Goal: Task Accomplishment & Management: Use online tool/utility

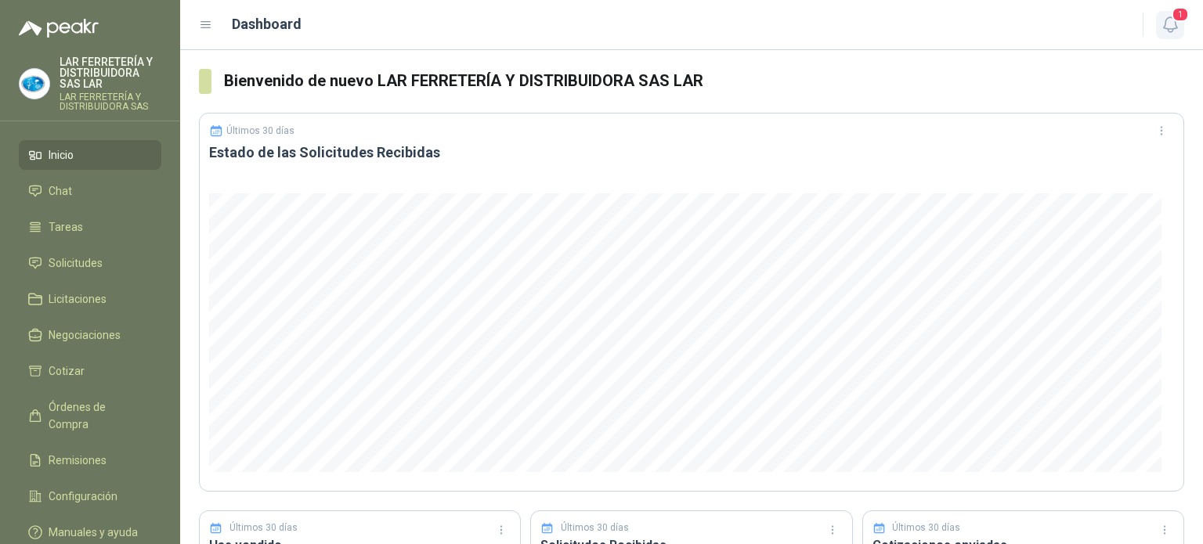
click at [1169, 28] on icon "button" at bounding box center [1169, 24] width 13 height 15
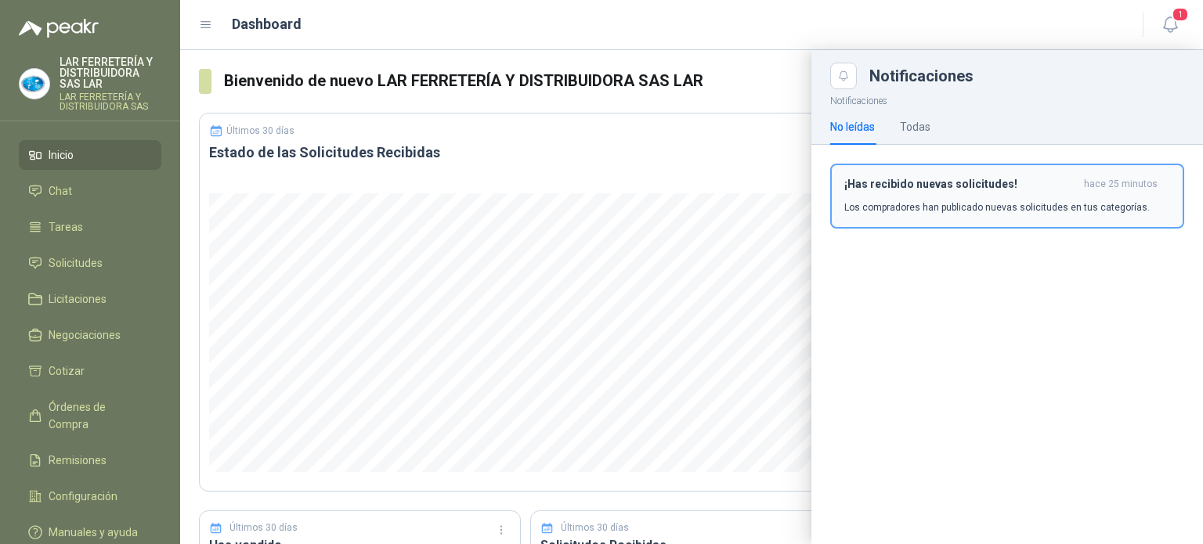
click at [892, 188] on h3 "¡Has recibido nuevas solicitudes!" at bounding box center [960, 184] width 233 height 13
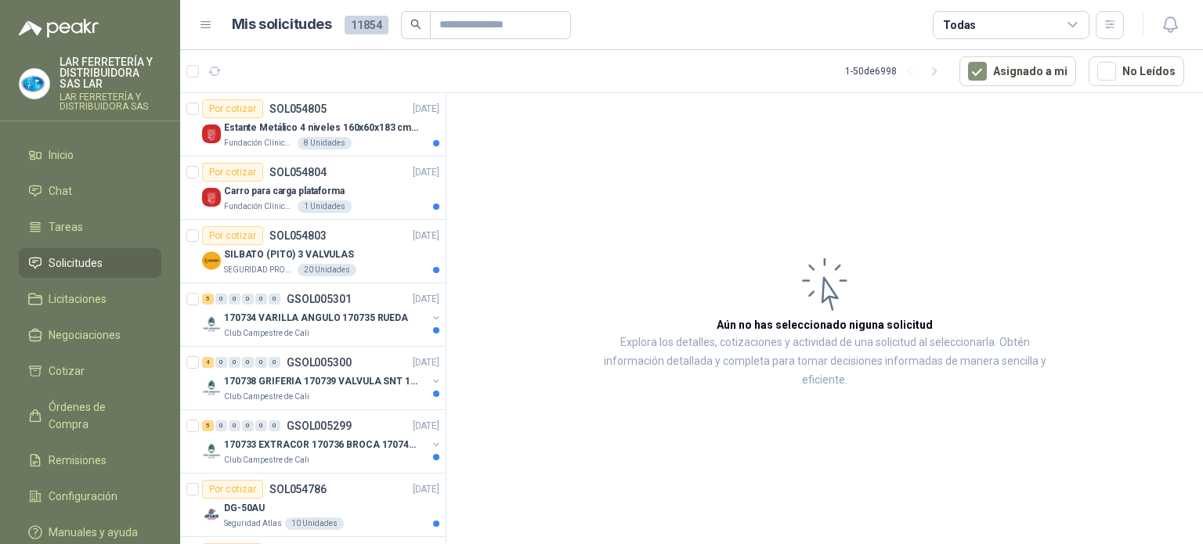
click at [1033, 27] on div "Todas" at bounding box center [1011, 25] width 157 height 28
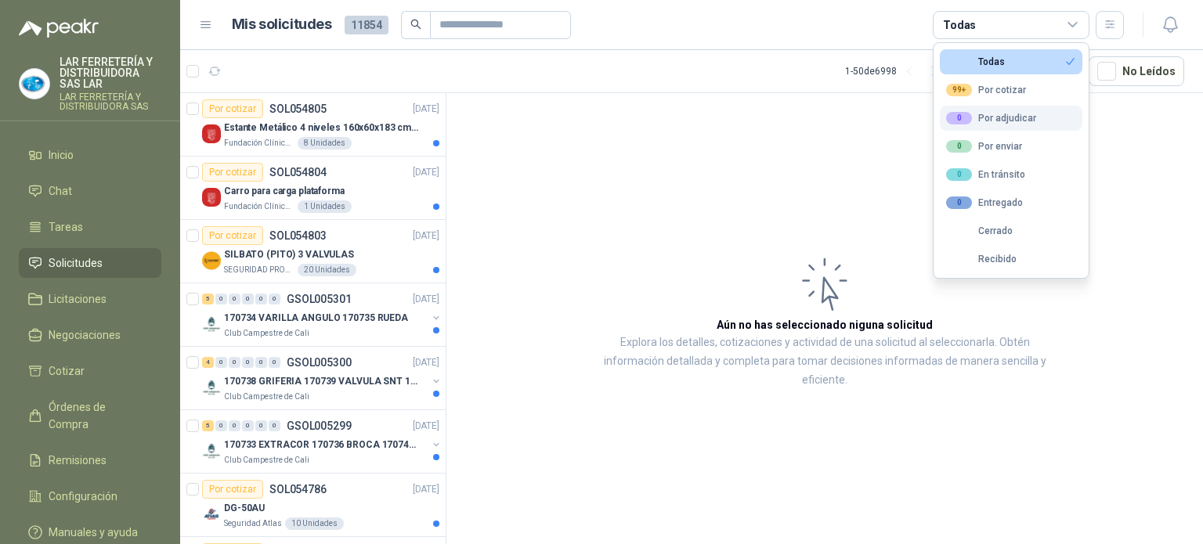
click at [991, 125] on button "0 Por adjudicar" at bounding box center [1011, 118] width 143 height 25
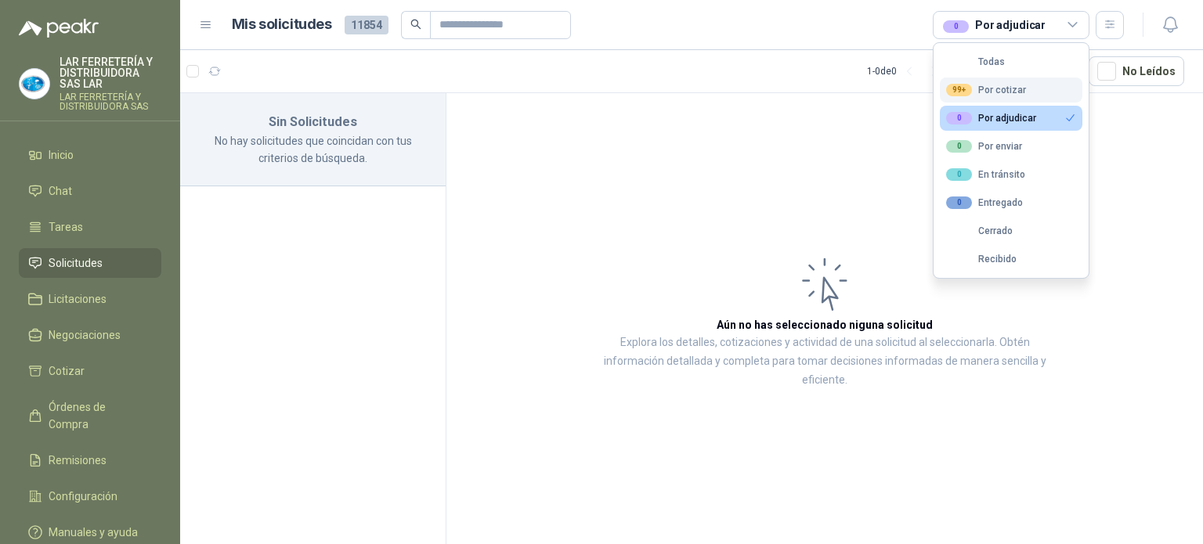
click at [978, 81] on button "99+ Por cotizar" at bounding box center [1011, 90] width 143 height 25
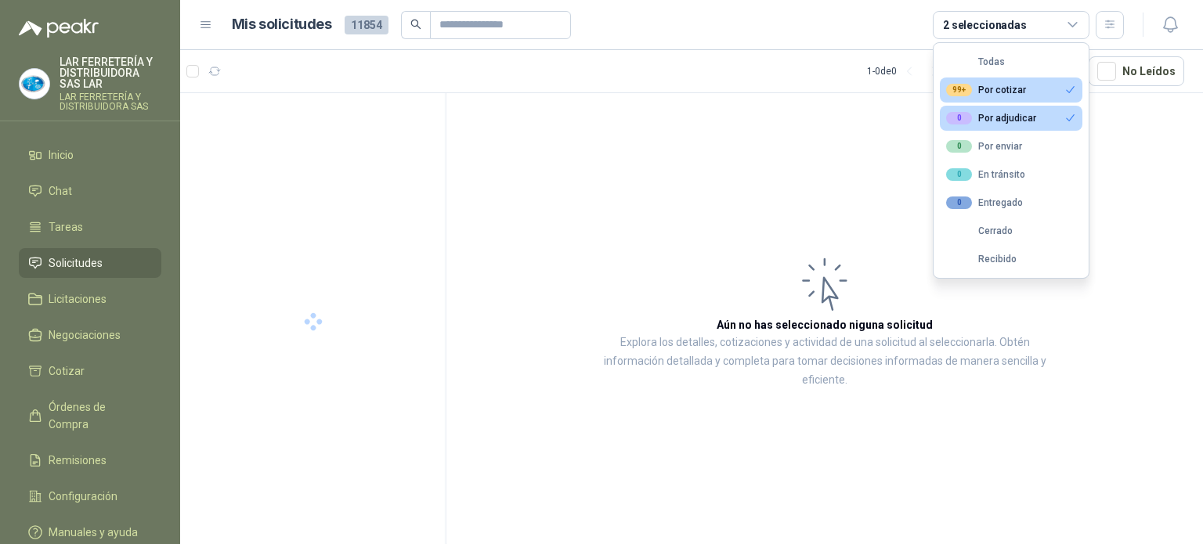
click at [1009, 118] on div "0 Por adjudicar" at bounding box center [991, 118] width 90 height 13
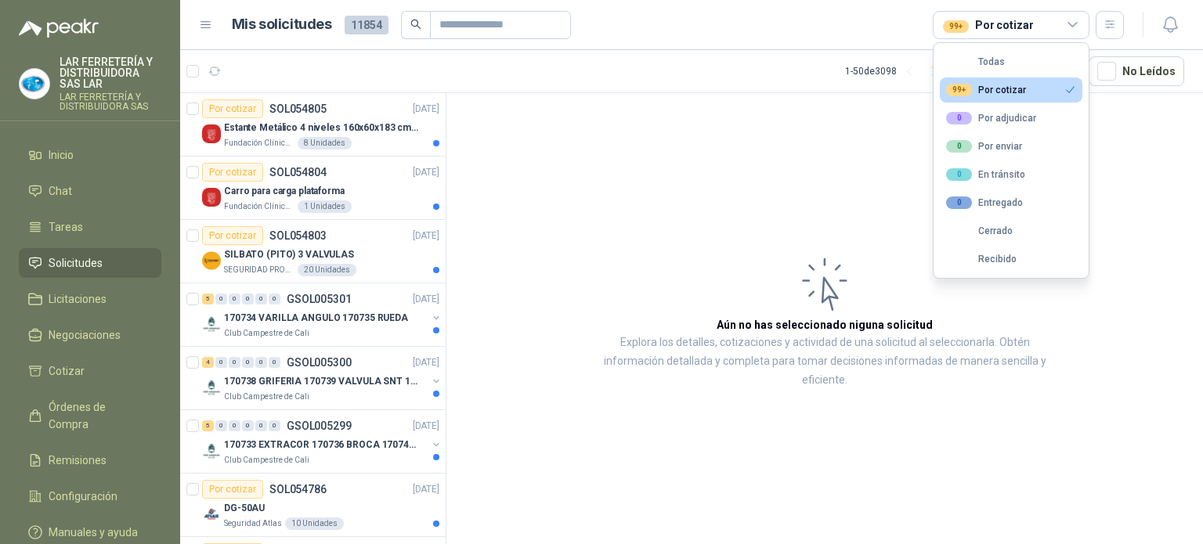
click at [994, 20] on div "99+ Por cotizar" at bounding box center [988, 24] width 90 height 17
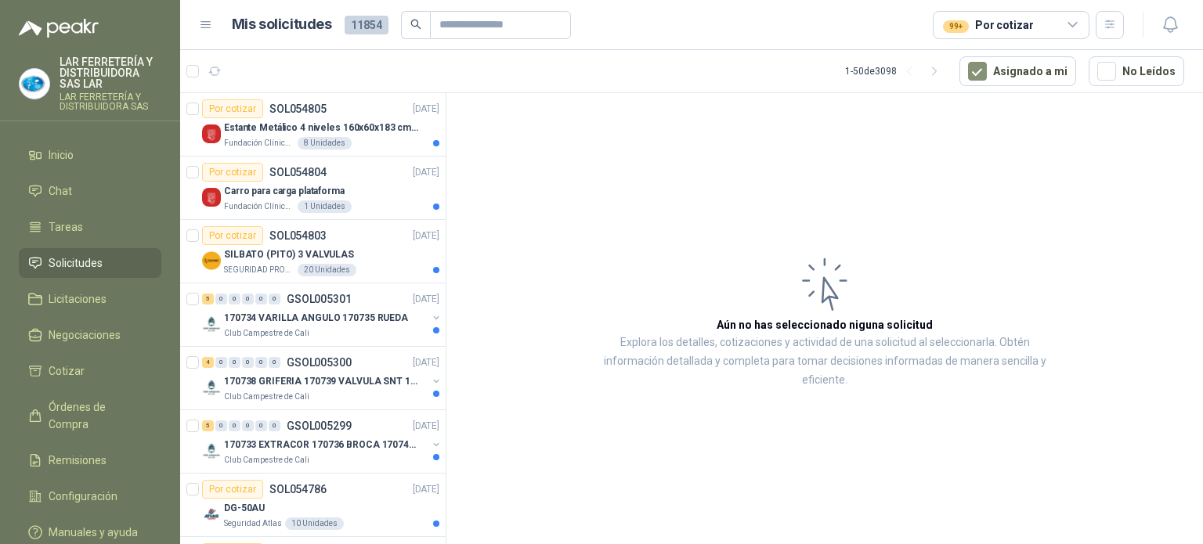
click at [994, 20] on div "99+ Por cotizar" at bounding box center [988, 24] width 90 height 17
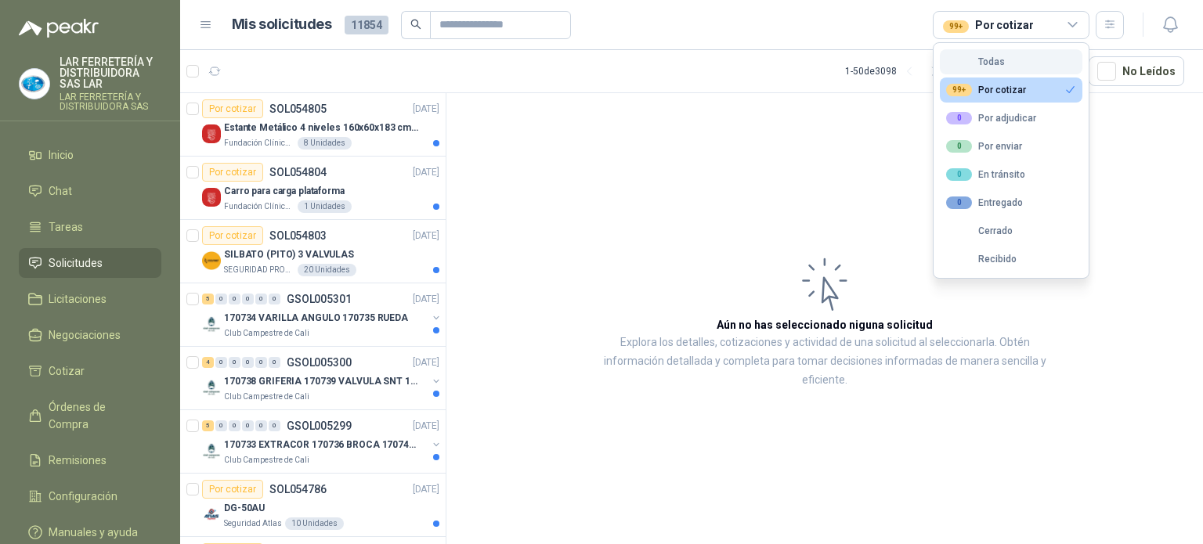
click at [972, 65] on div "Todas" at bounding box center [975, 61] width 59 height 11
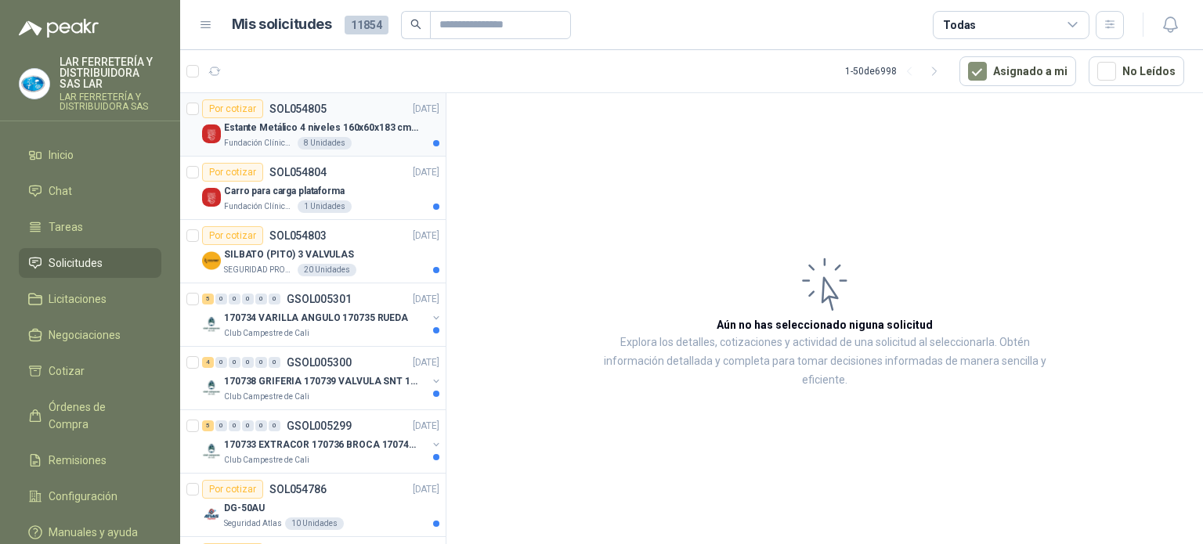
click at [369, 137] on div "Fundación Clínica Shaio 8 Unidades" at bounding box center [331, 143] width 215 height 13
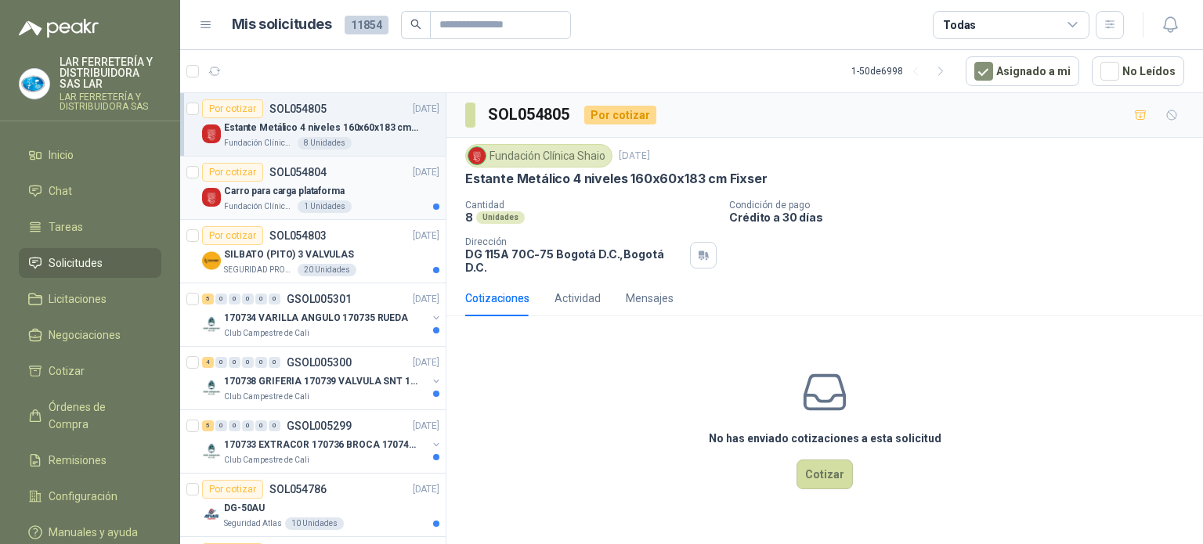
click at [354, 185] on div "Carro para carga plataforma" at bounding box center [331, 191] width 215 height 19
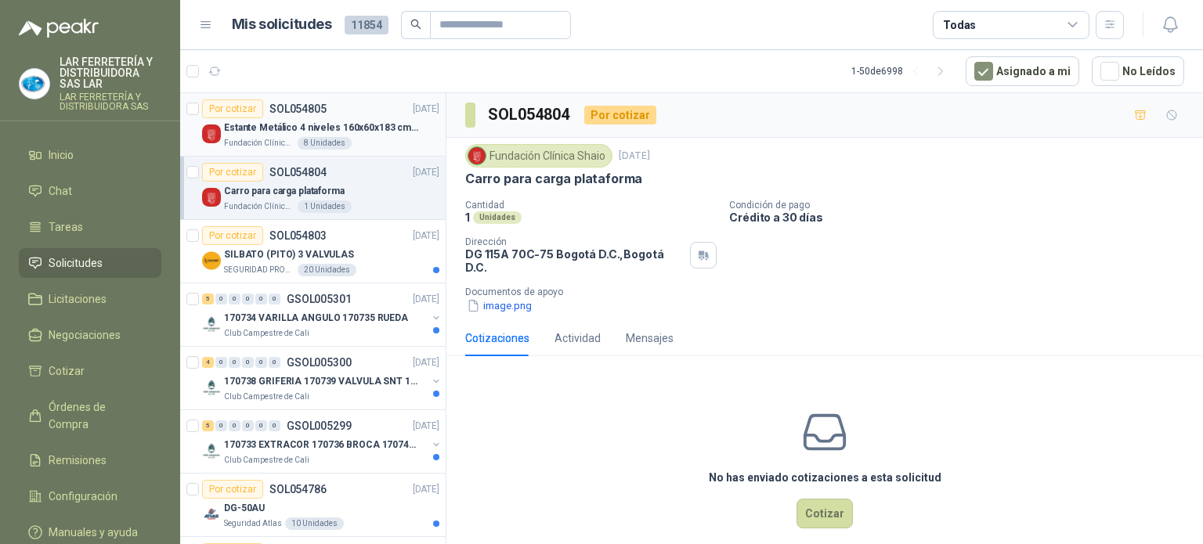
click at [351, 118] on div "Estante Metálico 4 niveles 160x60x183 cm Fixser" at bounding box center [331, 127] width 215 height 19
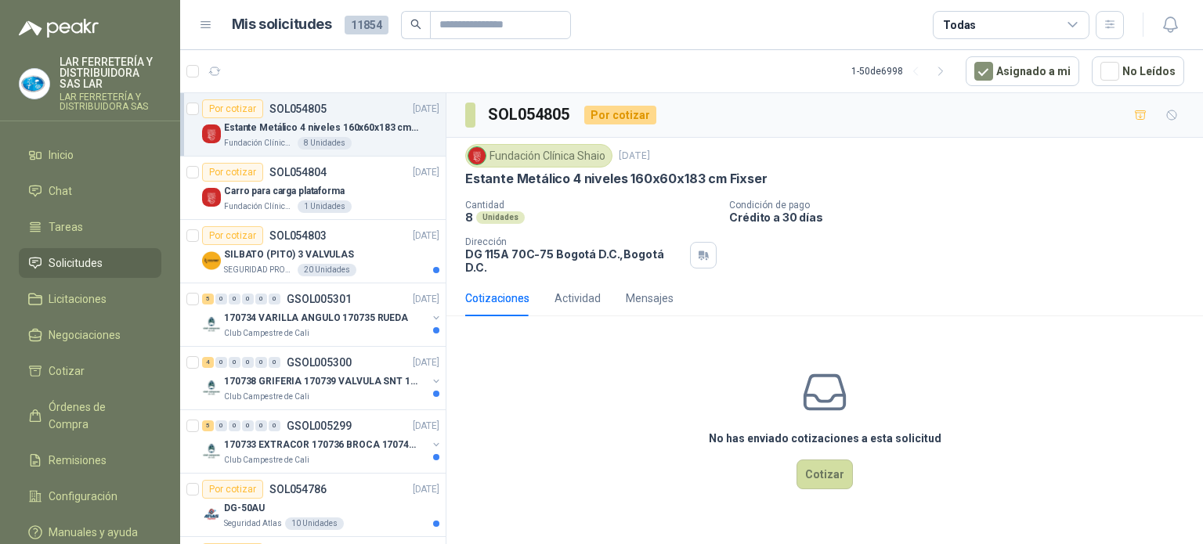
click at [743, 20] on article "Mis solicitudes 11854 Todas" at bounding box center [678, 25] width 893 height 28
click at [342, 184] on div "Carro para carga plataforma" at bounding box center [331, 191] width 215 height 19
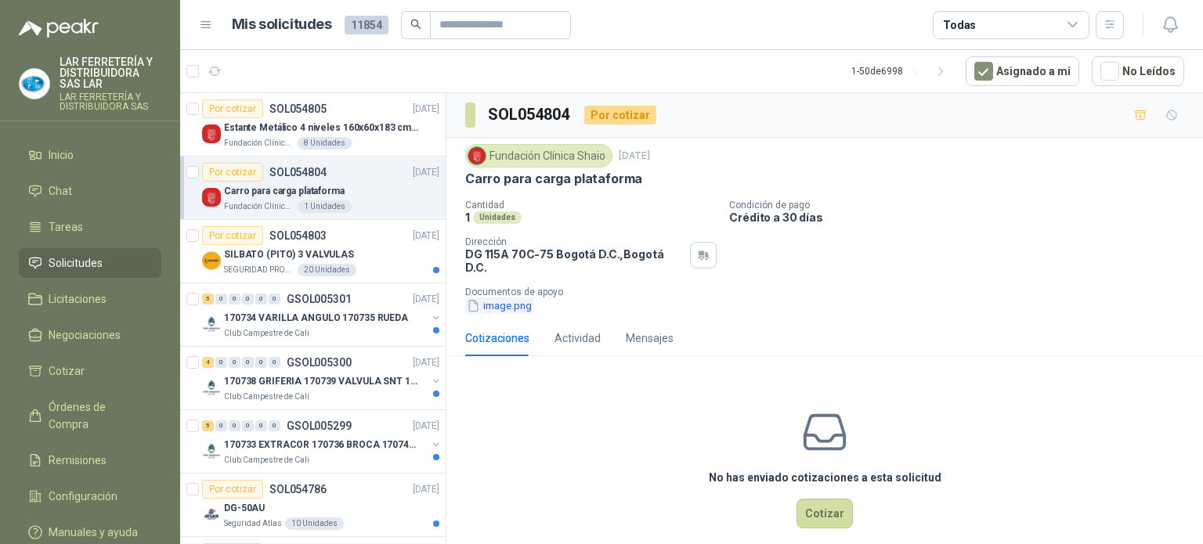
click at [510, 301] on button "image.png" at bounding box center [499, 306] width 68 height 16
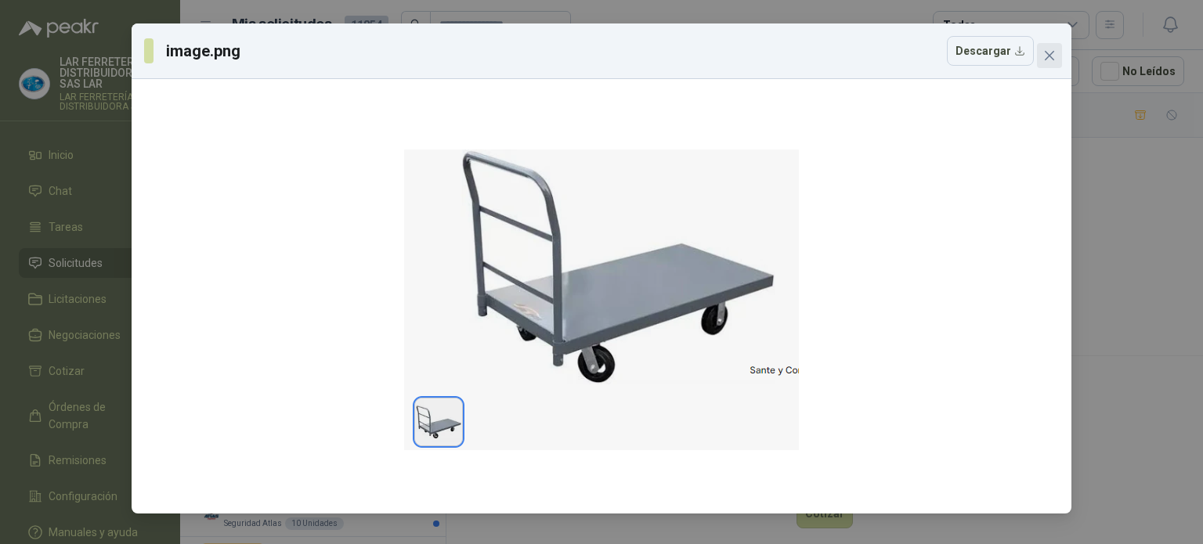
click at [1050, 54] on icon "close" at bounding box center [1049, 55] width 9 height 9
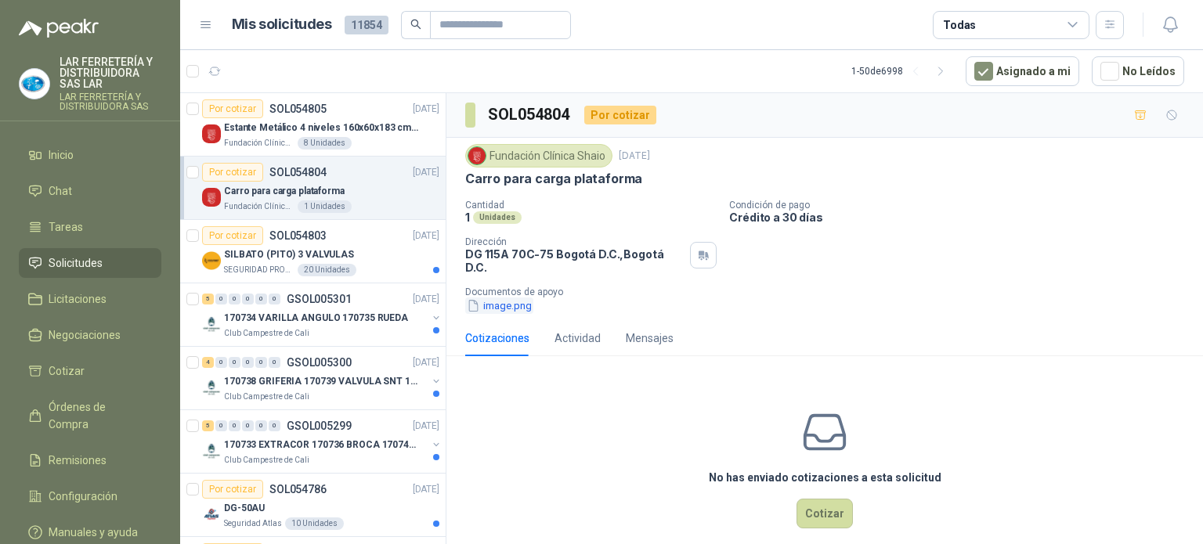
click at [508, 310] on button "image.png" at bounding box center [499, 306] width 68 height 16
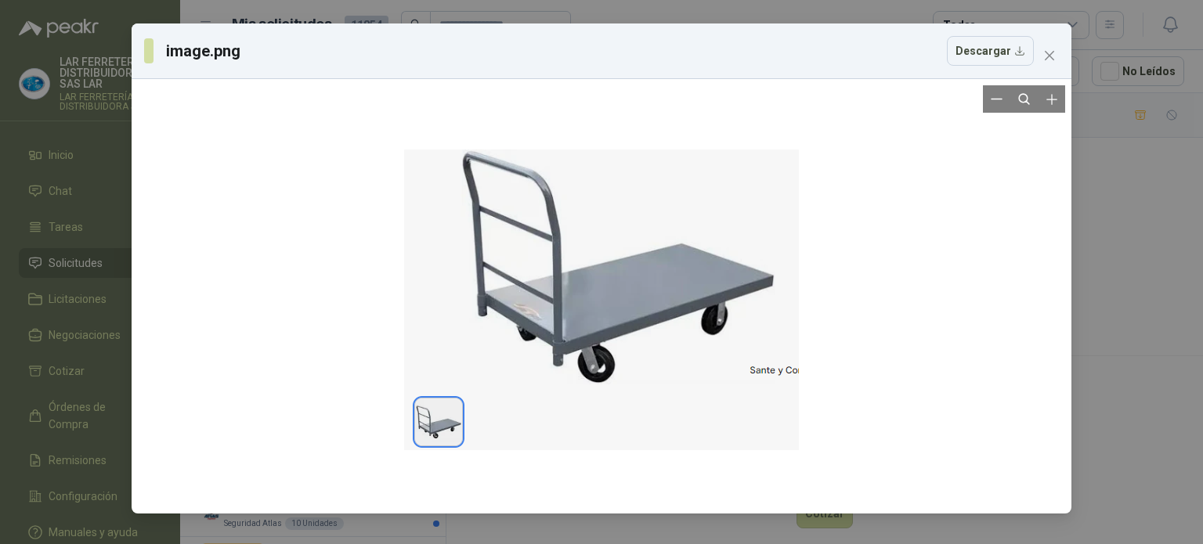
click at [721, 316] on div at bounding box center [601, 296] width 395 height 422
click at [900, 350] on div at bounding box center [601, 296] width 927 height 422
click at [680, 287] on div at bounding box center [601, 296] width 395 height 422
click at [1051, 99] on icon "Zoom in" at bounding box center [1051, 99] width 10 height 10
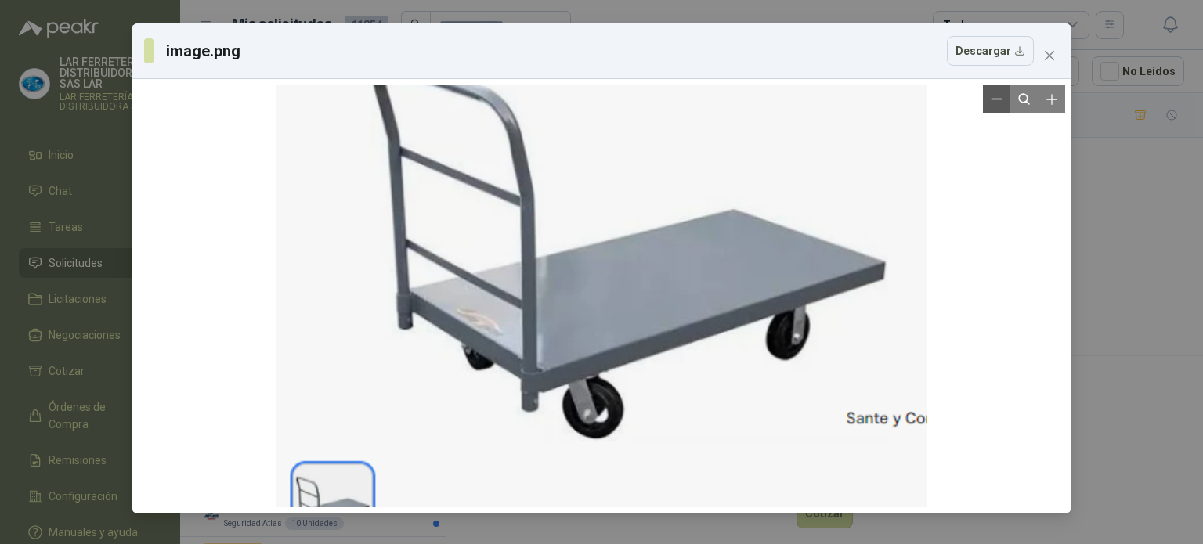
click at [994, 111] on button "Zoom out" at bounding box center [996, 98] width 27 height 27
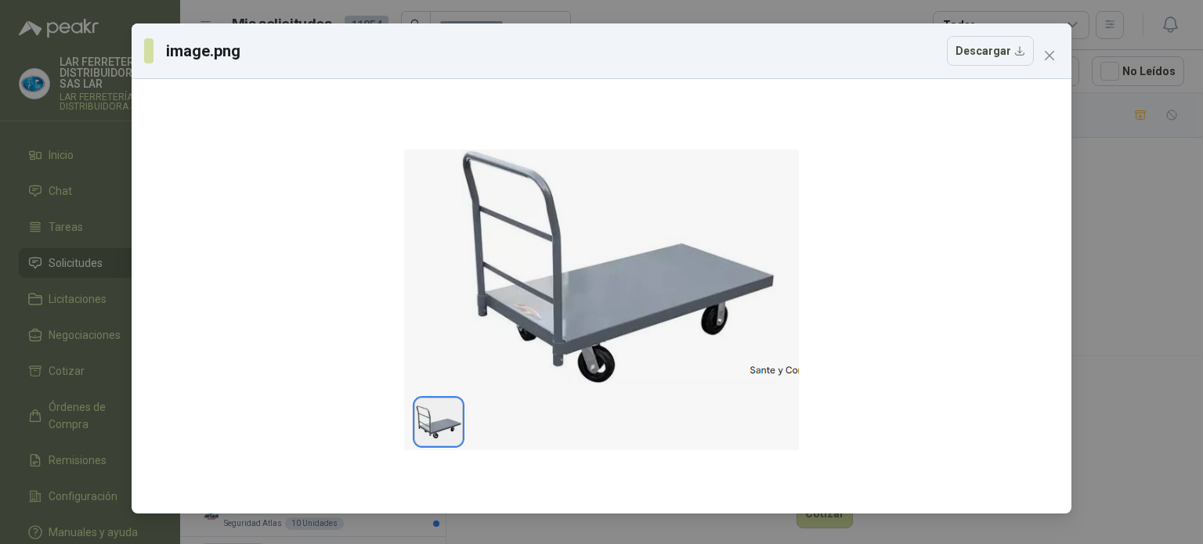
click at [1048, 56] on icon "close" at bounding box center [1049, 55] width 13 height 13
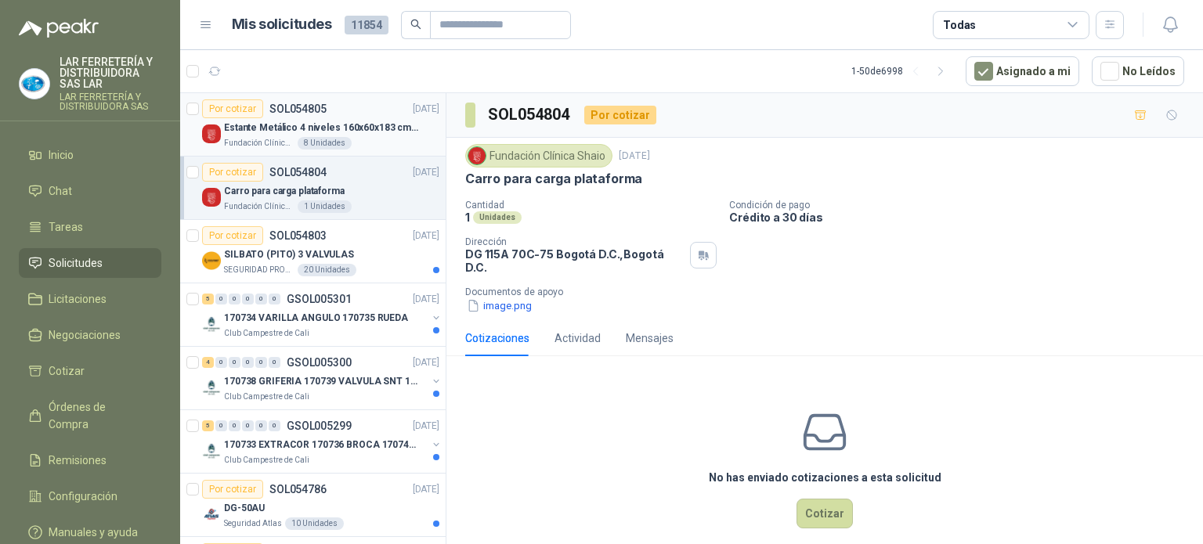
click at [241, 128] on p "Estante Metálico 4 niveles 160x60x183 cm Fixser" at bounding box center [321, 128] width 195 height 15
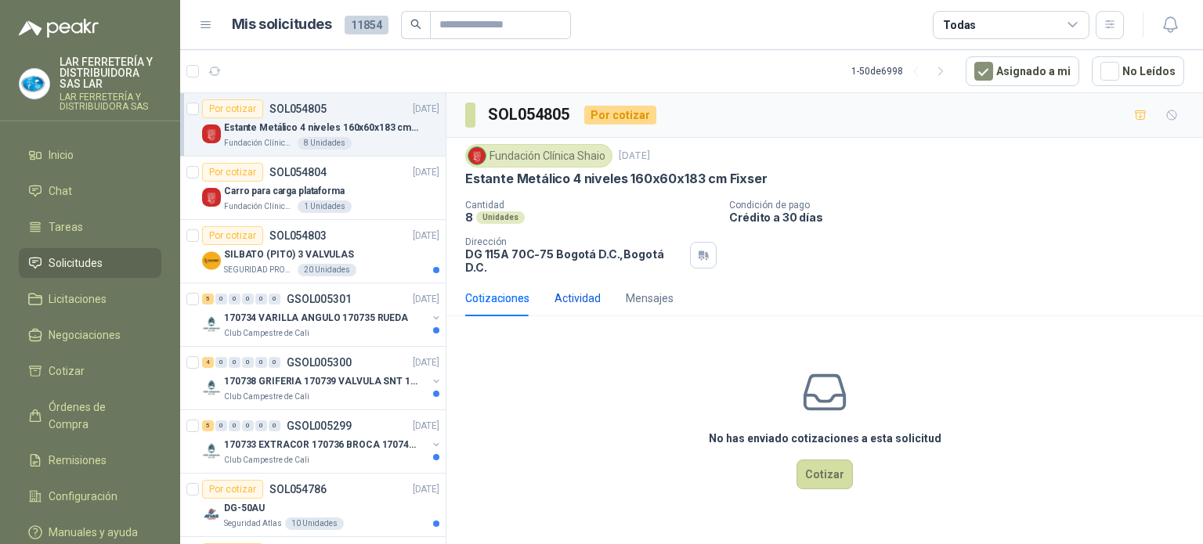
click at [556, 290] on div "Actividad" at bounding box center [578, 298] width 46 height 17
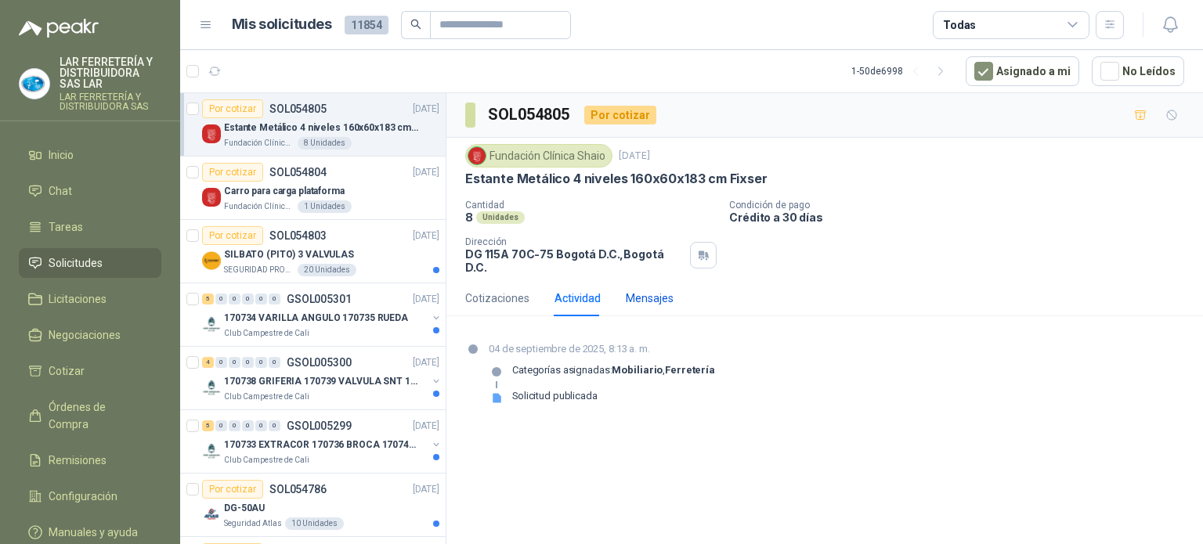
click at [631, 290] on div "Mensajes" at bounding box center [650, 298] width 48 height 17
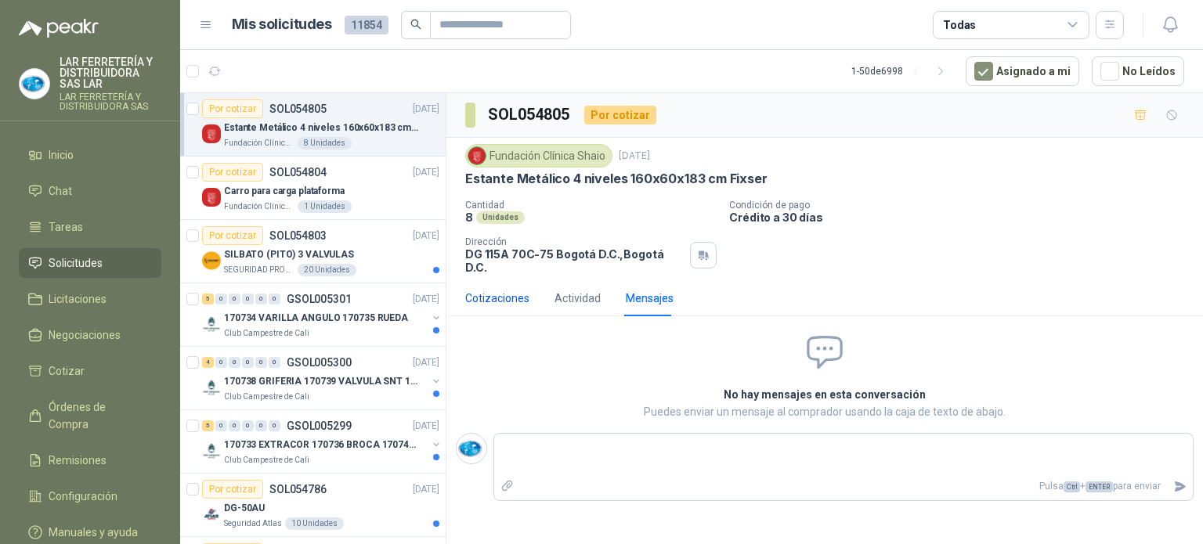
click at [486, 290] on div "Cotizaciones" at bounding box center [497, 298] width 64 height 17
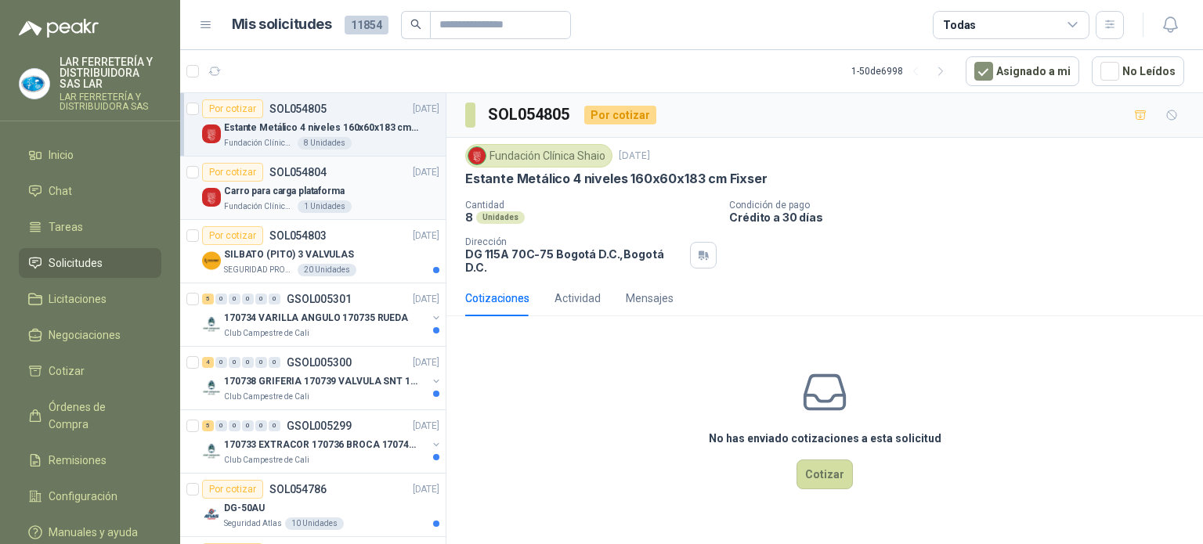
click at [264, 175] on div "Por cotizar SOL054804" at bounding box center [264, 172] width 125 height 19
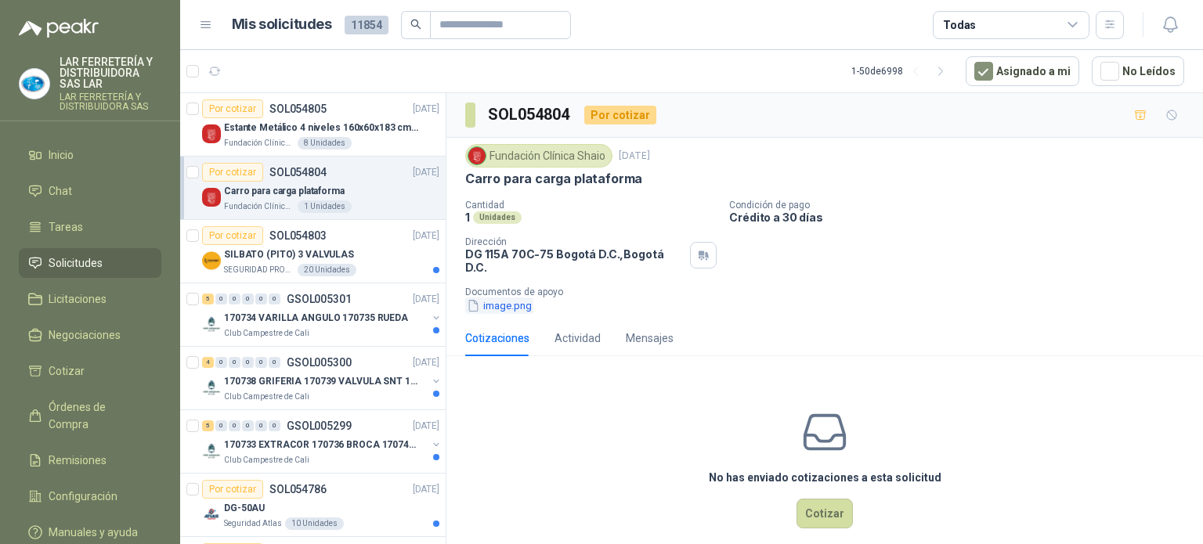
click at [518, 302] on button "image.png" at bounding box center [499, 306] width 68 height 16
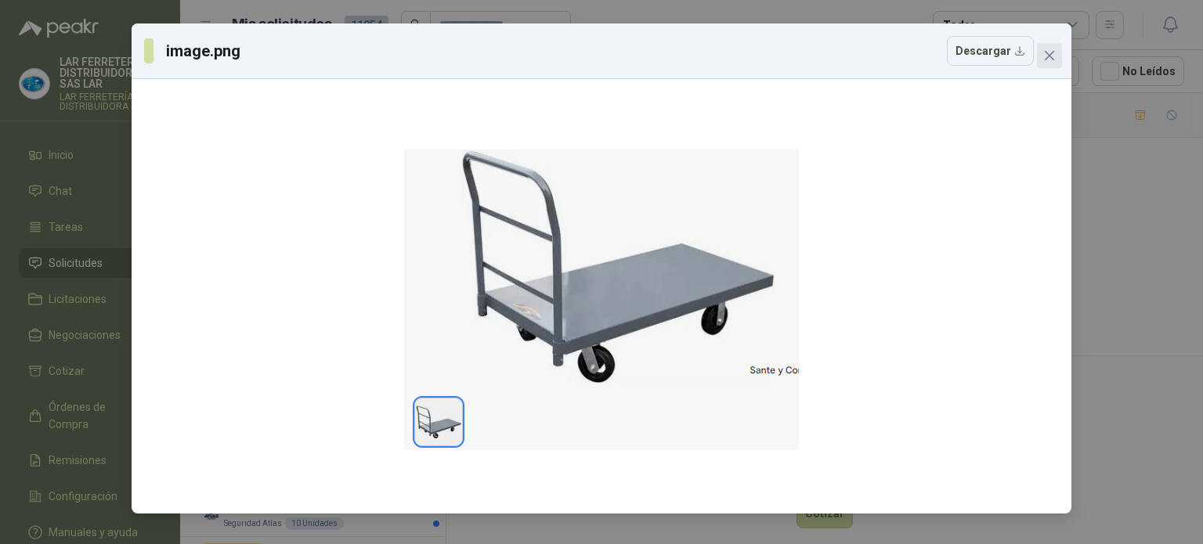
click at [1049, 59] on icon "close" at bounding box center [1049, 55] width 13 height 13
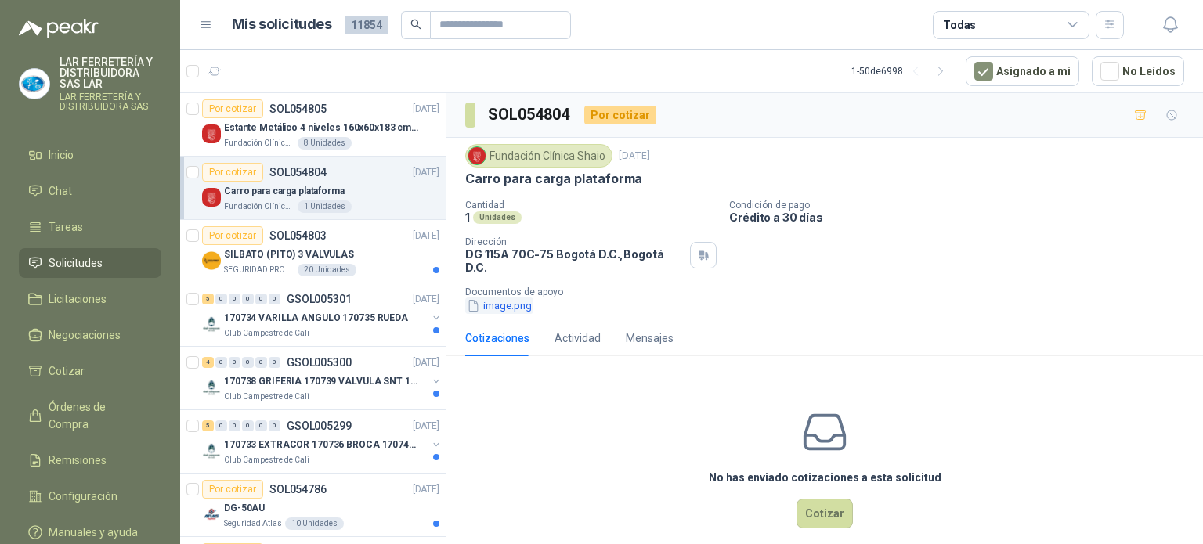
click at [512, 301] on button "image.png" at bounding box center [499, 306] width 68 height 16
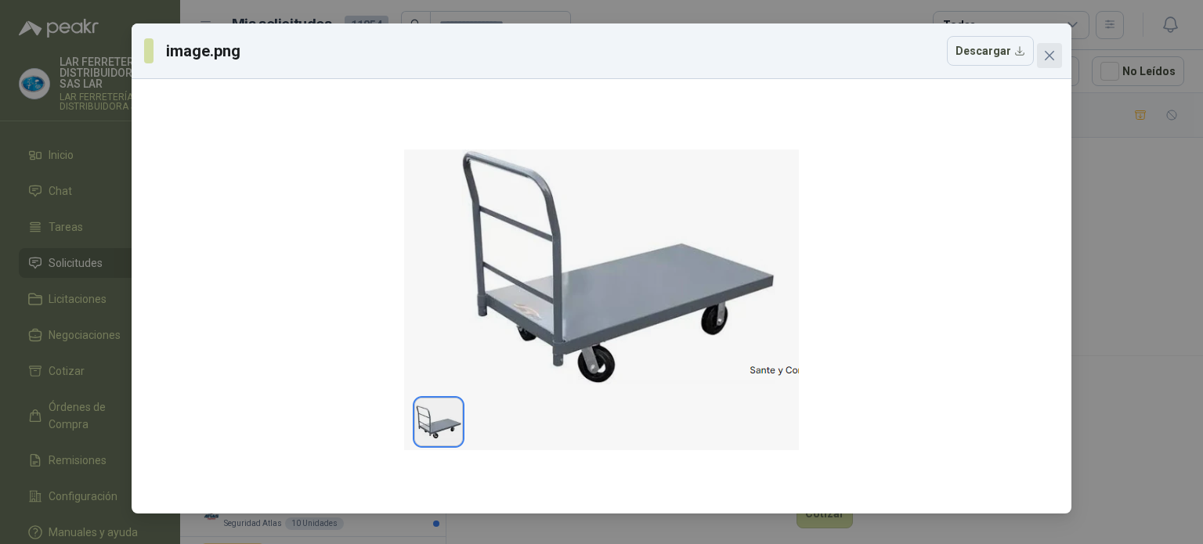
click at [1048, 57] on icon "close" at bounding box center [1049, 55] width 9 height 9
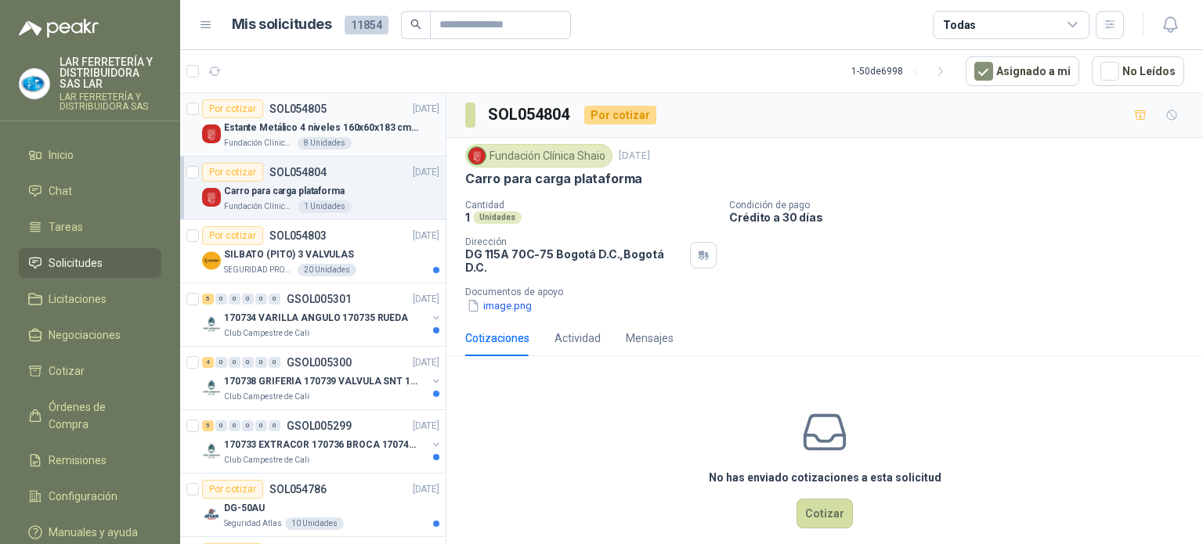
click at [244, 133] on p "Estante Metálico 4 niveles 160x60x183 cm Fixser" at bounding box center [321, 128] width 195 height 15
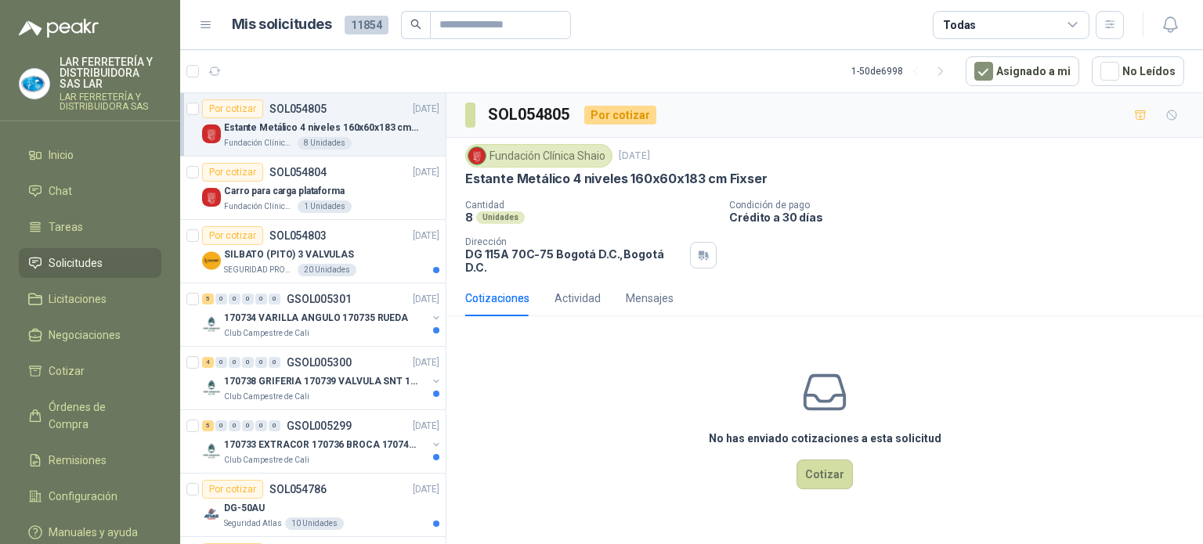
click at [872, 173] on div "Estante Metálico 4 niveles 160x60x183 cm Fixser" at bounding box center [824, 179] width 719 height 16
drag, startPoint x: 771, startPoint y: 172, endPoint x: 467, endPoint y: 184, distance: 304.2
click at [467, 184] on div "Estante Metálico 4 niveles 160x60x183 cm Fixser" at bounding box center [824, 179] width 719 height 16
copy p "Estante Metálico 4 niveles 160x60x183 cm Fixser"
click at [533, 344] on div "No has enviado cotizaciones a esta solicitud Cotizar" at bounding box center [824, 429] width 757 height 200
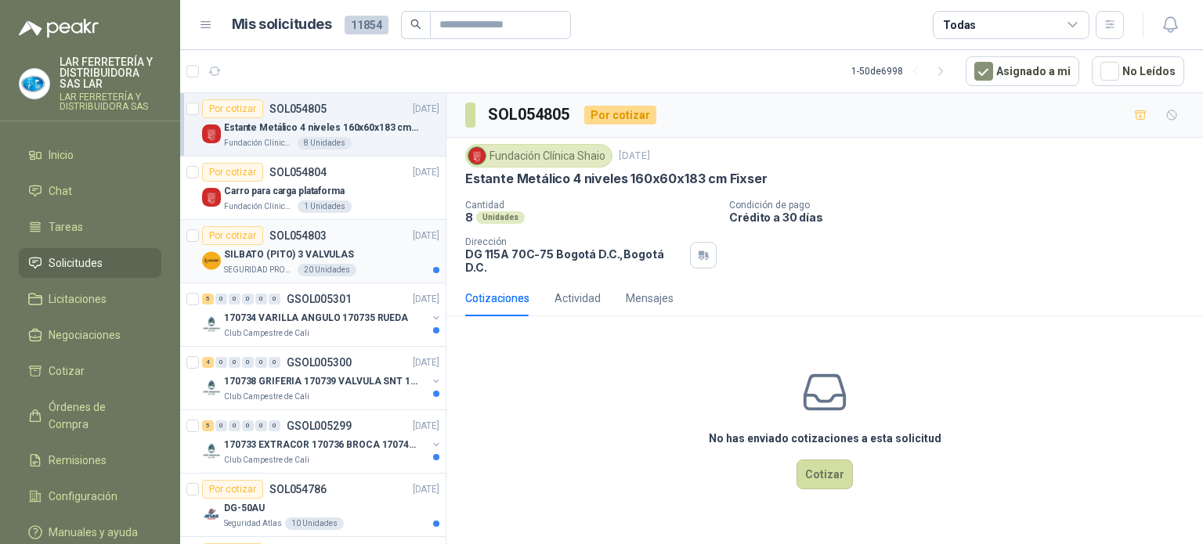
click at [371, 240] on div "Por cotizar SOL054803 [DATE]" at bounding box center [320, 235] width 237 height 19
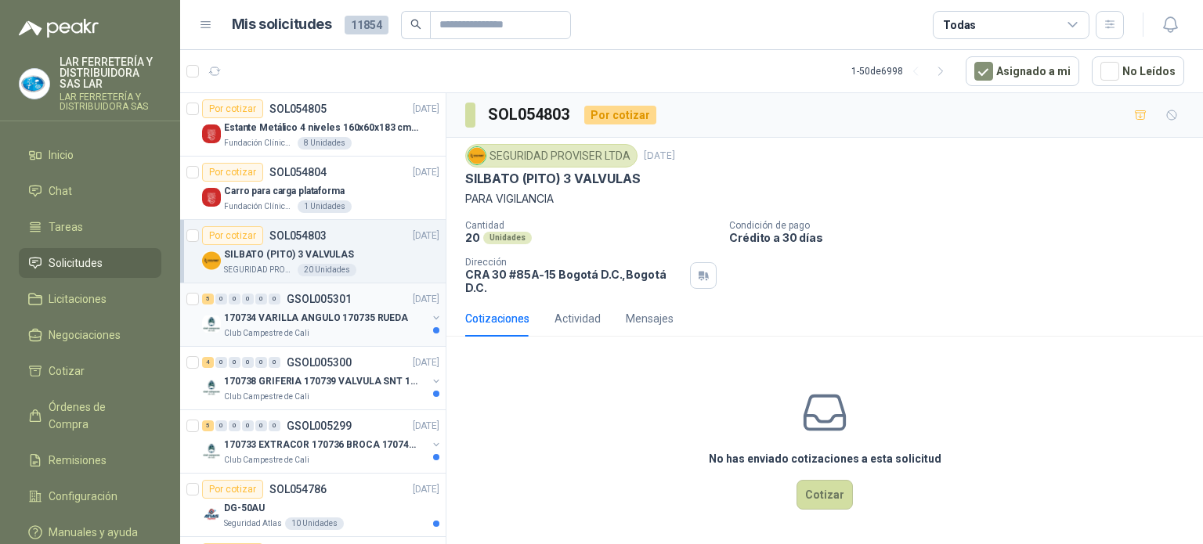
click at [363, 320] on p "170734 VARILLA ANGULO 170735 RUEDA" at bounding box center [316, 318] width 184 height 15
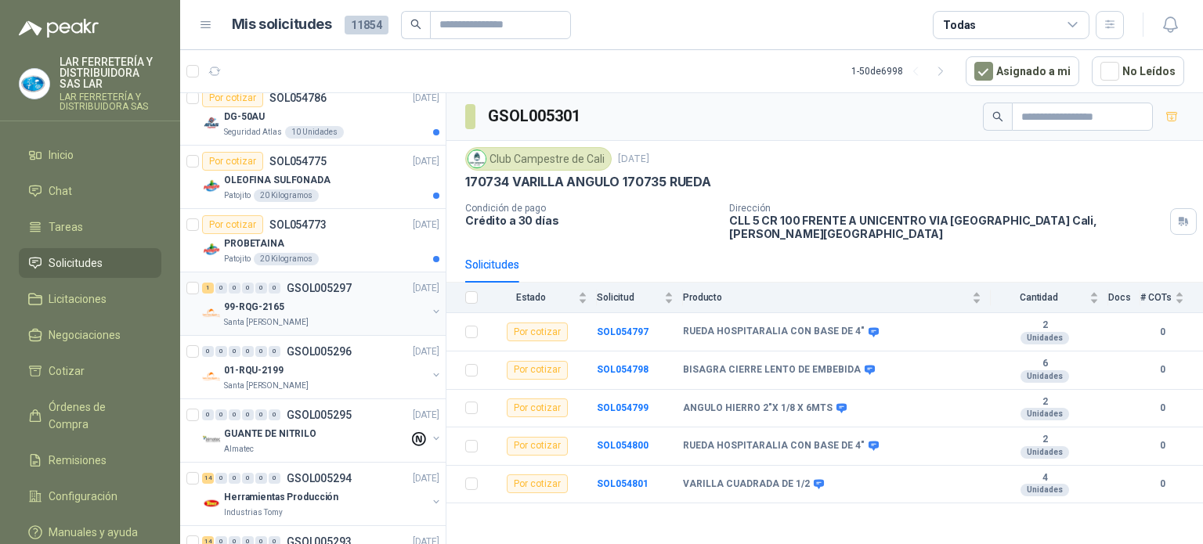
scroll to position [470, 0]
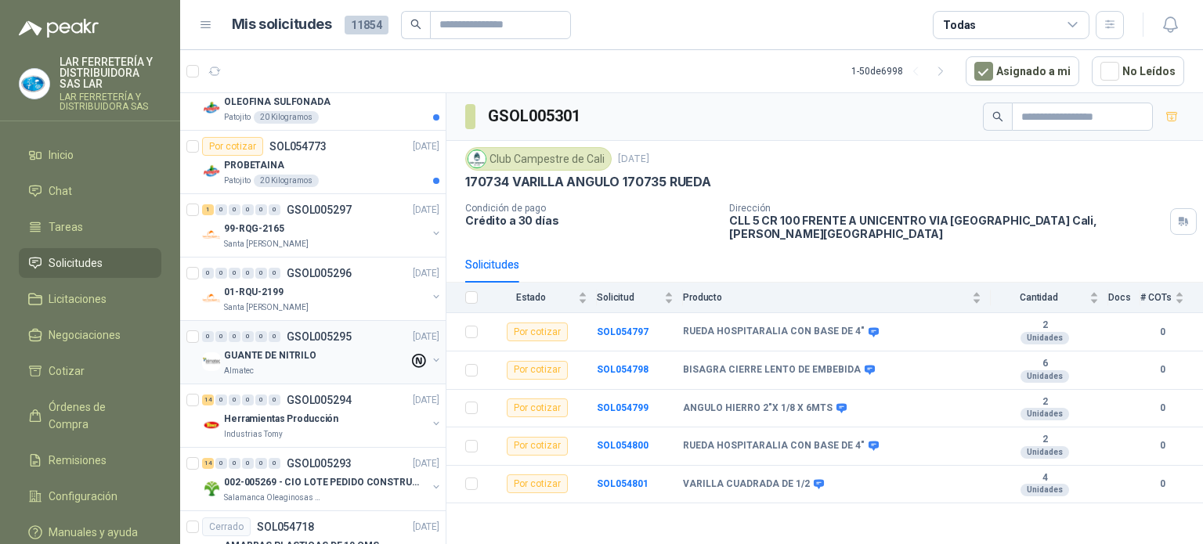
click at [345, 373] on div "Almatec" at bounding box center [316, 371] width 185 height 13
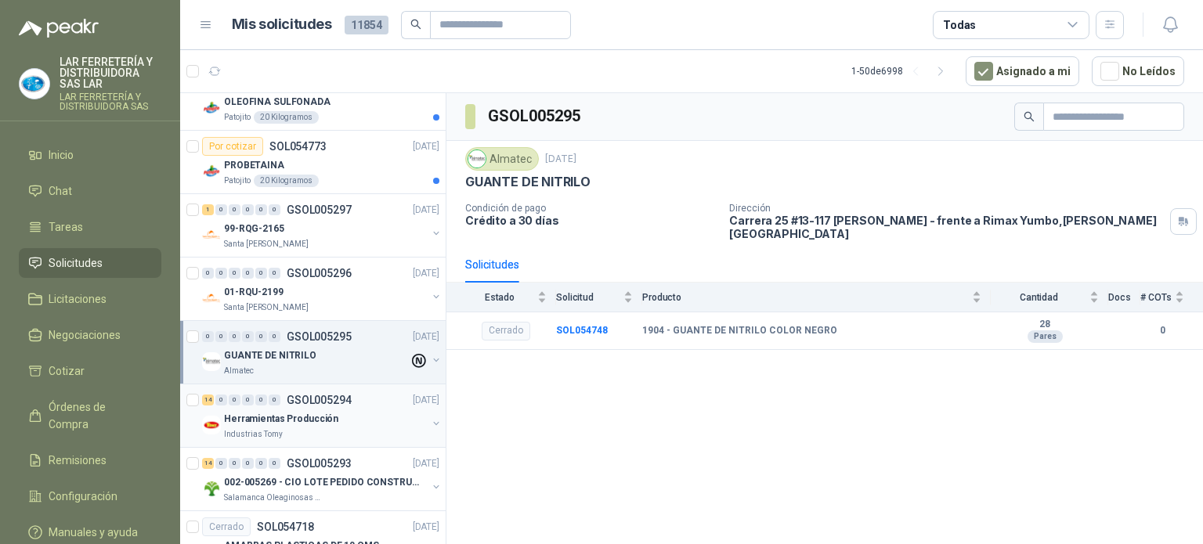
scroll to position [548, 0]
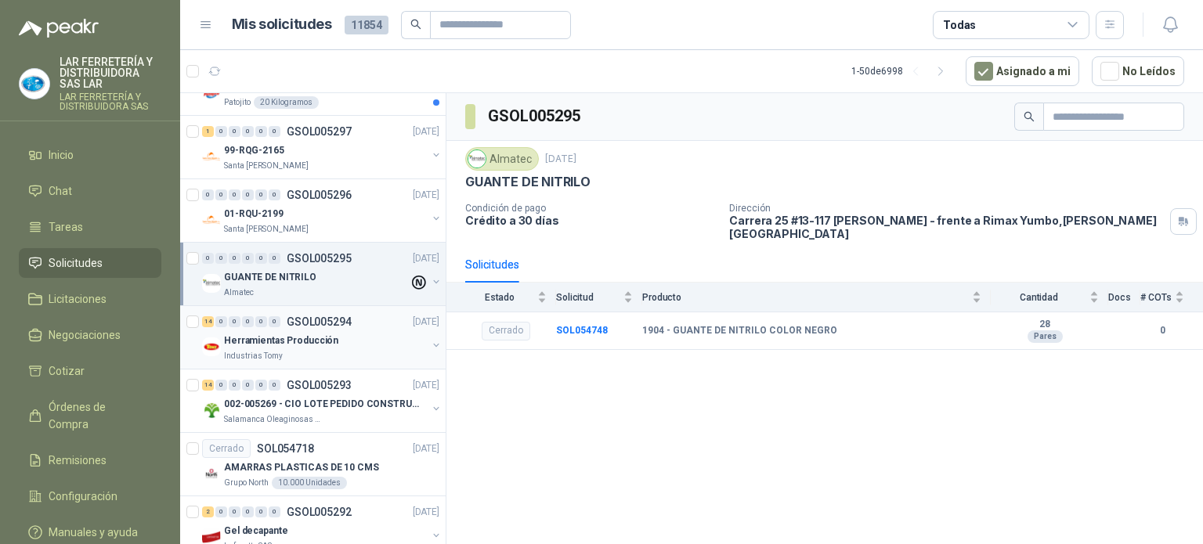
click at [331, 352] on div "Industrias Tomy" at bounding box center [325, 356] width 203 height 13
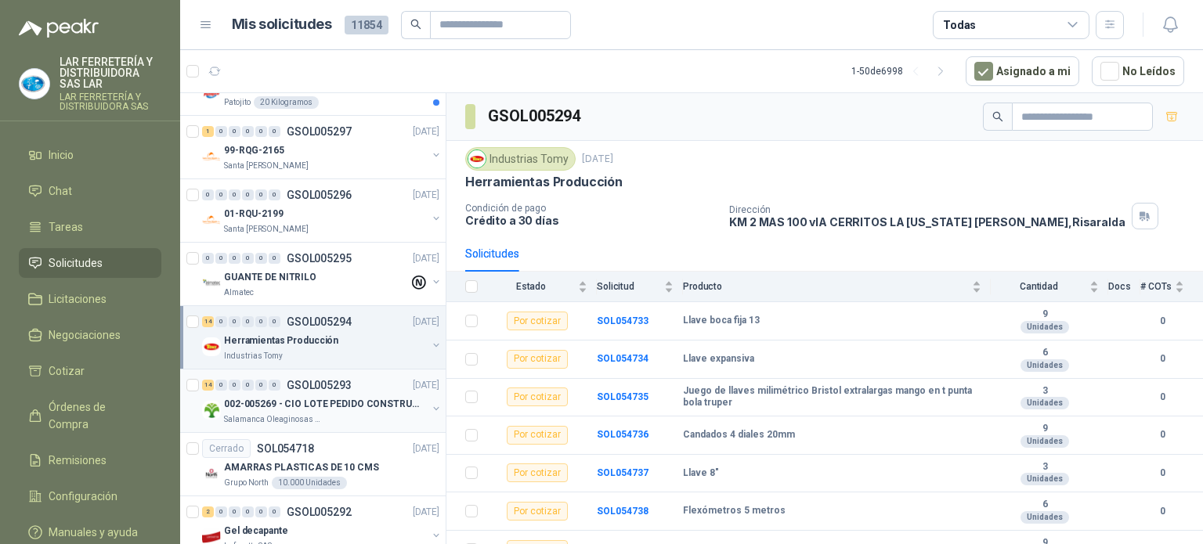
click at [351, 403] on p "002-005269 - CIO LOTE PEDIDO CONSTRUCCION" at bounding box center [321, 404] width 195 height 15
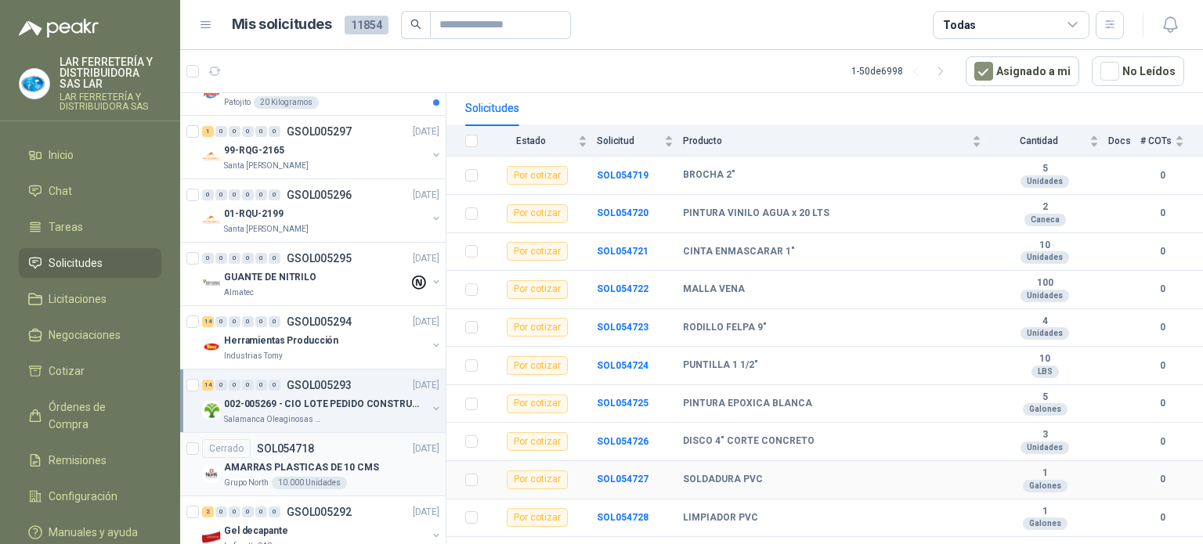
scroll to position [284, 0]
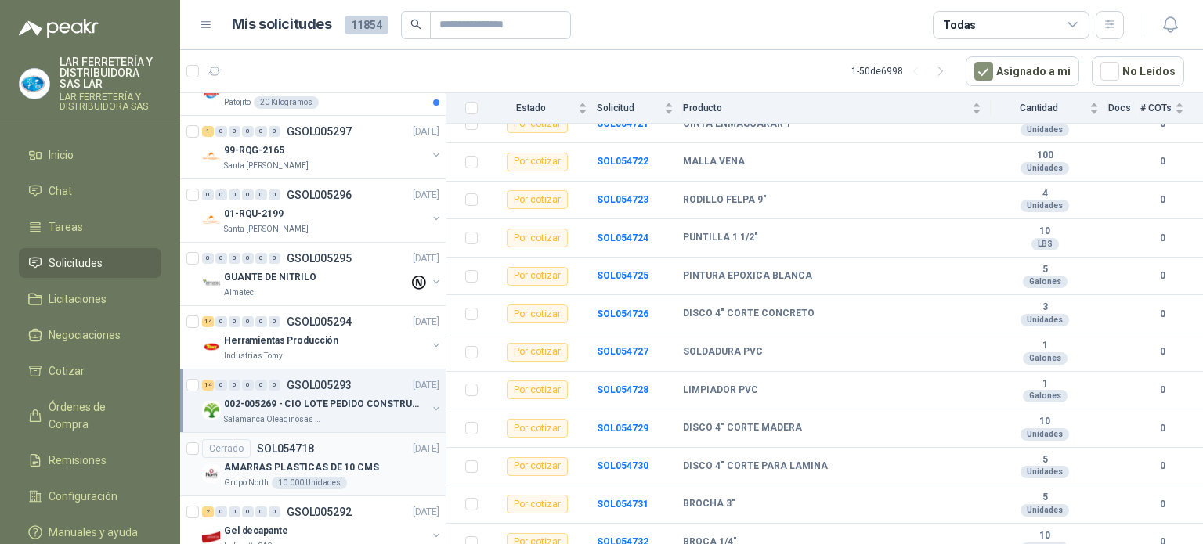
click at [345, 449] on div "Cerrado SOL054718 [DATE]" at bounding box center [320, 448] width 237 height 19
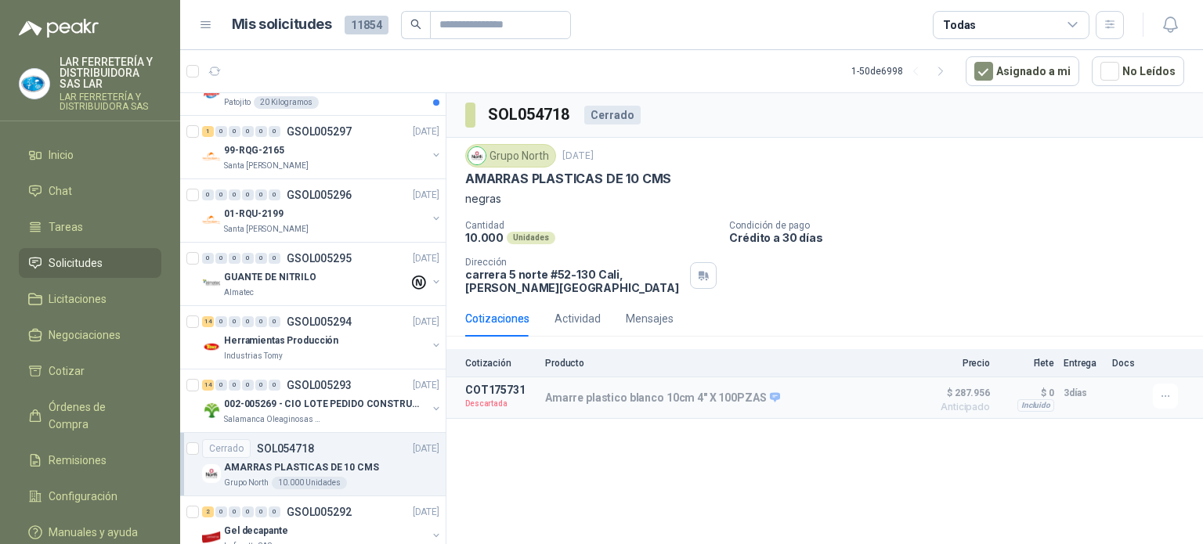
scroll to position [627, 0]
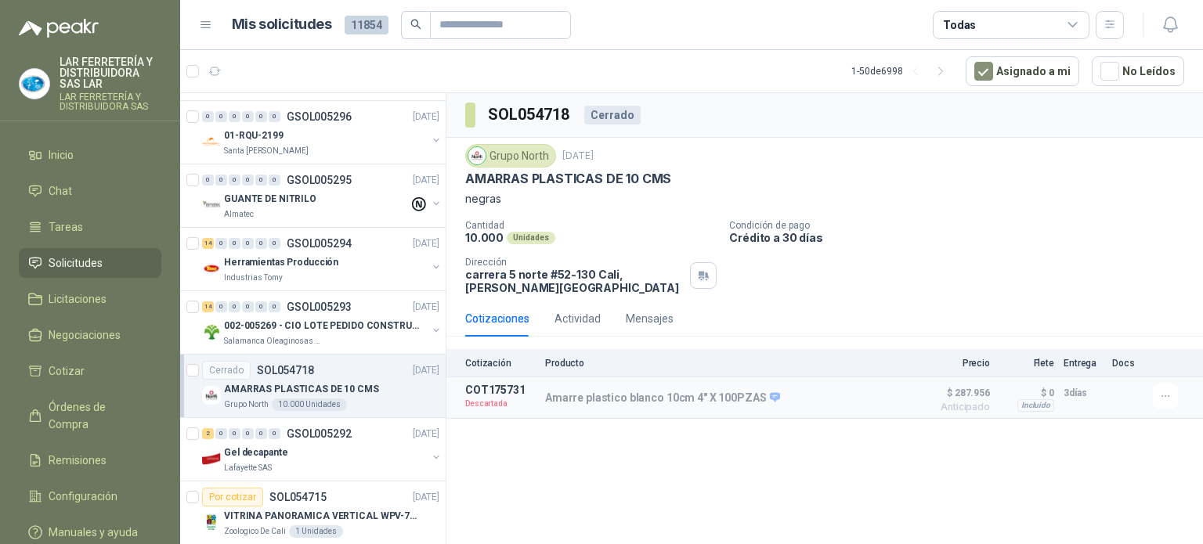
click at [1003, 11] on div "Todas" at bounding box center [1011, 25] width 157 height 28
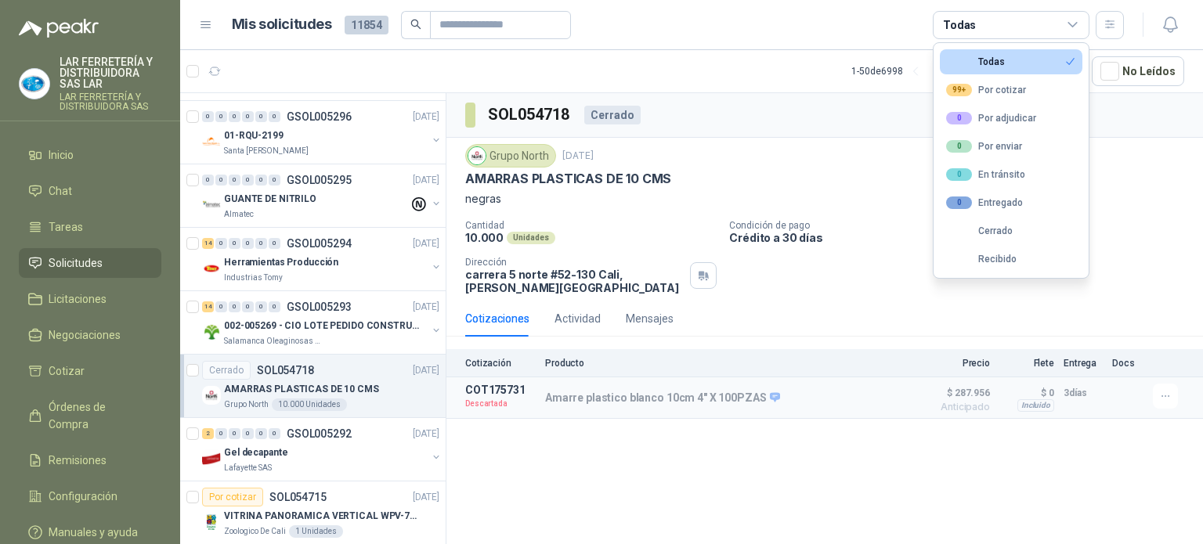
click at [822, 40] on header "Mis solicitudes 11854 Todas" at bounding box center [691, 25] width 1023 height 50
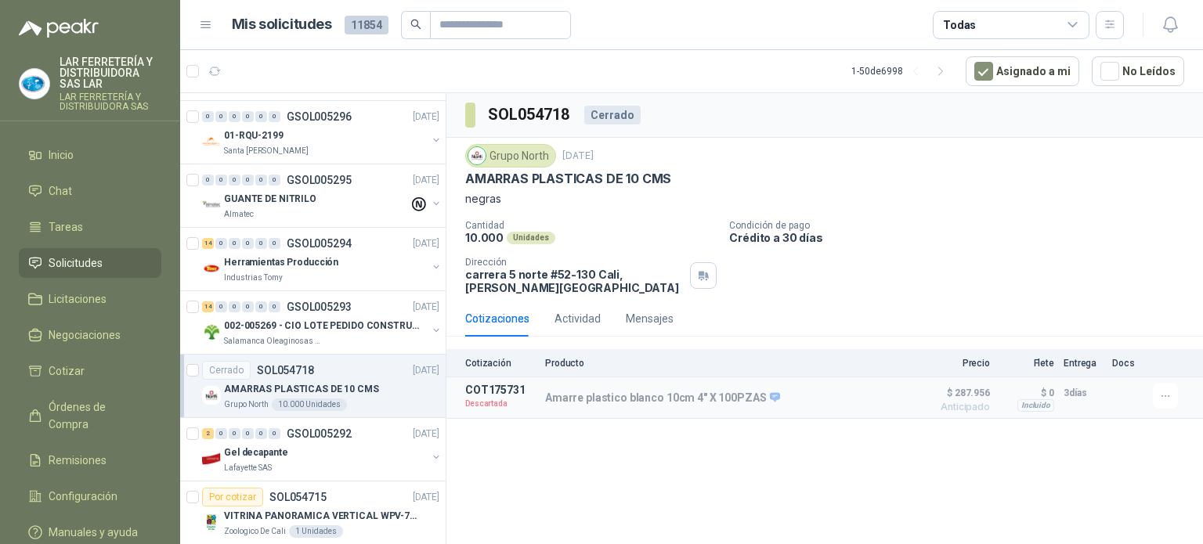
click at [595, 466] on div "SOL054718 Cerrado Grupo North [DATE] AMARRAS PLASTICAS DE 10 CMS negras Cantida…" at bounding box center [824, 321] width 757 height 457
click at [703, 414] on article "COT175731 Descartada Amarre plastico blanco 10cm 4" X 100PZAS Detalles $ 287.95…" at bounding box center [824, 399] width 757 height 42
click at [862, 397] on button "Detalles" at bounding box center [866, 398] width 74 height 21
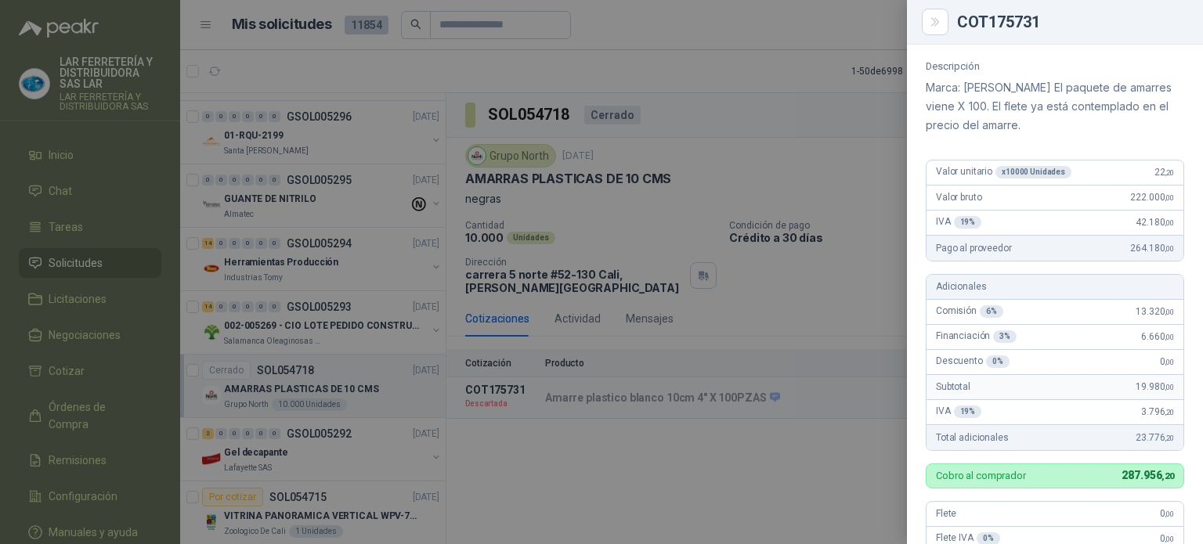
scroll to position [157, 0]
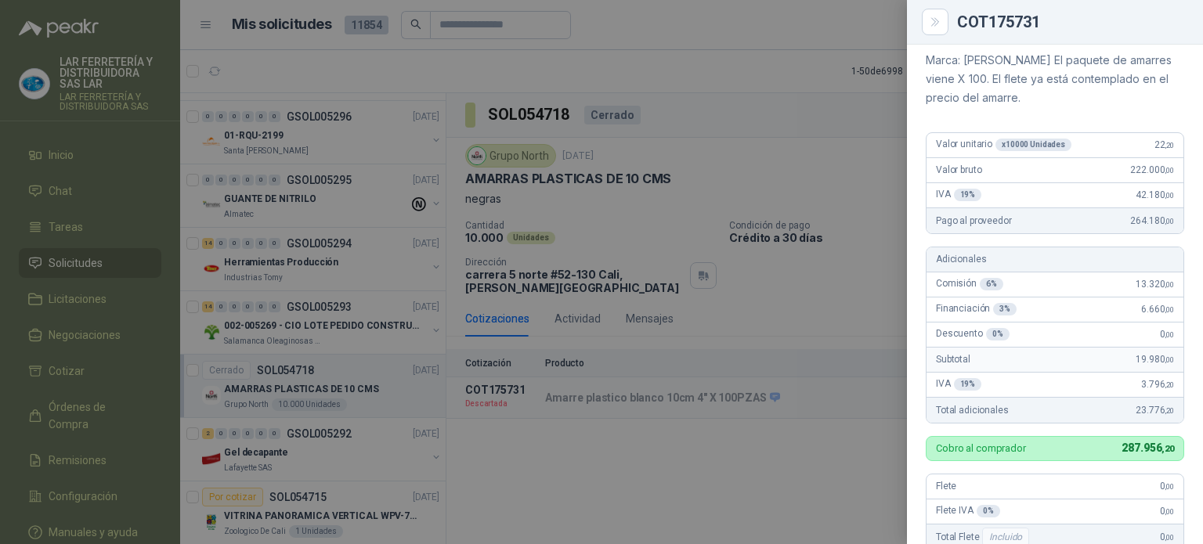
click at [813, 454] on div at bounding box center [601, 272] width 1203 height 544
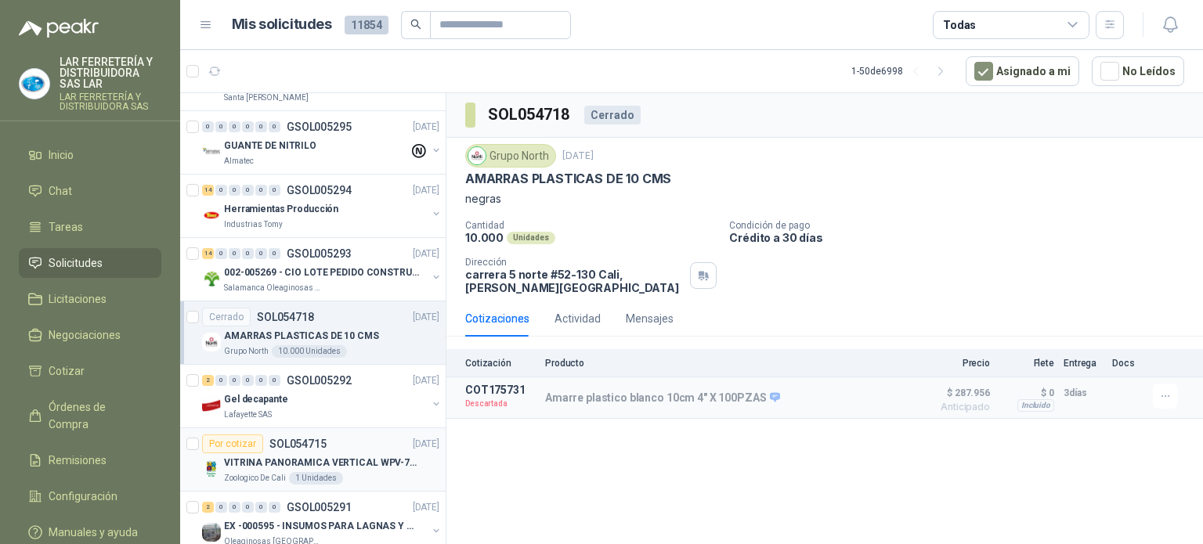
scroll to position [705, 0]
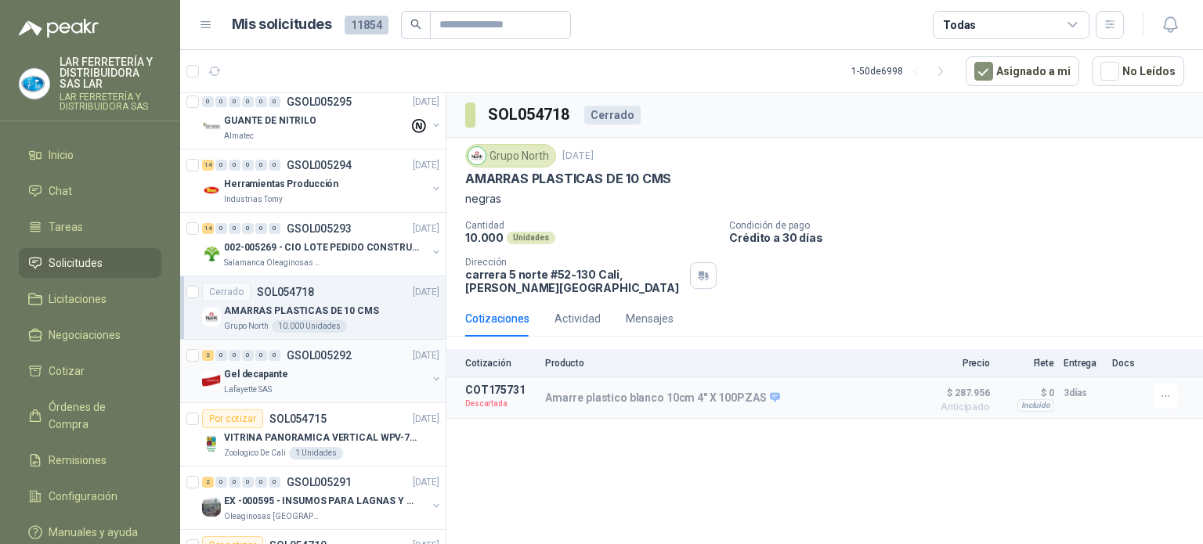
click at [370, 384] on div "Lafayette SAS" at bounding box center [325, 390] width 203 height 13
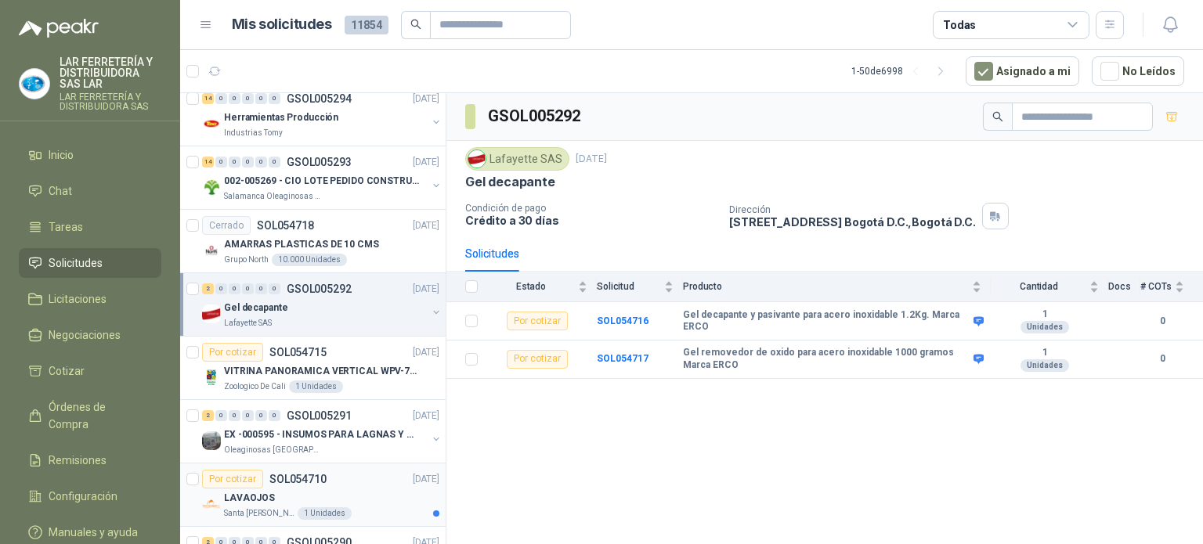
scroll to position [862, 0]
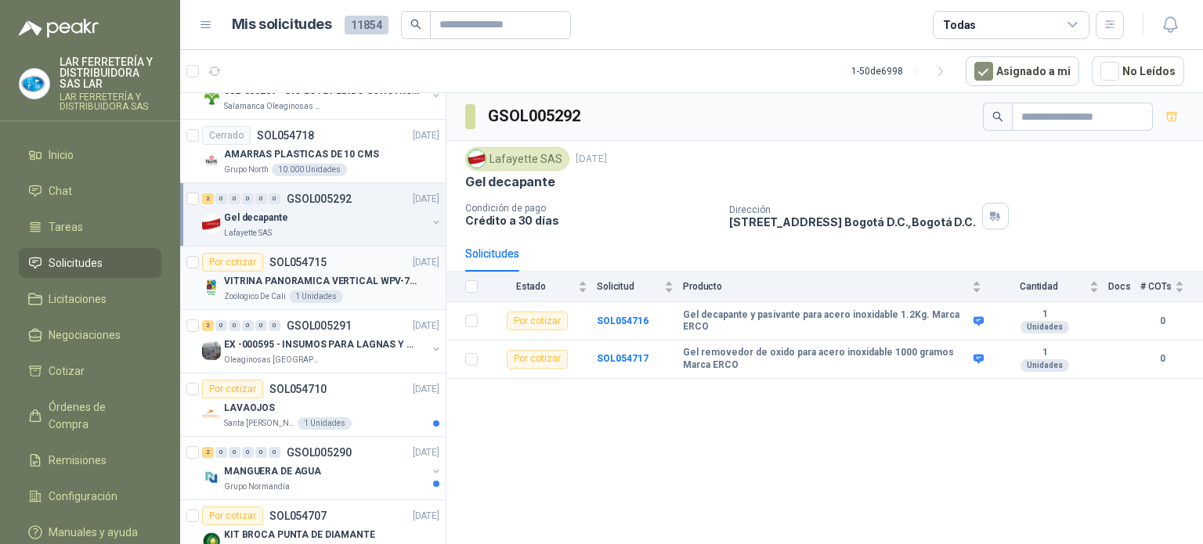
click at [364, 286] on div "VITRINA PANORAMICA VERTICAL WPV-700FA" at bounding box center [331, 281] width 215 height 19
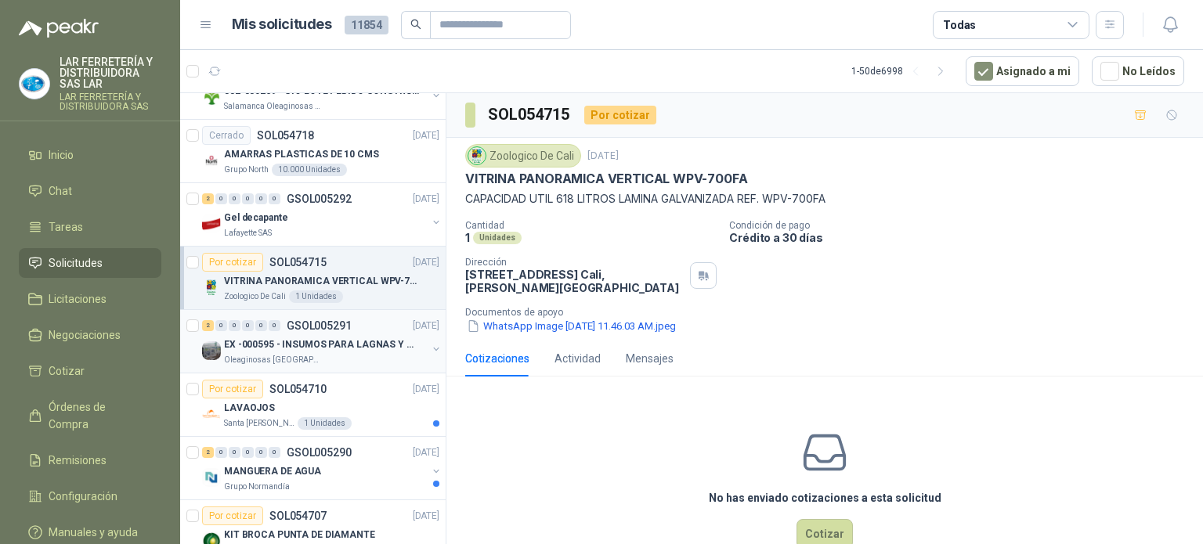
click at [357, 354] on div "Oleaginosas [GEOGRAPHIC_DATA][PERSON_NAME]" at bounding box center [325, 360] width 203 height 13
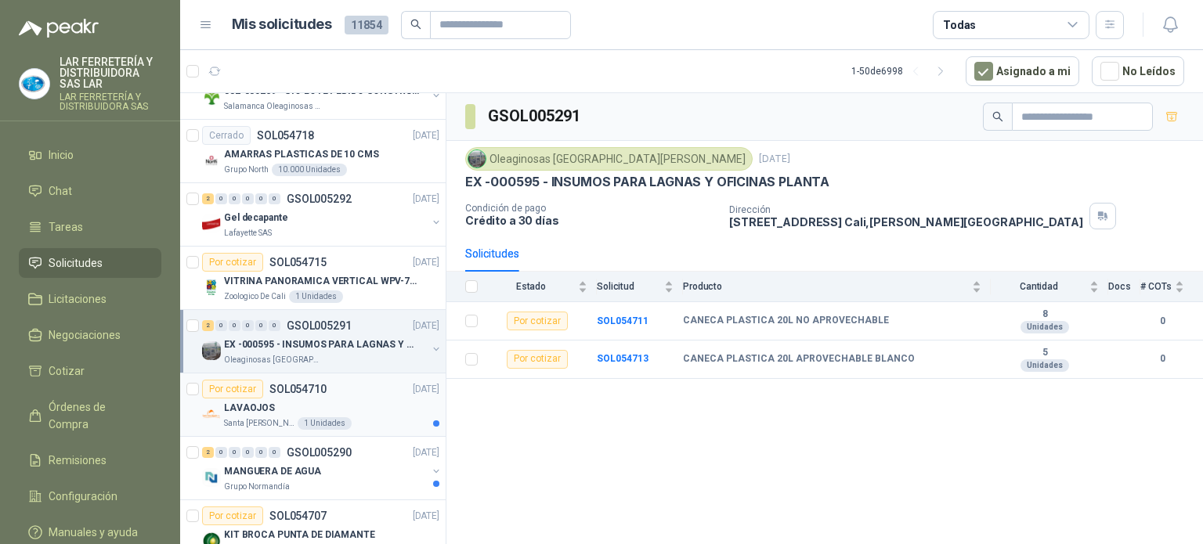
scroll to position [940, 0]
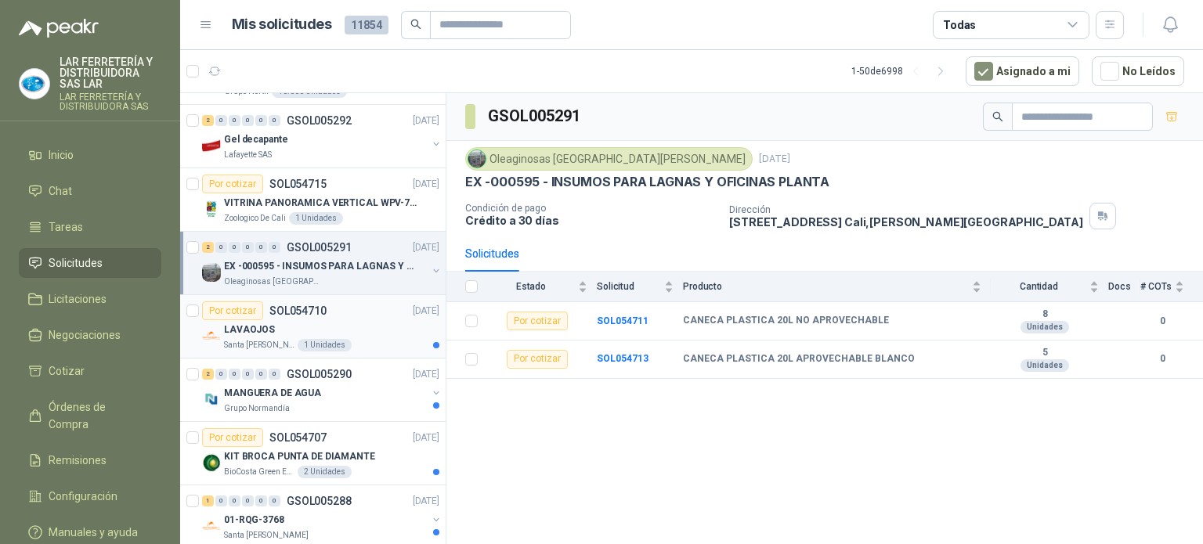
click at [367, 334] on div "LAVAOJOS" at bounding box center [331, 329] width 215 height 19
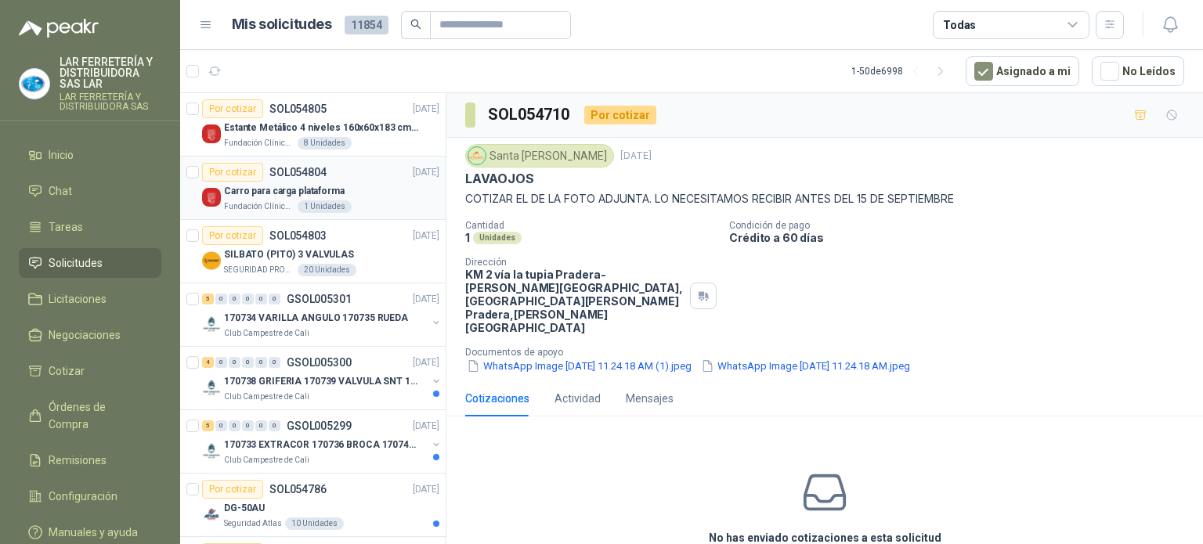
click at [372, 206] on div "Fundación Clínica Shaio 1 Unidades" at bounding box center [331, 207] width 215 height 13
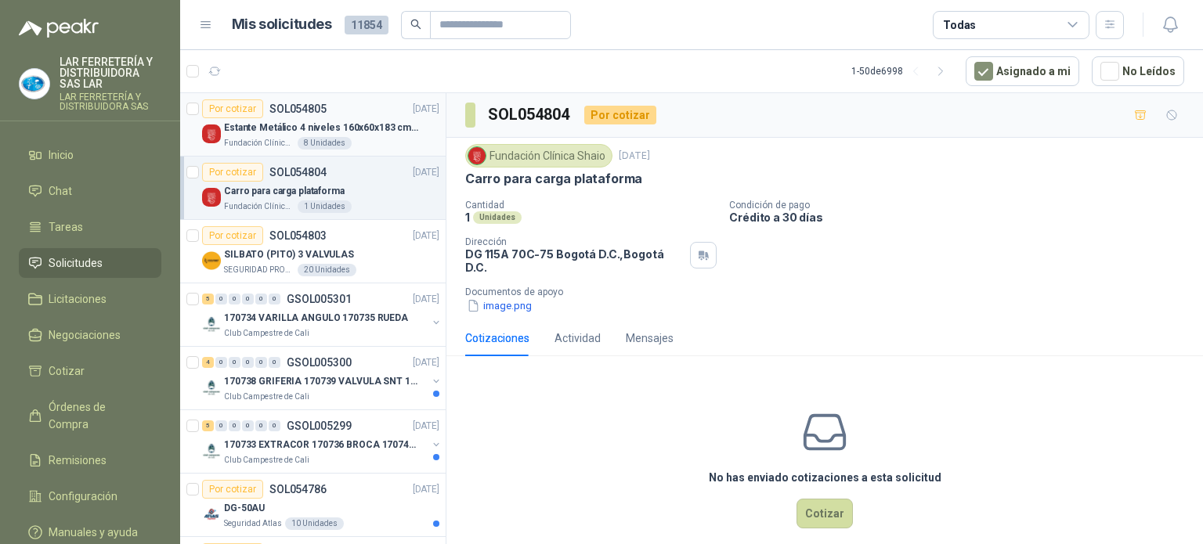
click at [365, 137] on div "Fundación Clínica Shaio 8 Unidades" at bounding box center [331, 143] width 215 height 13
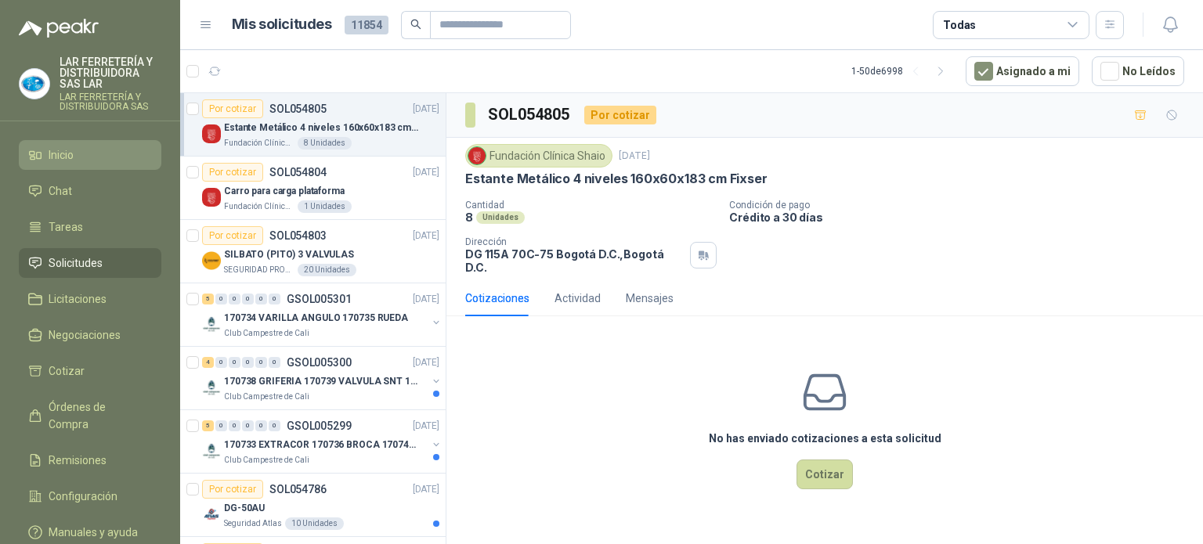
click at [49, 146] on span "Inicio" at bounding box center [61, 154] width 25 height 17
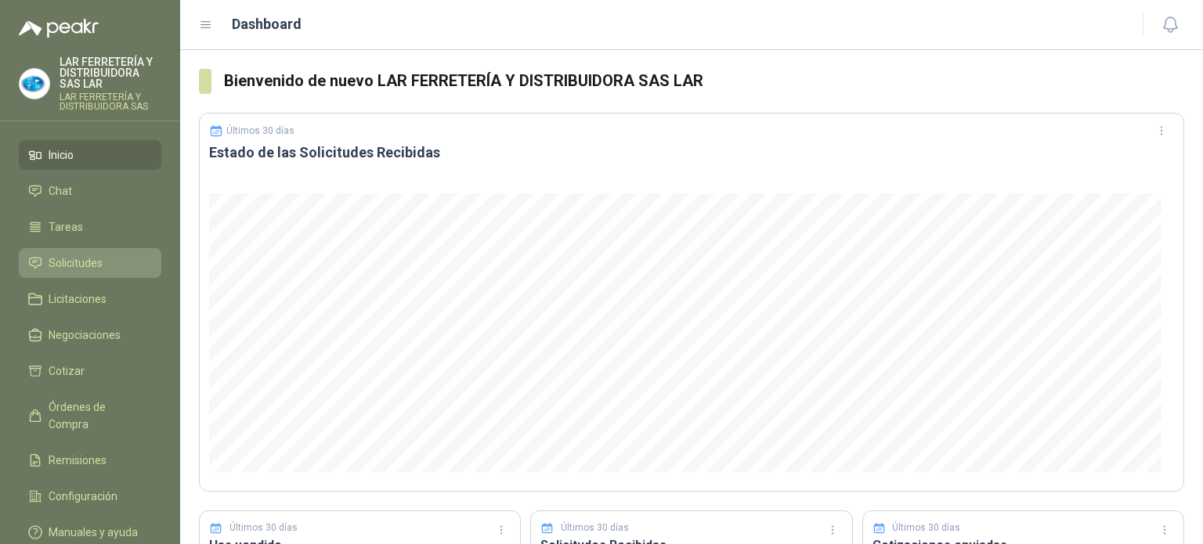
click at [60, 256] on span "Solicitudes" at bounding box center [76, 263] width 54 height 17
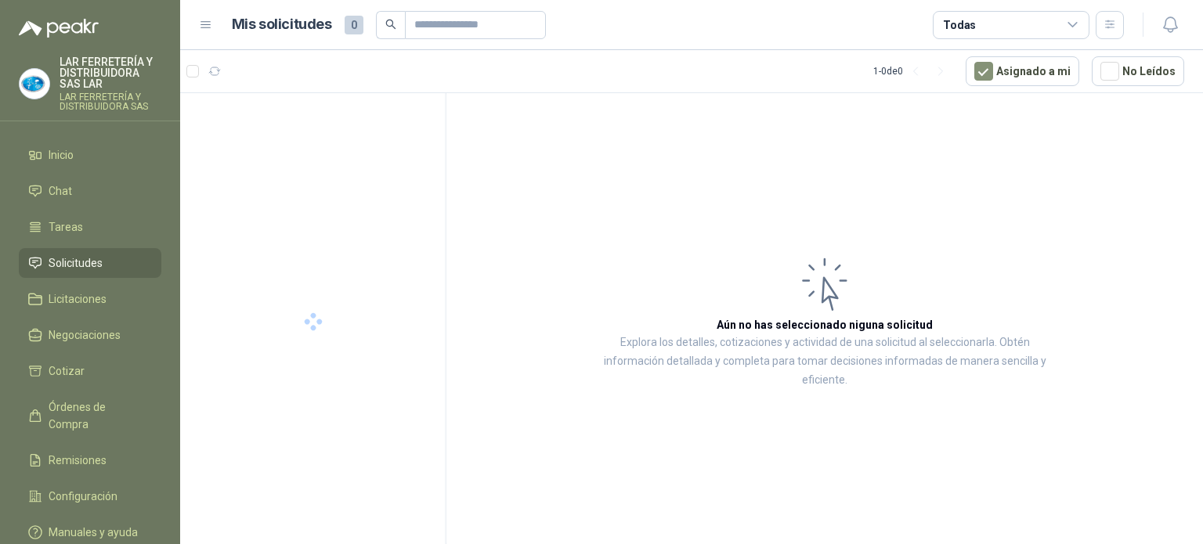
drag, startPoint x: 120, startPoint y: 251, endPoint x: 639, endPoint y: 31, distance: 564.3
click at [640, 29] on article "Mis solicitudes 0 Todas" at bounding box center [678, 25] width 893 height 28
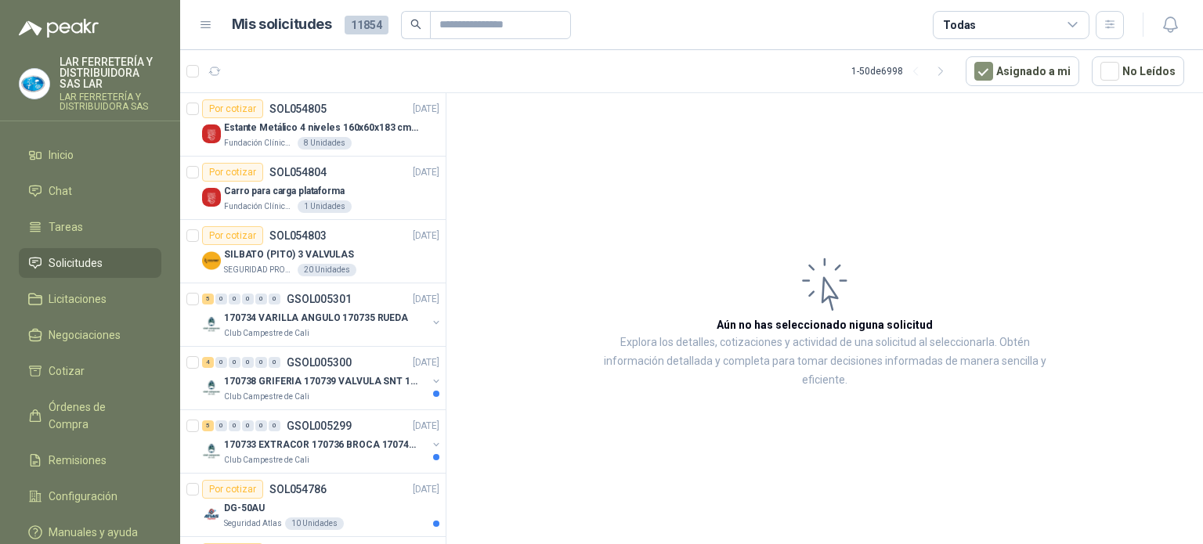
click at [1046, 24] on div "Todas" at bounding box center [1011, 25] width 157 height 28
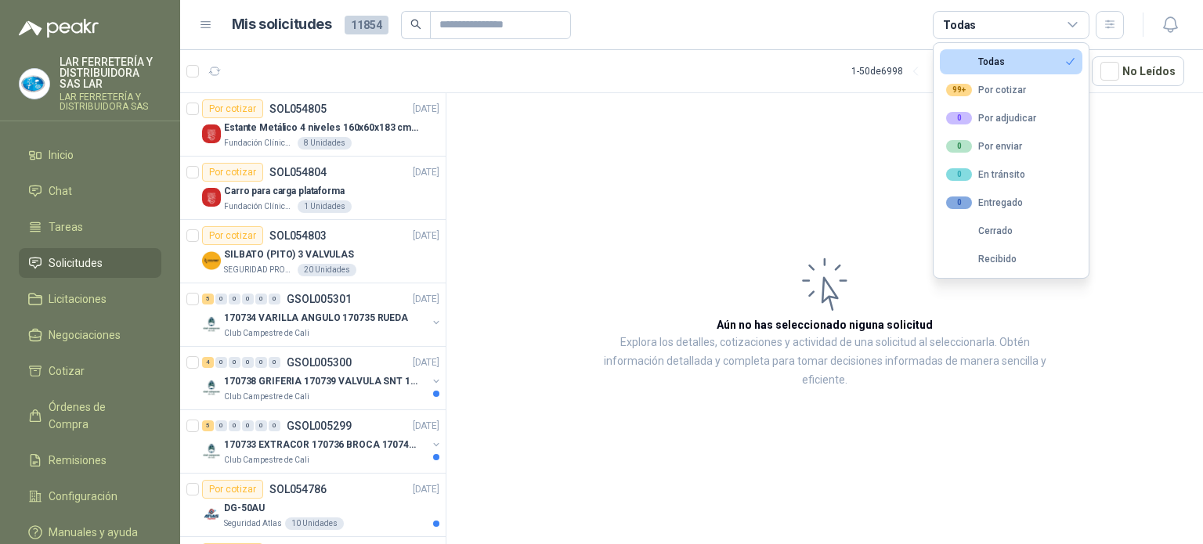
click at [858, 30] on article "Mis solicitudes 11854 Todas" at bounding box center [678, 25] width 893 height 28
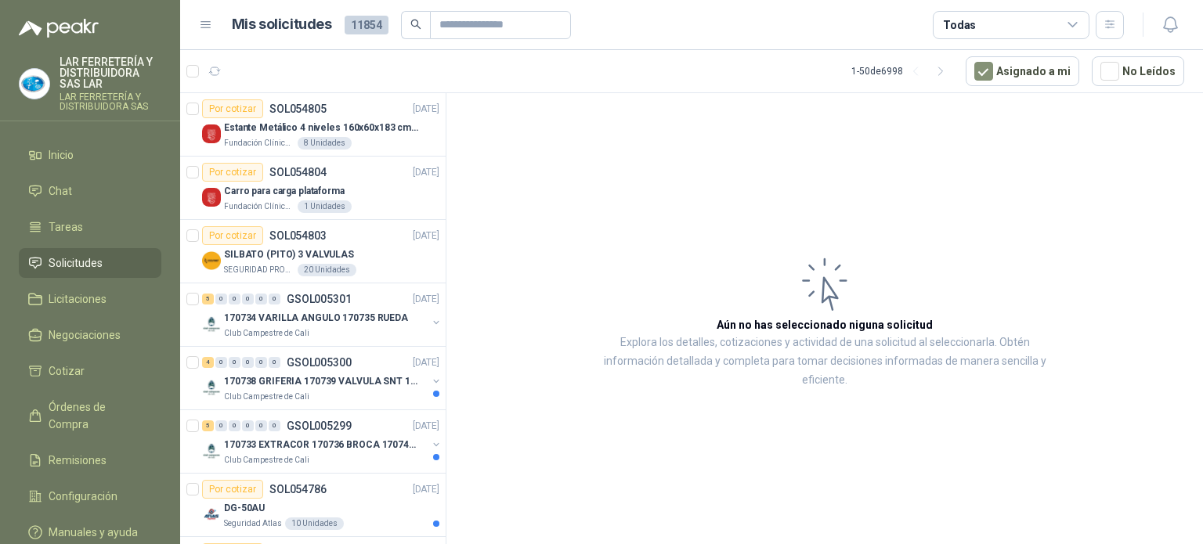
click at [69, 85] on p "LAR FERRETERÍA Y DISTRIBUIDORA SAS LAR" at bounding box center [111, 72] width 102 height 33
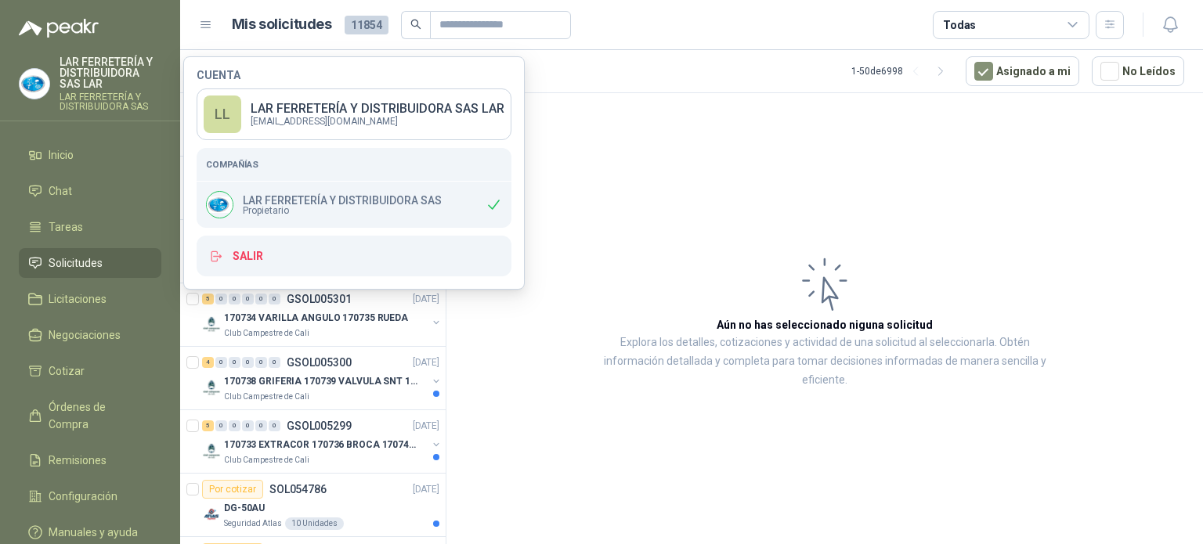
click at [782, 40] on header "Mis solicitudes 11854 Todas" at bounding box center [691, 25] width 1023 height 50
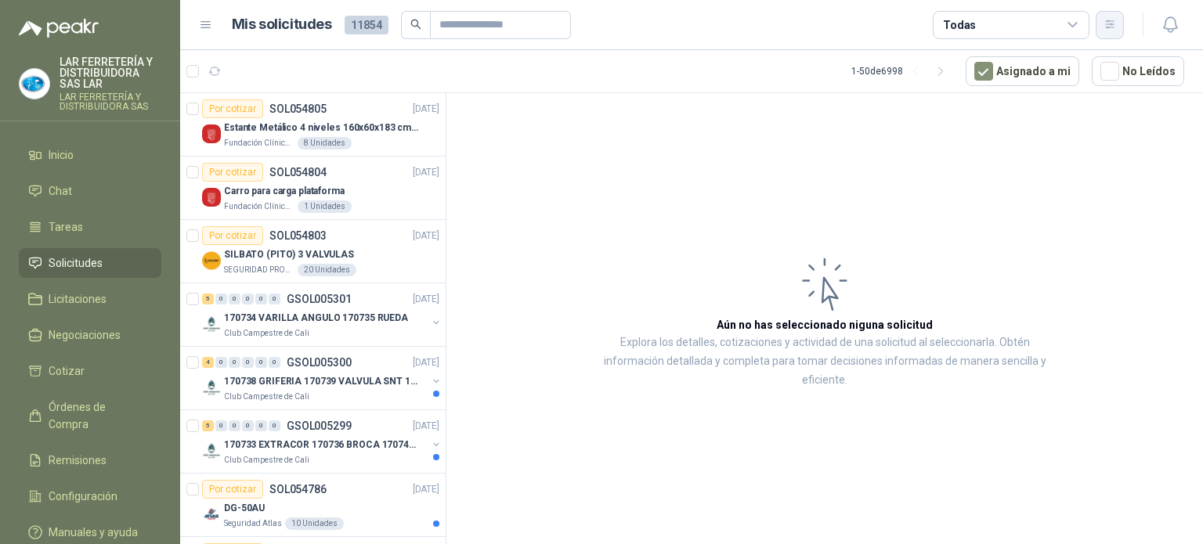
click at [1104, 24] on icon "button" at bounding box center [1110, 24] width 13 height 13
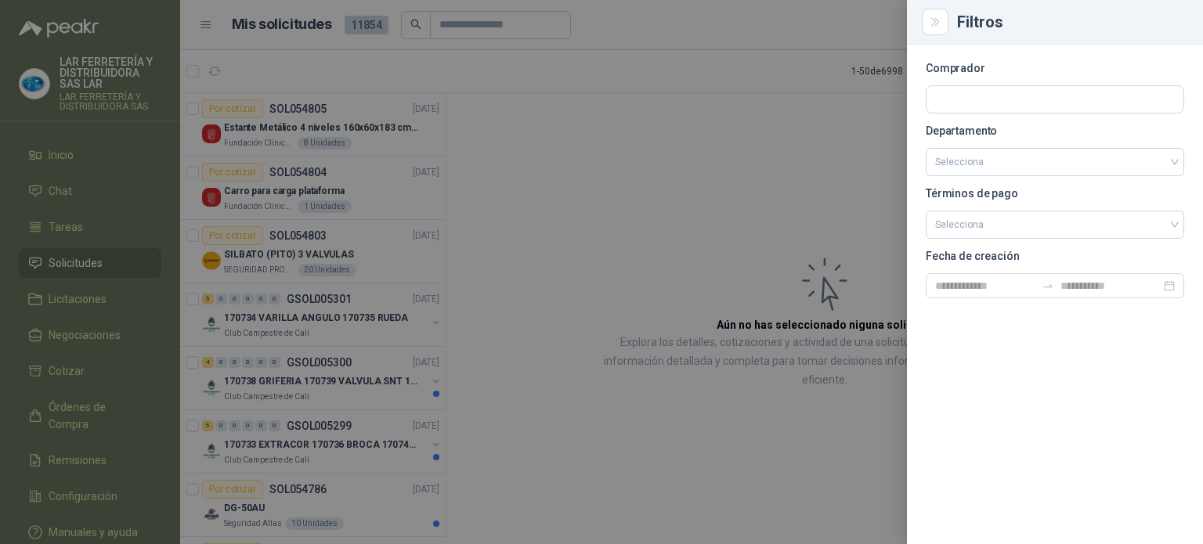
click at [725, 33] on div at bounding box center [601, 272] width 1203 height 544
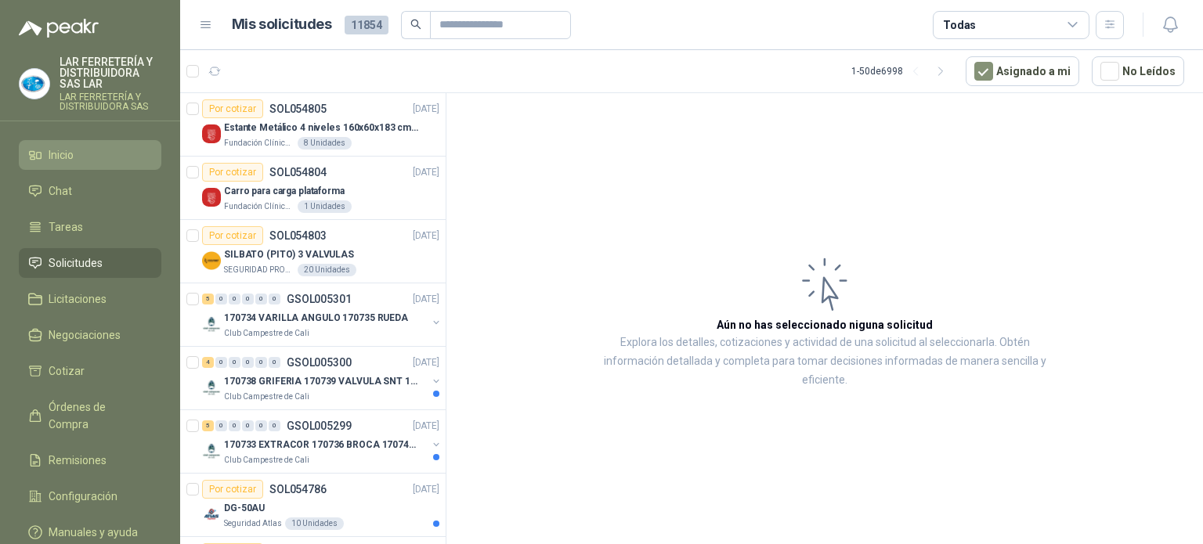
click at [52, 146] on span "Inicio" at bounding box center [61, 154] width 25 height 17
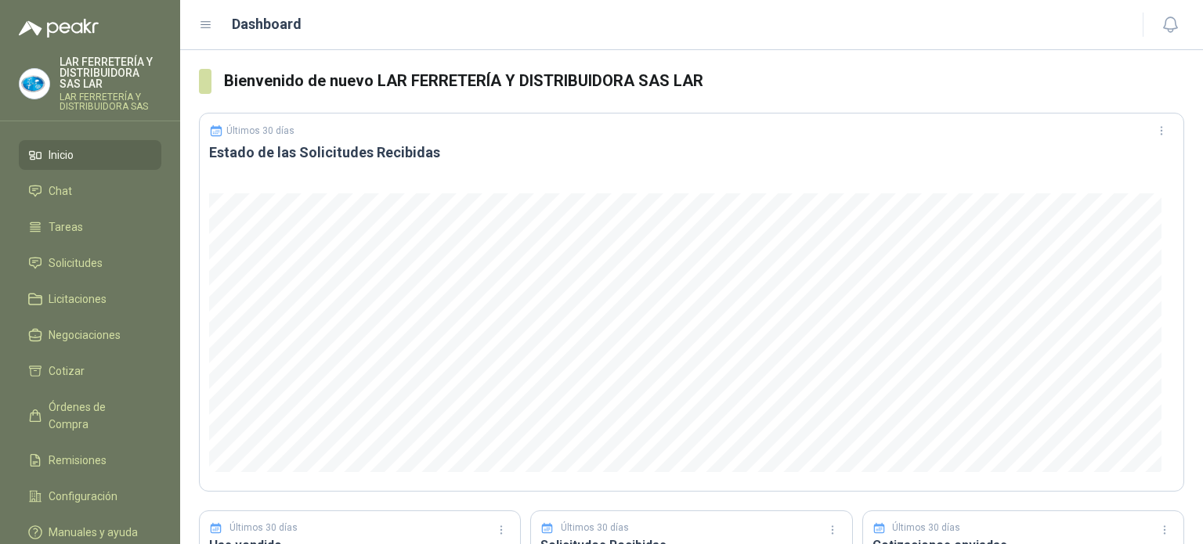
click at [76, 72] on p "LAR FERRETERÍA Y DISTRIBUIDORA SAS LAR" at bounding box center [111, 72] width 102 height 33
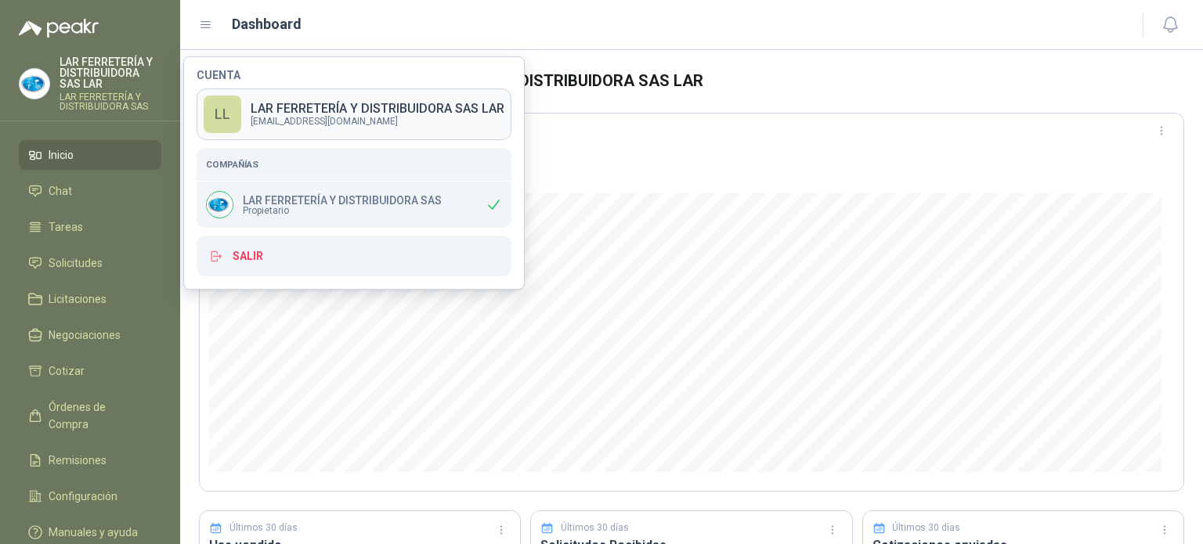
click at [329, 125] on p "[EMAIL_ADDRESS][DOMAIN_NAME]" at bounding box center [378, 121] width 254 height 9
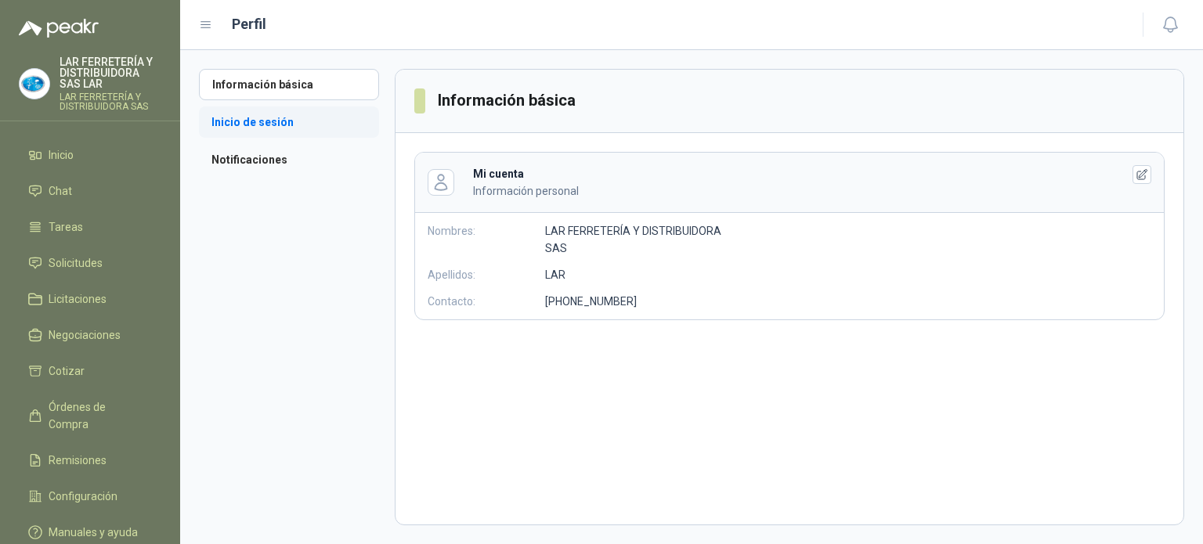
click at [302, 130] on li "Inicio de sesión" at bounding box center [289, 122] width 180 height 31
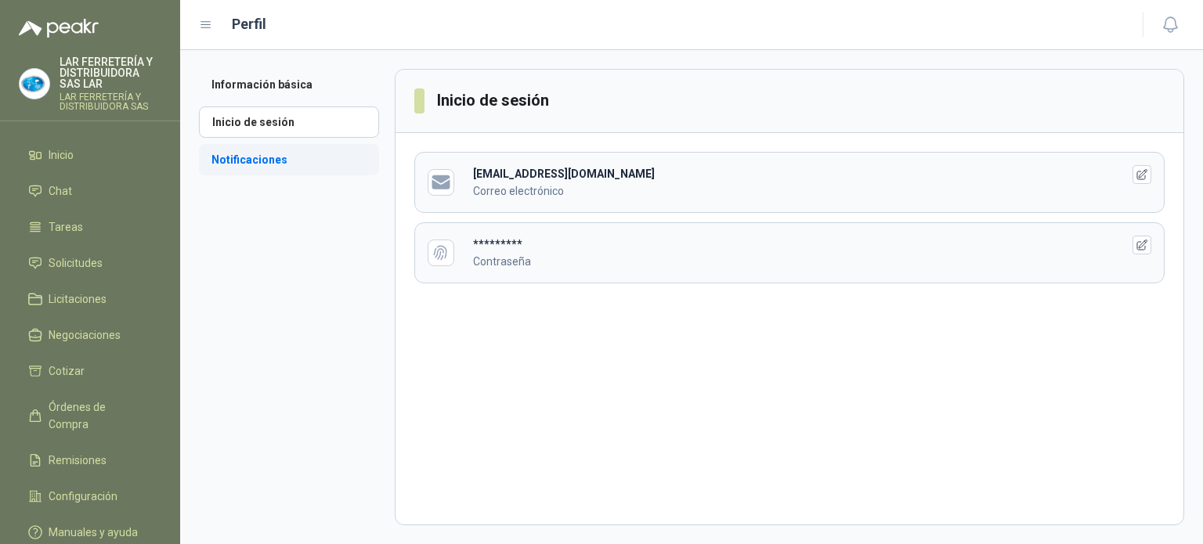
click at [310, 161] on li "Notificaciones" at bounding box center [289, 159] width 180 height 31
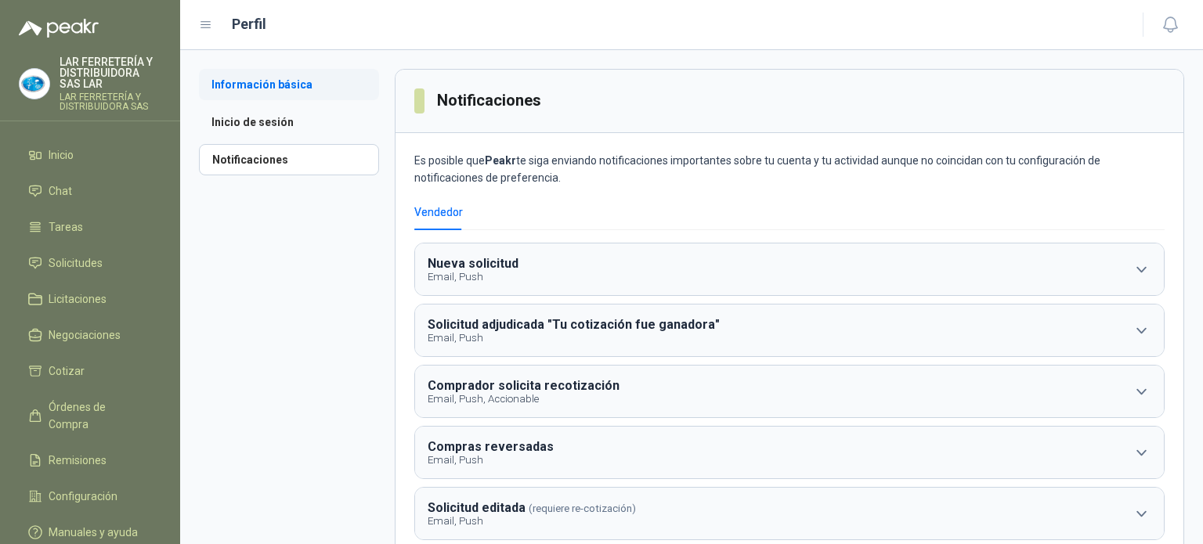
click at [260, 81] on li "Información básica" at bounding box center [289, 84] width 180 height 31
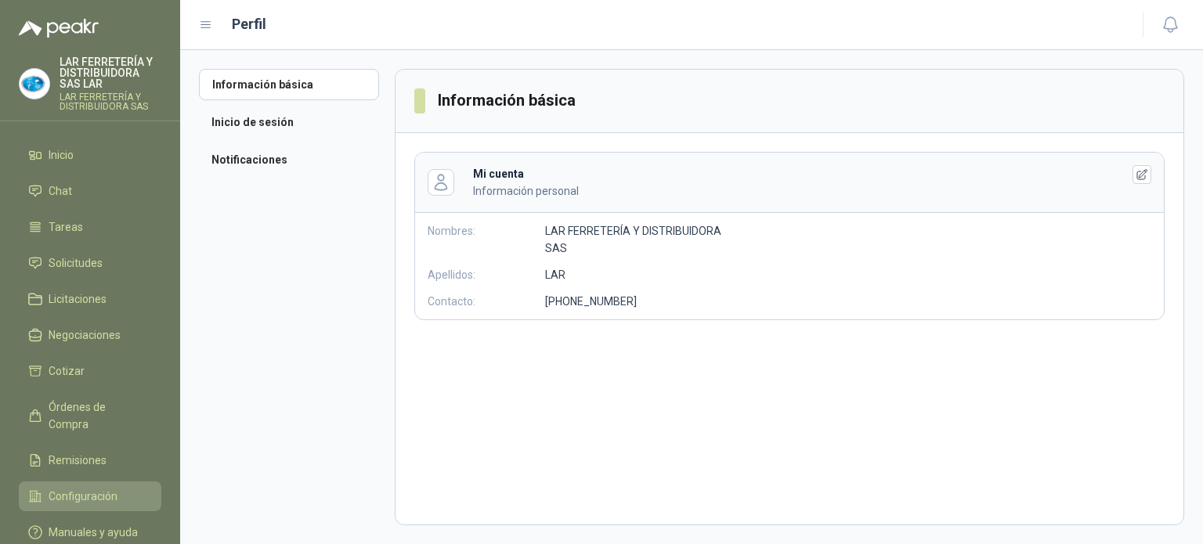
click at [85, 488] on span "Configuración" at bounding box center [83, 496] width 69 height 17
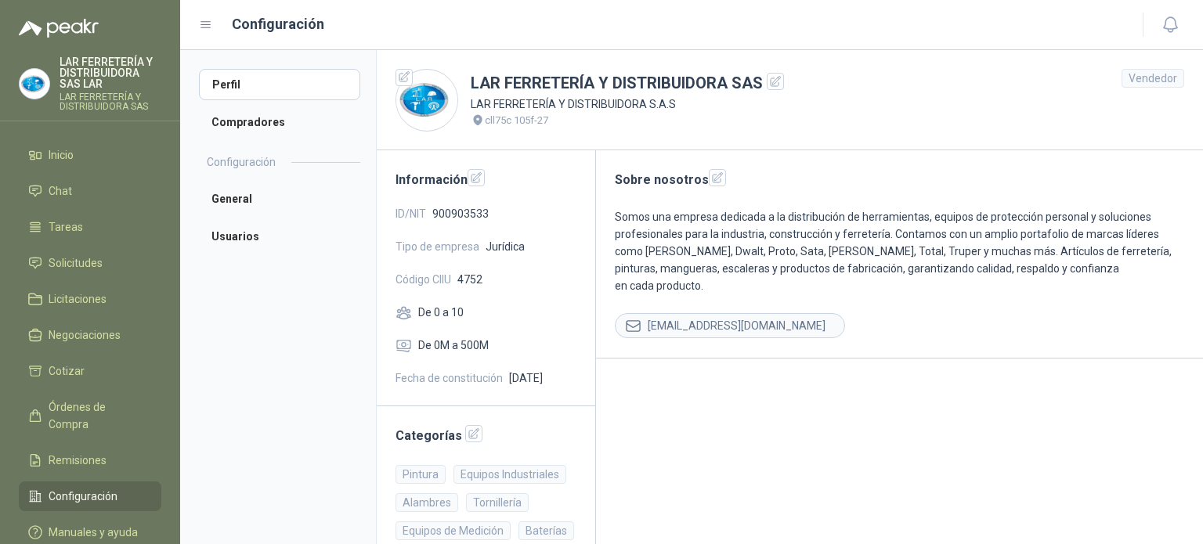
drag, startPoint x: 277, startPoint y: 440, endPoint x: 838, endPoint y: 445, distance: 560.8
click at [840, 445] on main "Sobre nosotros Somos una empresa dedicada a la distribución de herramientas, eq…" at bounding box center [899, 486] width 607 height 672
click at [251, 115] on li "Compradores" at bounding box center [279, 122] width 161 height 31
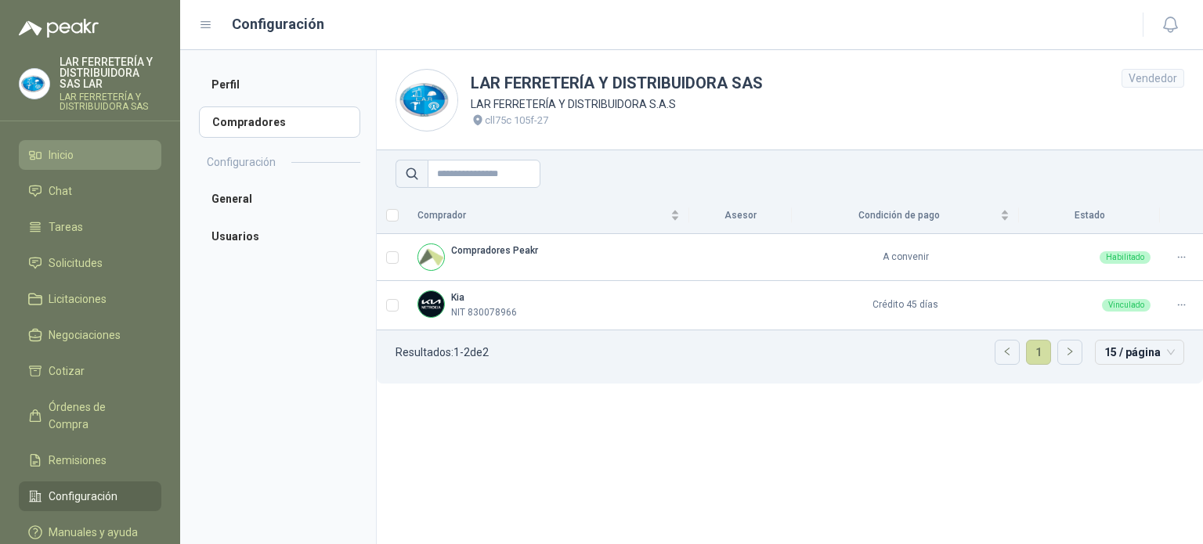
click at [52, 147] on span "Inicio" at bounding box center [61, 154] width 25 height 17
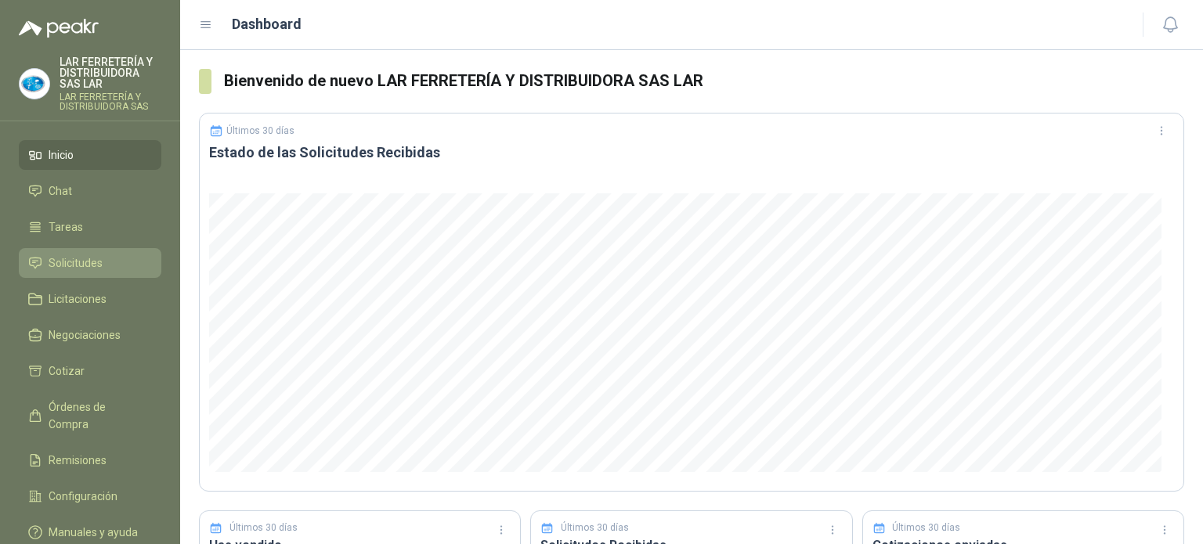
click at [89, 256] on span "Solicitudes" at bounding box center [76, 263] width 54 height 17
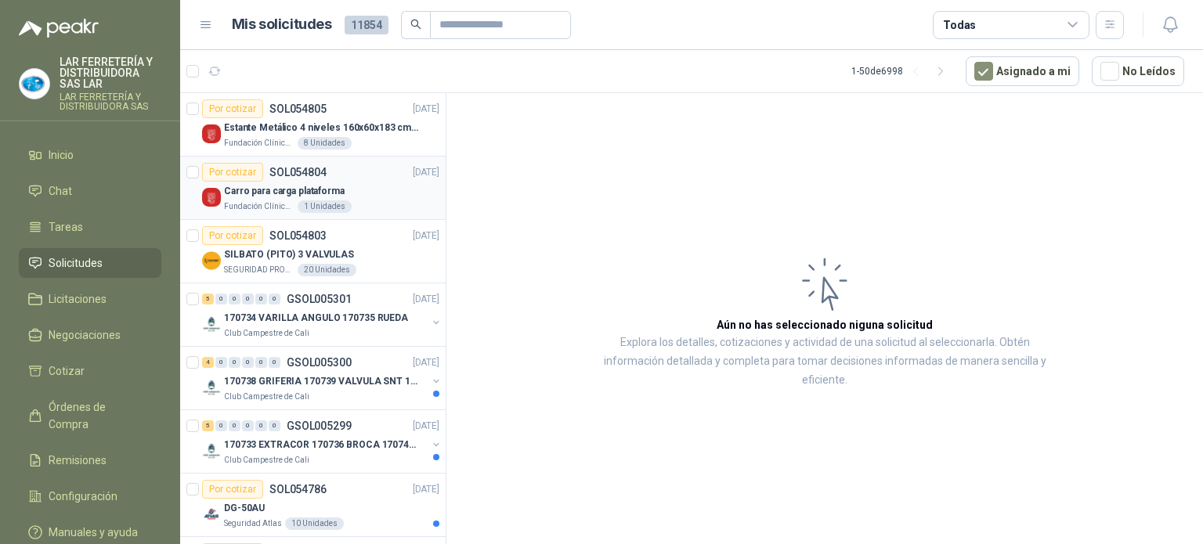
click at [348, 203] on div "Fundación Clínica Shaio 1 Unidades" at bounding box center [331, 207] width 215 height 13
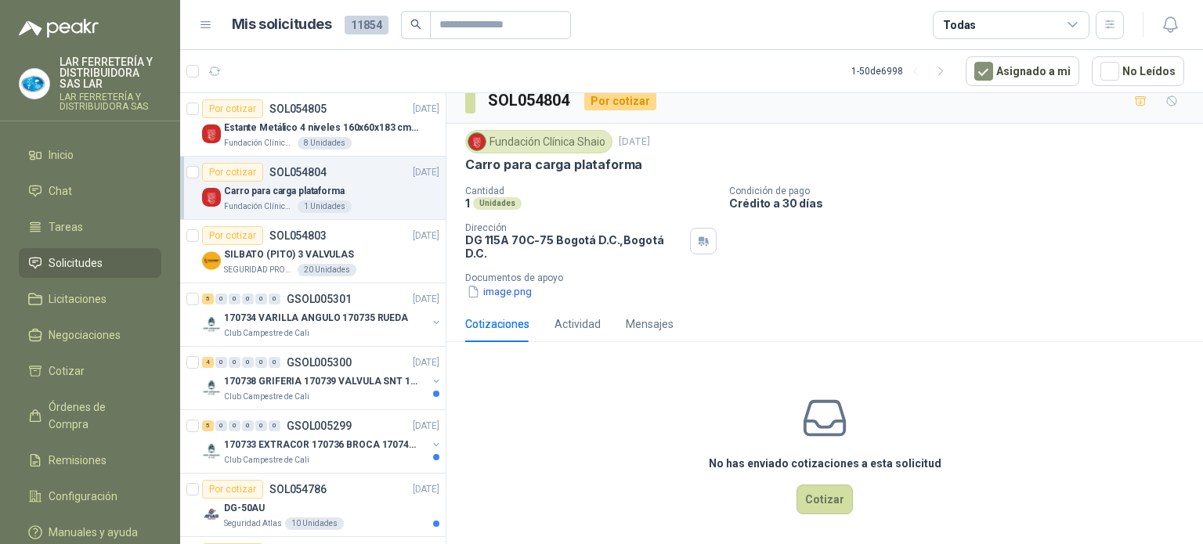
scroll to position [19, 0]
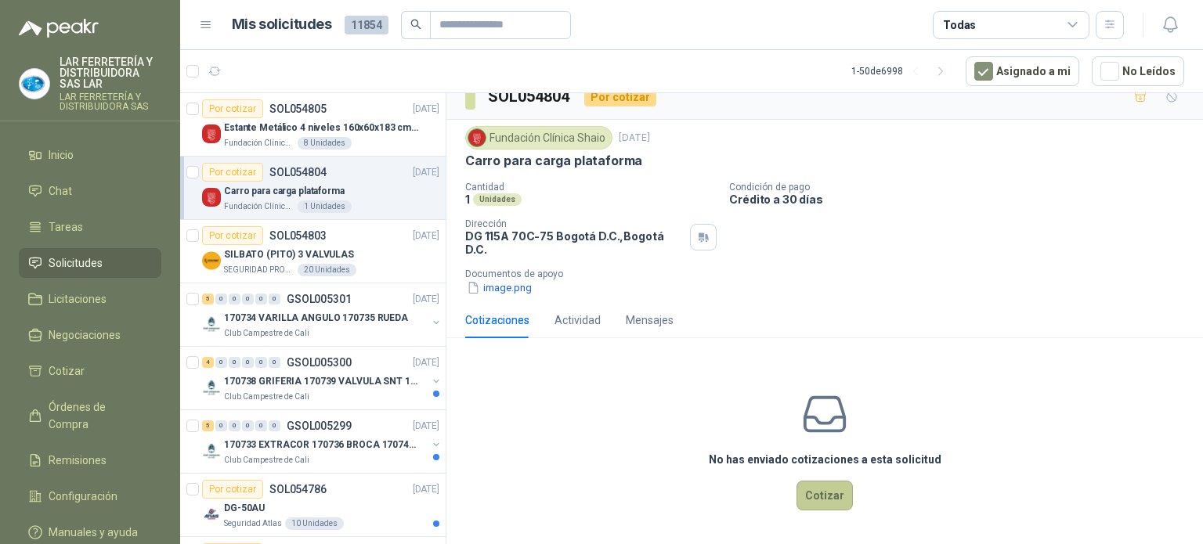
click at [817, 504] on button "Cotizar" at bounding box center [825, 496] width 56 height 30
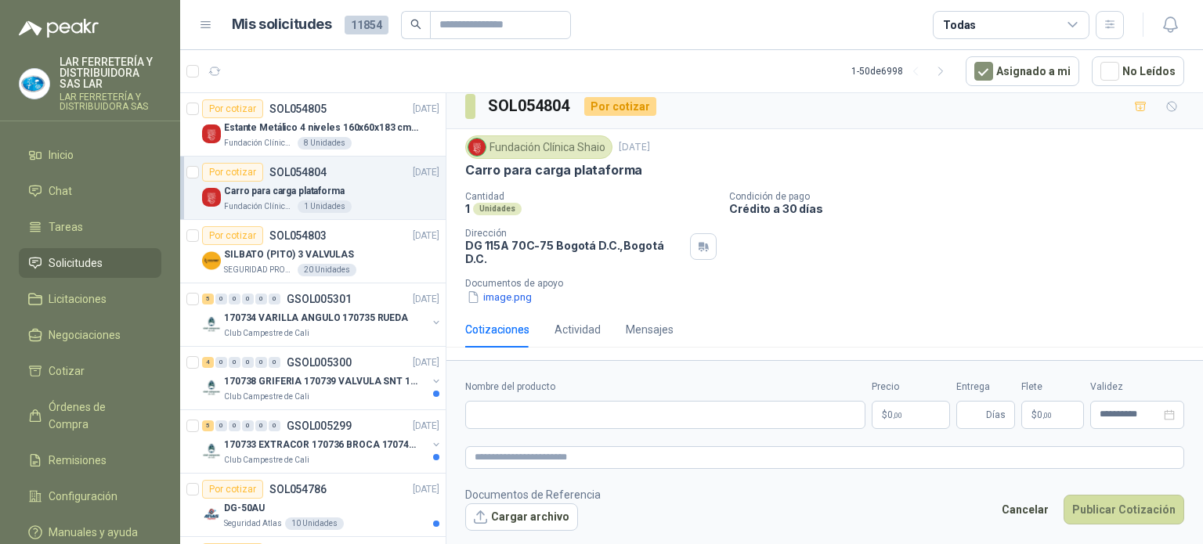
scroll to position [0, 0]
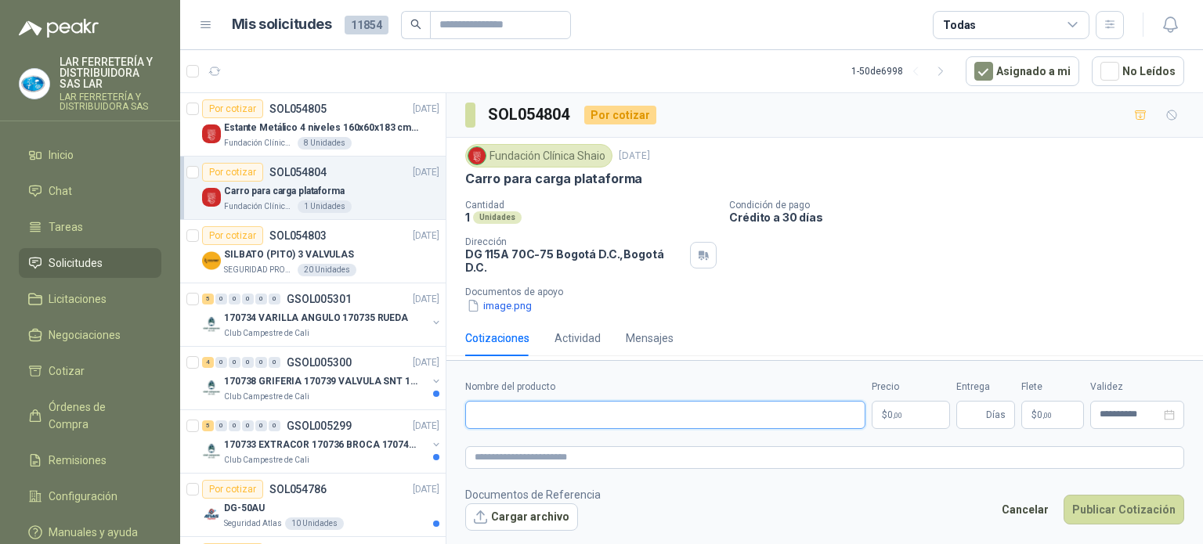
click at [681, 410] on input "Nombre del producto" at bounding box center [665, 415] width 400 height 28
paste input "**********"
type input "**********"
click at [904, 403] on body "LAR FERRETERÍA Y DISTRIBUIDORA SAS LAR LAR FERRETERÍA Y DISTRIBUIDORA SAS Inici…" at bounding box center [601, 272] width 1203 height 544
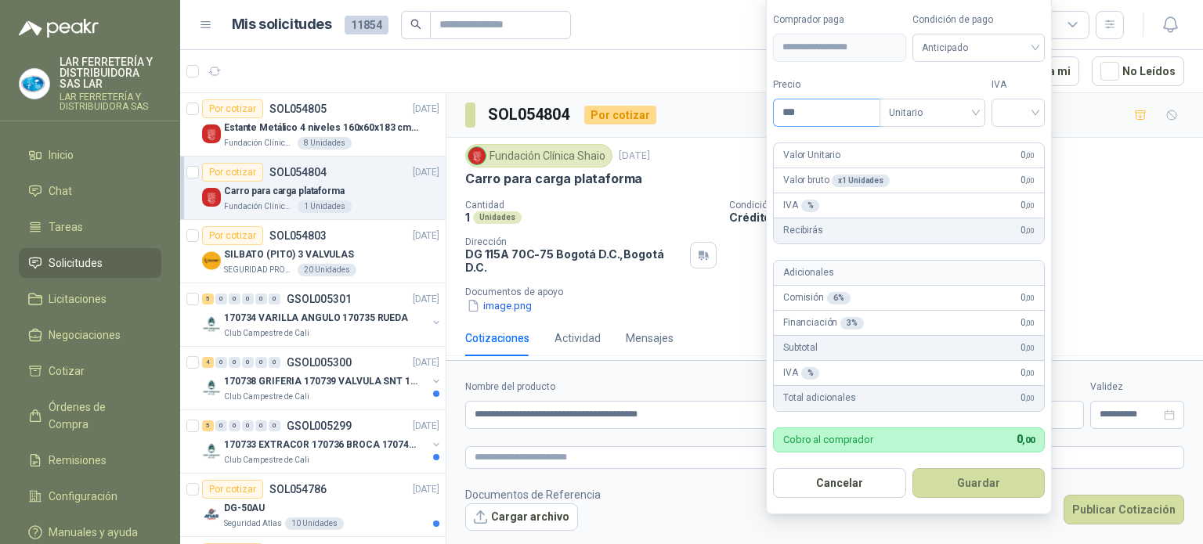
click at [848, 115] on input "***" at bounding box center [827, 112] width 106 height 27
click at [949, 118] on span "Unitario" at bounding box center [932, 112] width 87 height 23
type input "*********"
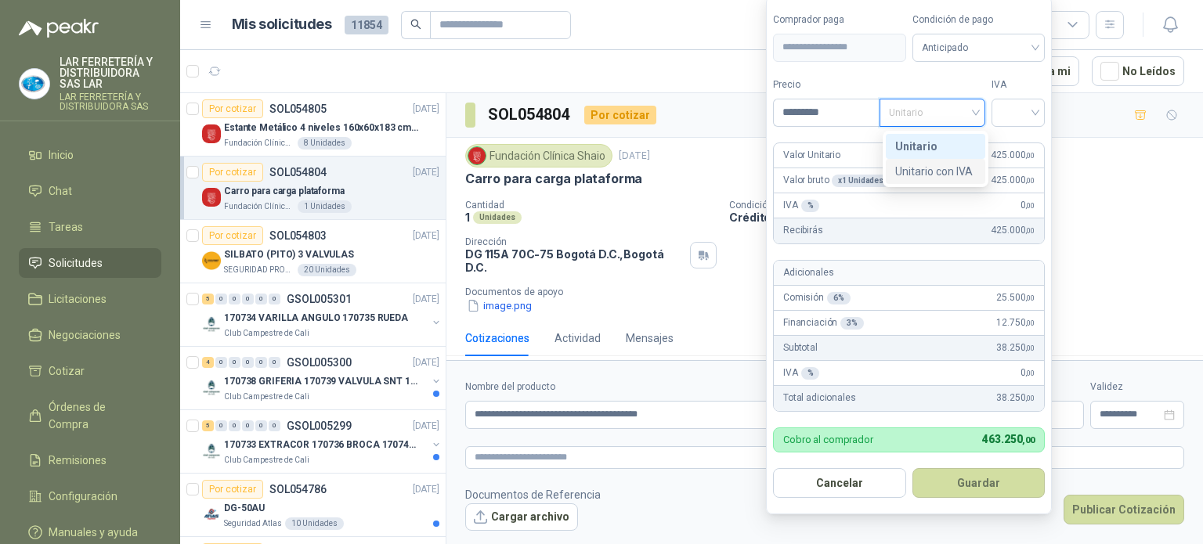
click at [946, 153] on div "Unitario" at bounding box center [935, 146] width 81 height 17
click at [1027, 111] on input "search" at bounding box center [1018, 110] width 34 height 23
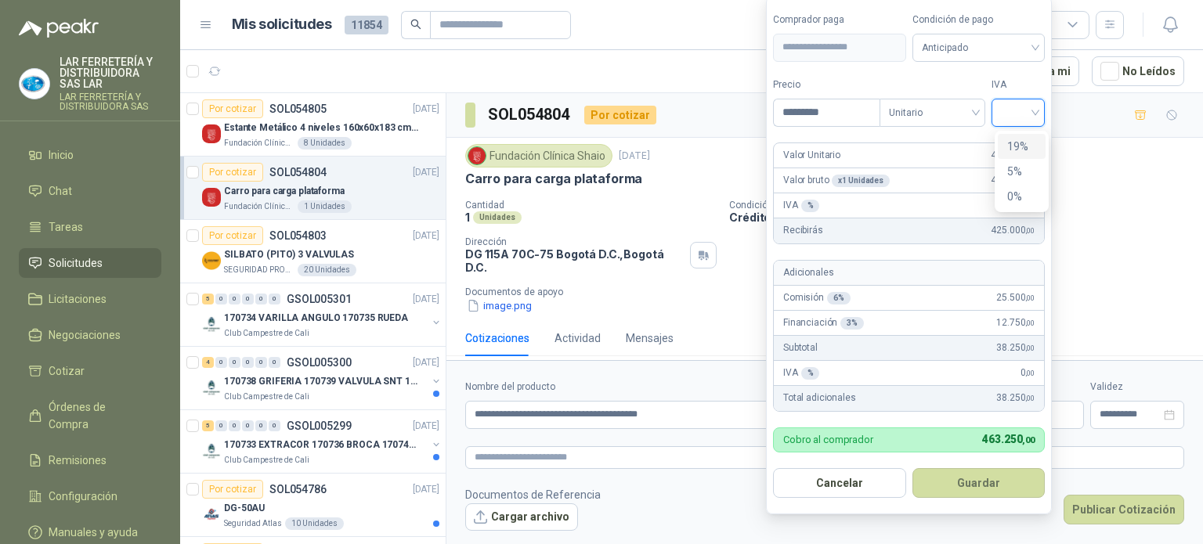
click at [1026, 150] on div "19%" at bounding box center [1021, 146] width 29 height 17
click at [960, 69] on form "**********" at bounding box center [911, 255] width 290 height 519
click at [943, 45] on span "Anticipado" at bounding box center [981, 47] width 116 height 23
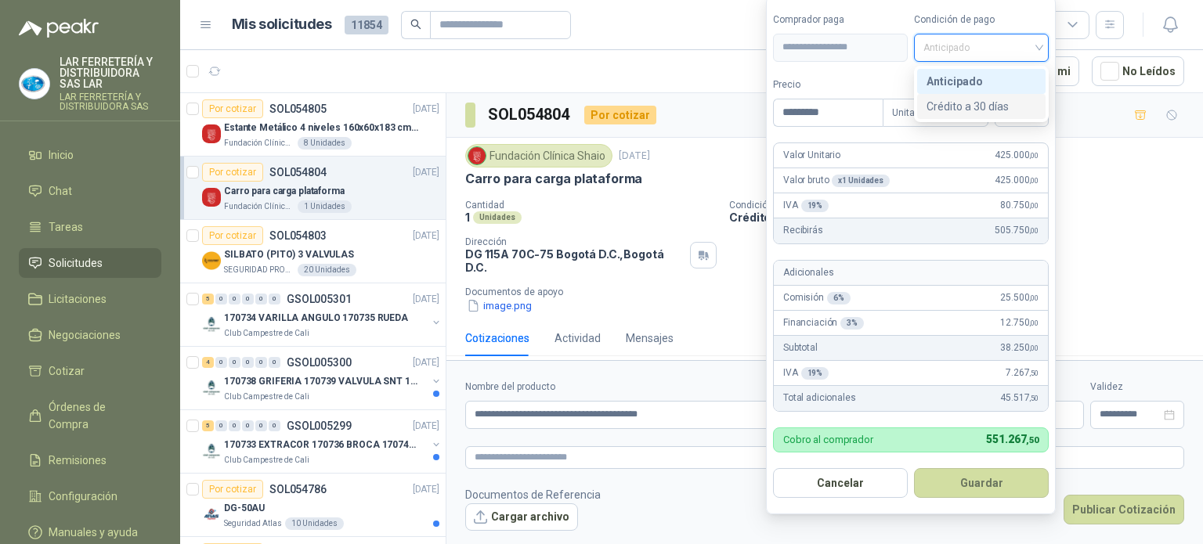
click at [959, 107] on div "Crédito a 30 días" at bounding box center [982, 106] width 110 height 17
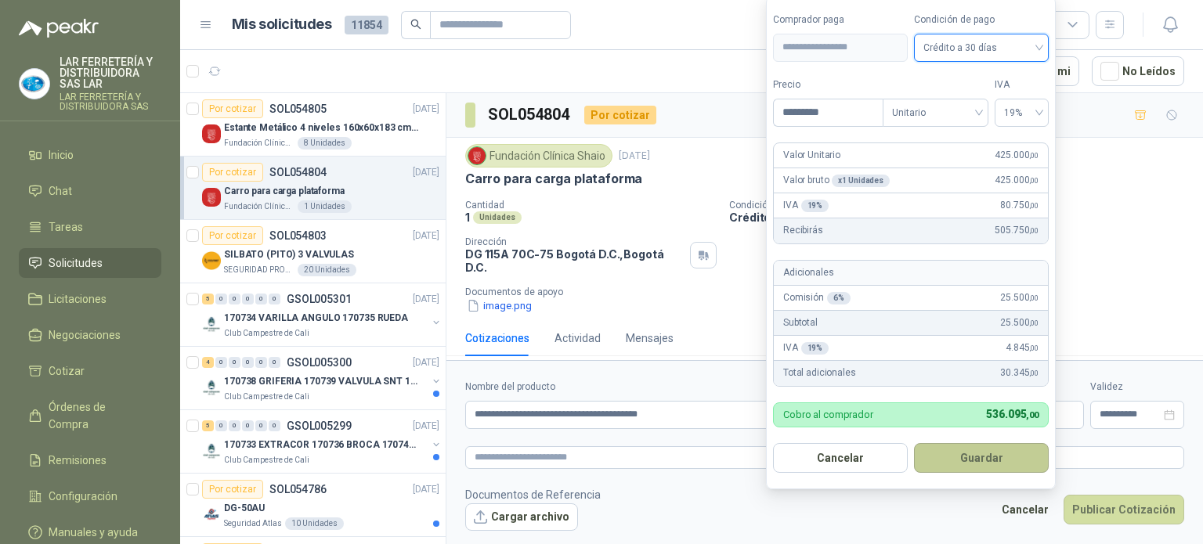
click at [960, 458] on button "Guardar" at bounding box center [981, 458] width 135 height 30
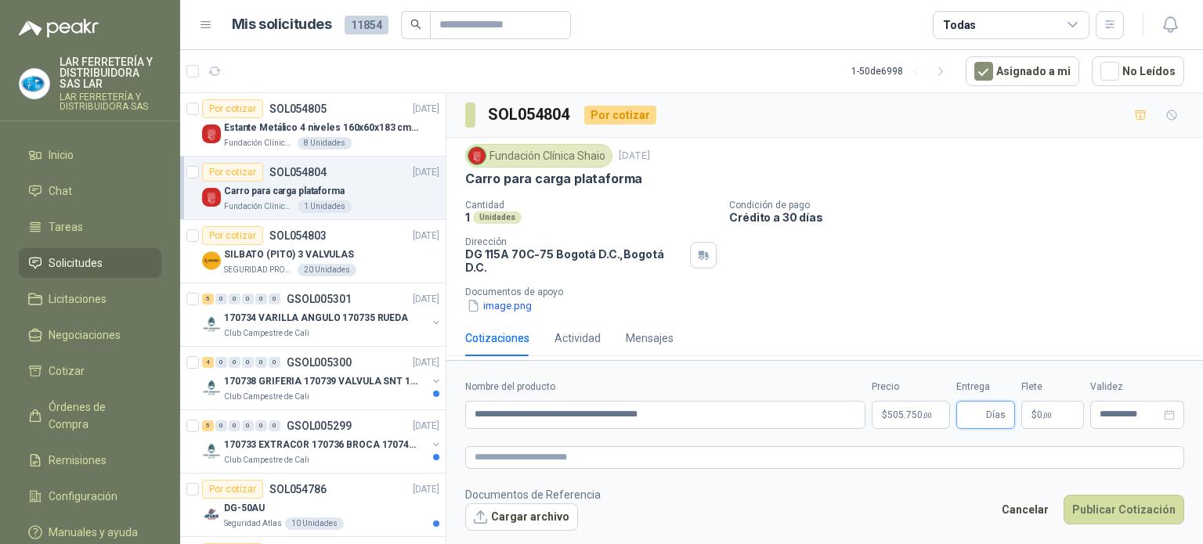
click at [972, 415] on input "Entrega" at bounding box center [974, 415] width 17 height 27
click at [952, 320] on div "Cotizaciones Actividad Mensajes" at bounding box center [824, 338] width 719 height 36
click at [972, 407] on input "Entrega" at bounding box center [974, 415] width 17 height 27
type input "*"
click at [992, 334] on div "Cotizaciones Actividad Mensajes" at bounding box center [824, 338] width 719 height 36
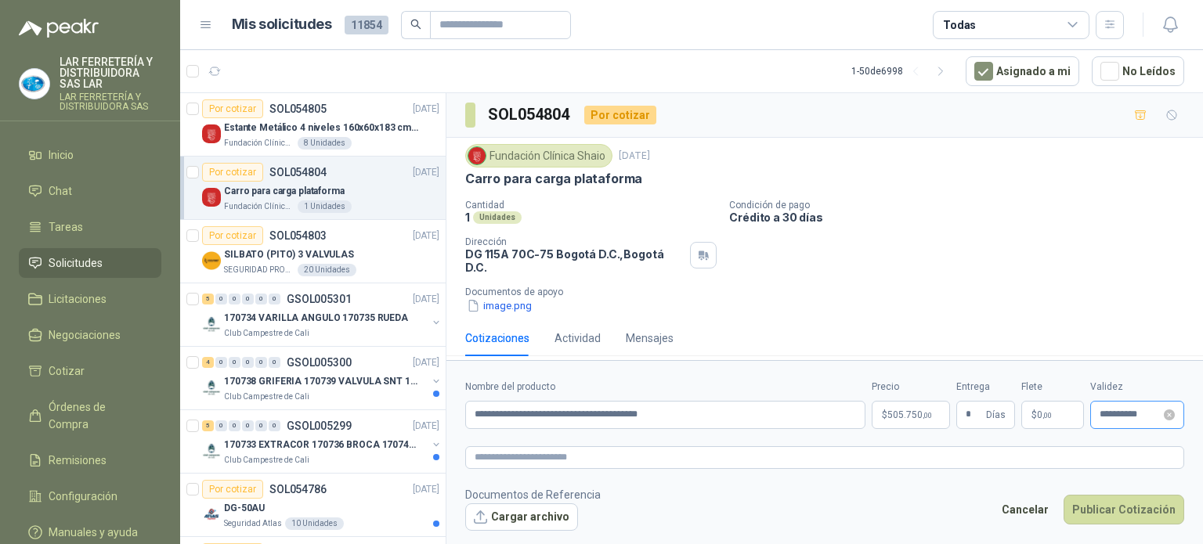
click at [1104, 418] on div "**********" at bounding box center [1137, 415] width 94 height 28
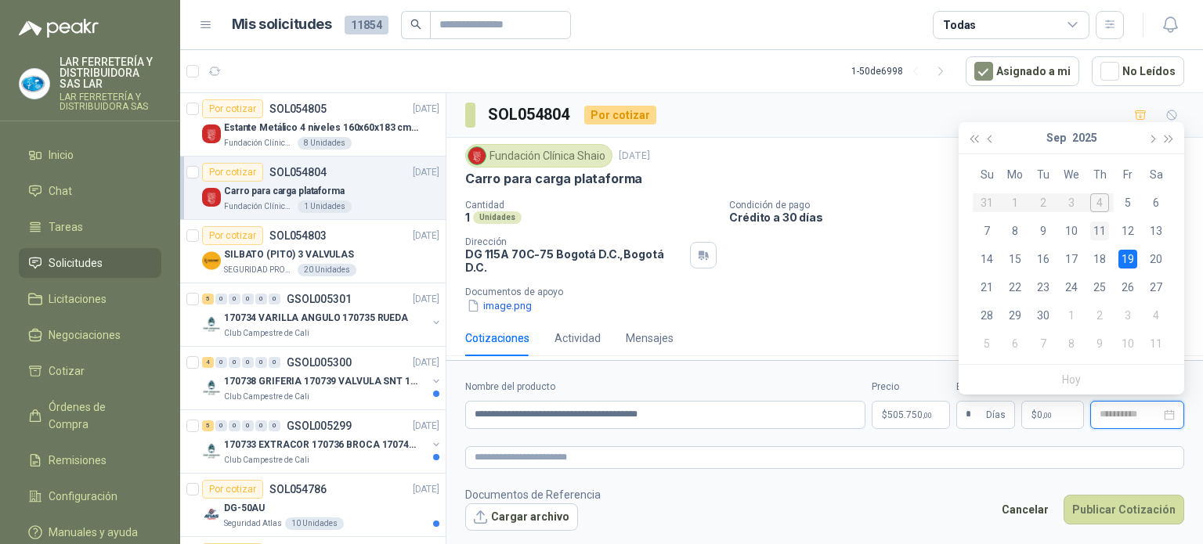
type input "**********"
click at [1101, 233] on div "11" at bounding box center [1099, 231] width 19 height 19
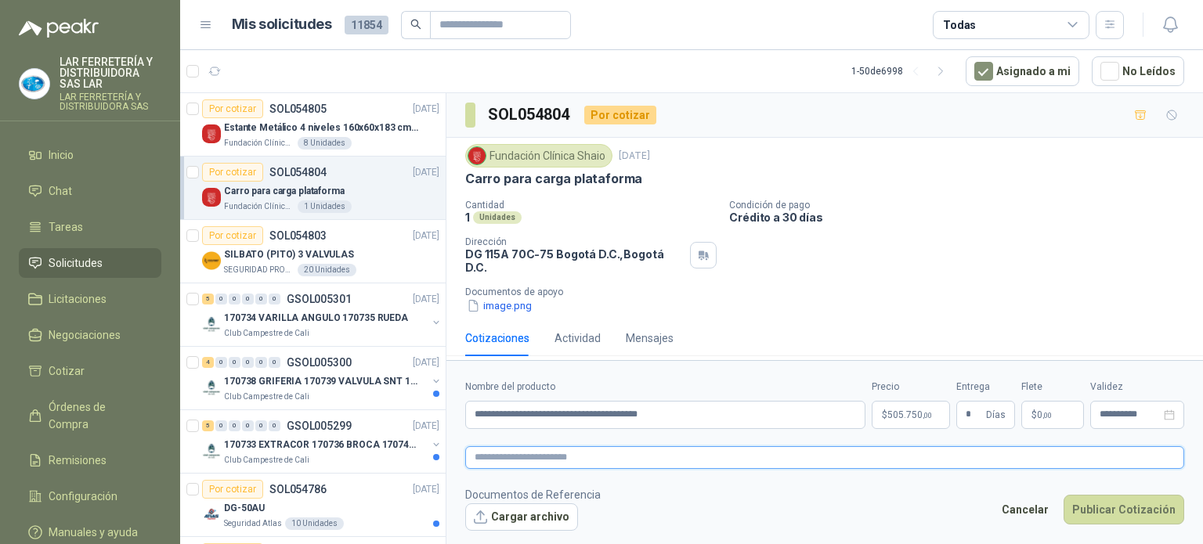
click at [614, 450] on textarea at bounding box center [824, 457] width 719 height 23
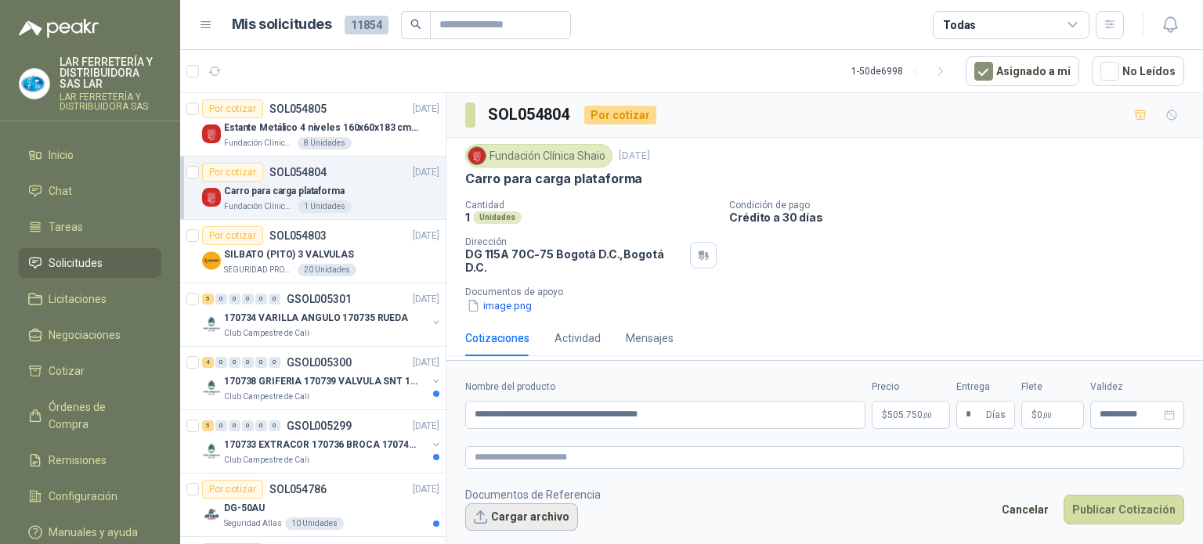
click at [504, 510] on button "Cargar archivo" at bounding box center [521, 518] width 113 height 28
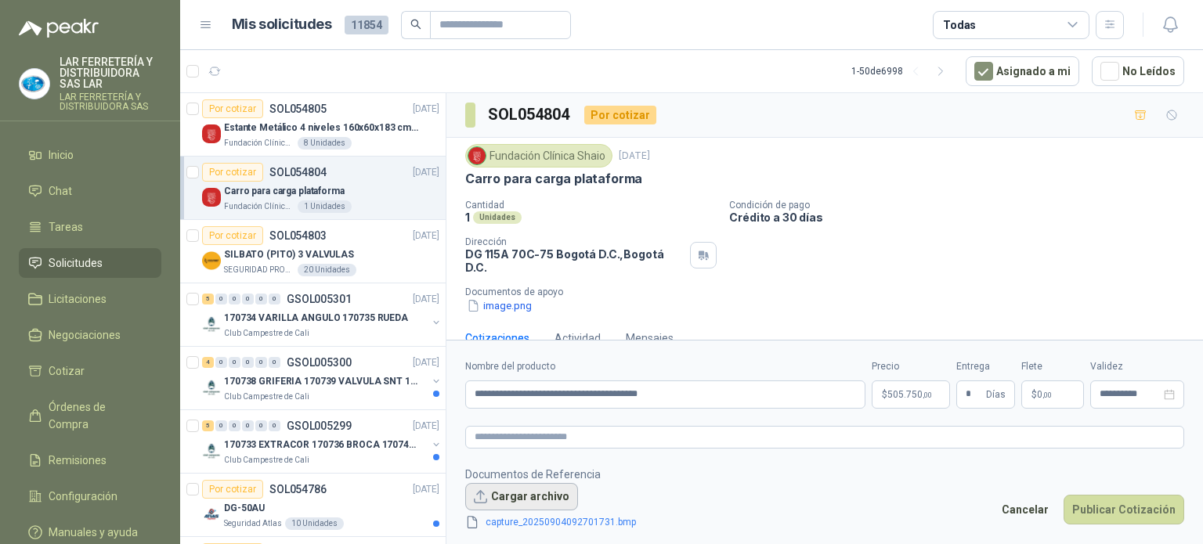
click at [540, 495] on button "Cargar archivo" at bounding box center [521, 497] width 113 height 28
click at [533, 497] on button "Cargar archivo" at bounding box center [521, 497] width 113 height 28
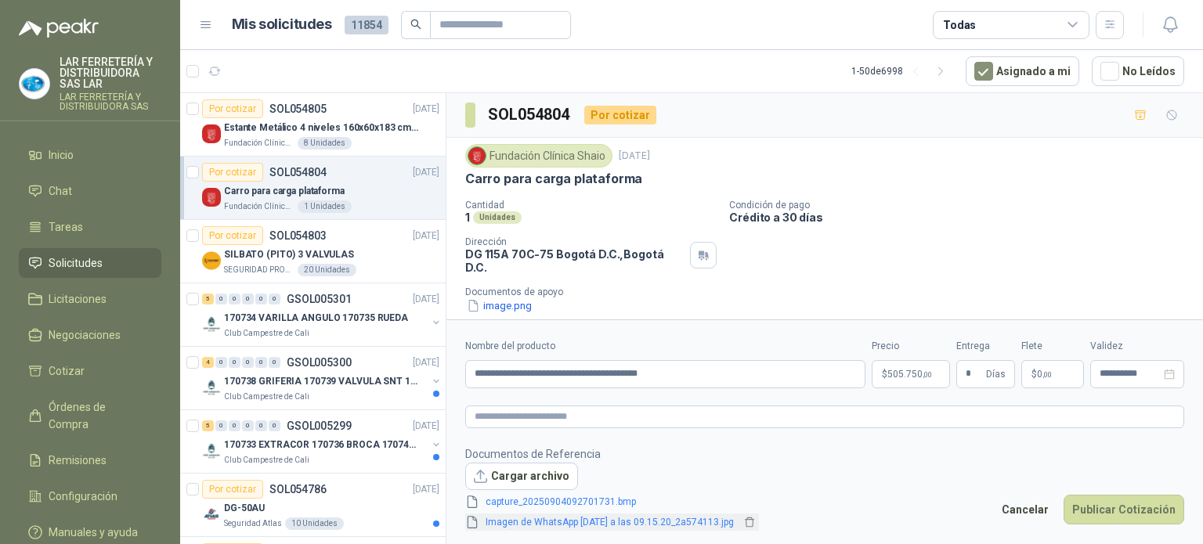
click at [670, 517] on link "Imagen de WhatsApp [DATE] a las 09.15.20_2a574113.jpg" at bounding box center [609, 522] width 261 height 15
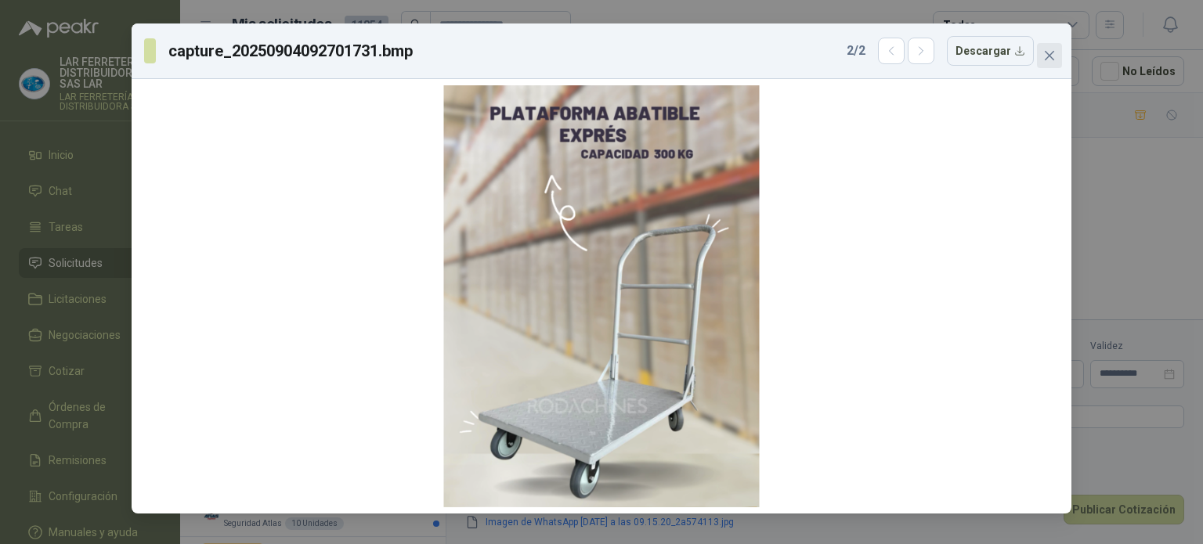
click at [1048, 65] on button "Close" at bounding box center [1049, 55] width 25 height 25
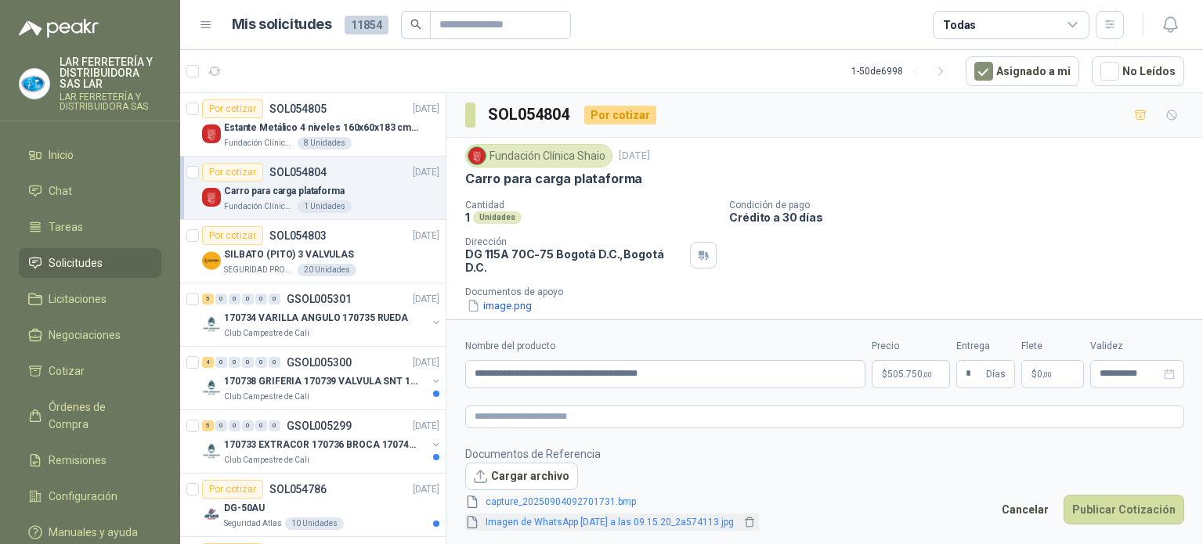
click at [686, 522] on link "Imagen de WhatsApp [DATE] a las 09.15.20_2a574113.jpg" at bounding box center [609, 522] width 261 height 15
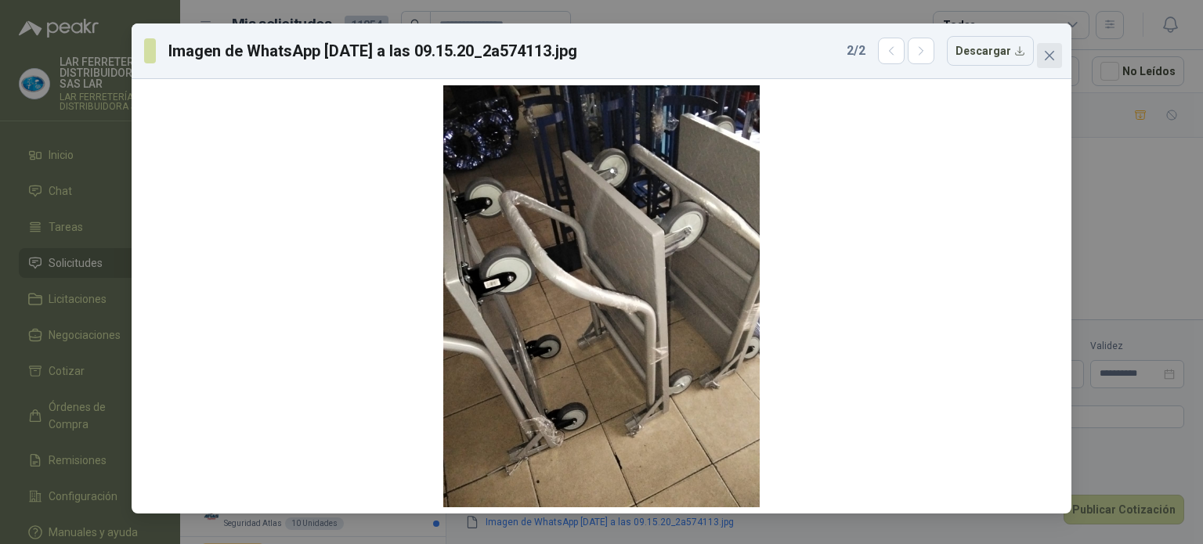
click at [1048, 67] on button "Close" at bounding box center [1049, 55] width 25 height 25
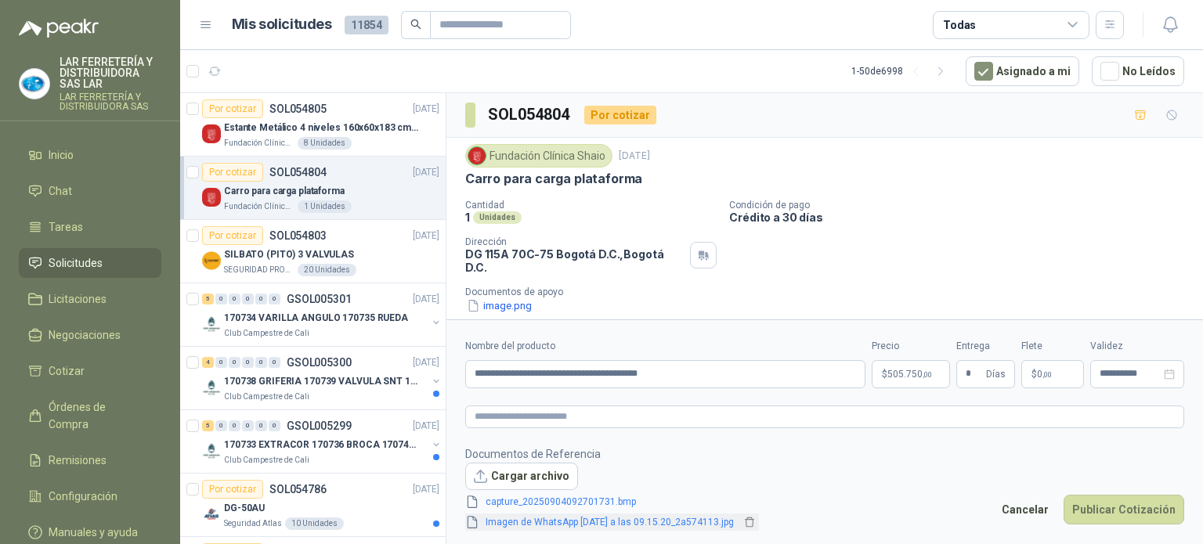
click at [650, 522] on link "Imagen de WhatsApp [DATE] a las 09.15.20_2a574113.jpg" at bounding box center [609, 522] width 261 height 15
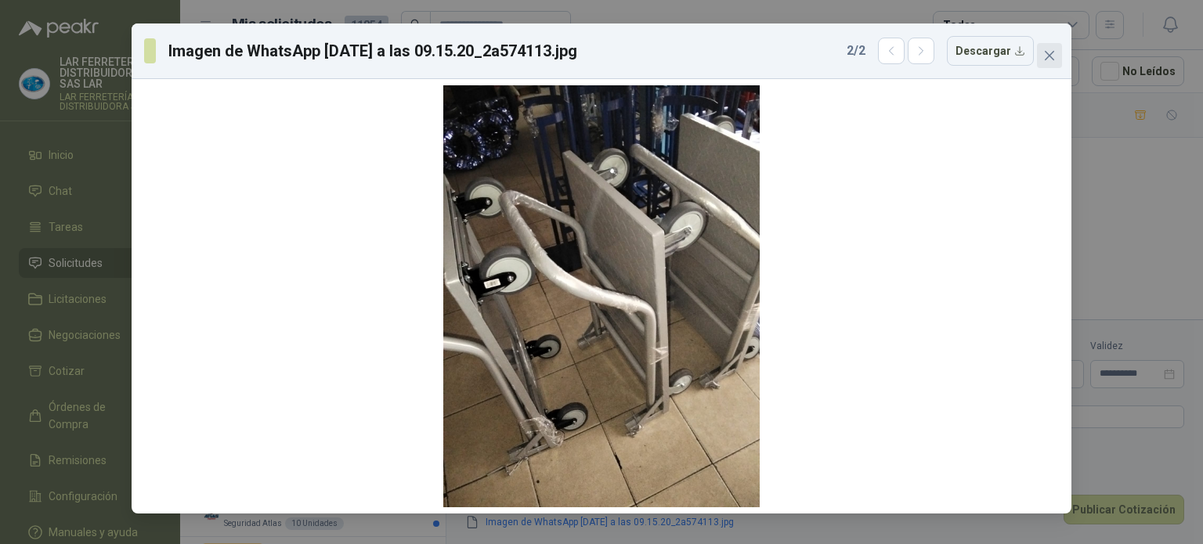
click at [1045, 60] on icon "close" at bounding box center [1049, 55] width 13 height 13
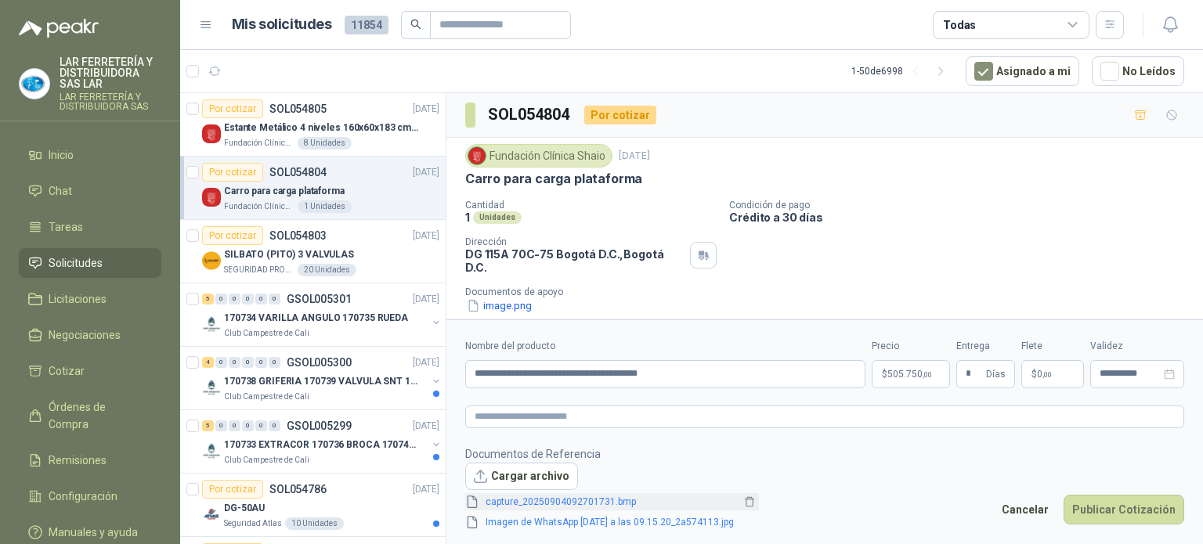
click at [540, 504] on link "capture_20250904092701731.bmp" at bounding box center [609, 502] width 261 height 15
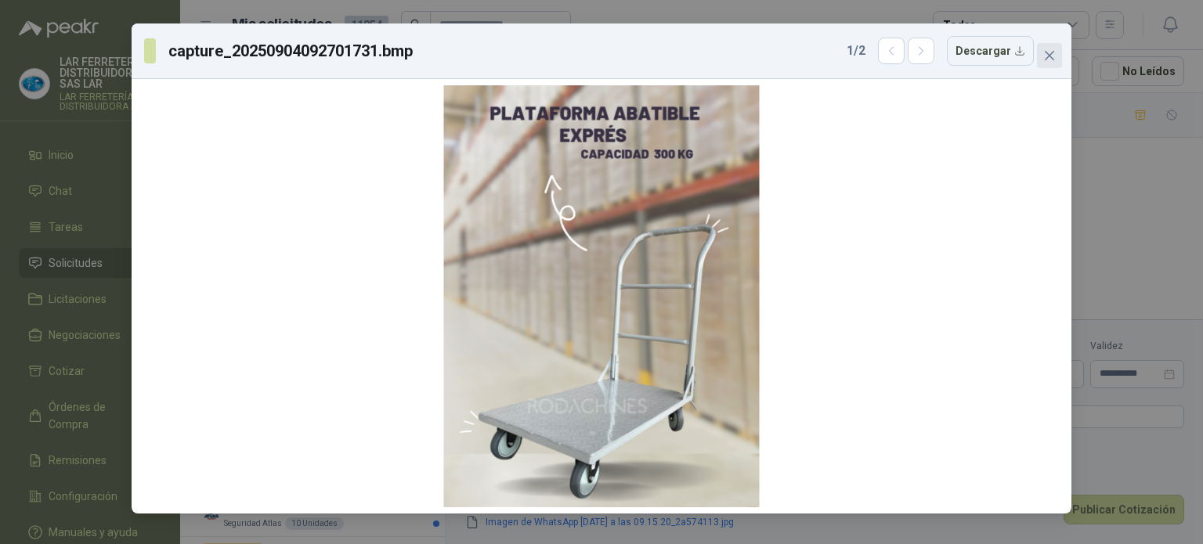
click at [1053, 44] on button "Close" at bounding box center [1049, 55] width 25 height 25
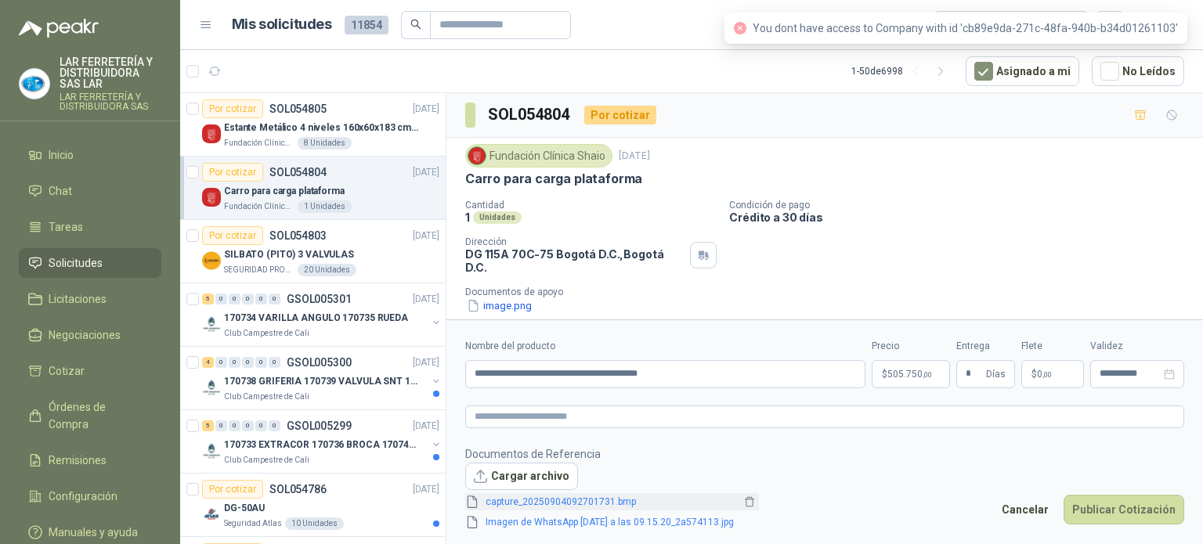
click at [589, 497] on link "capture_20250904092701731.bmp" at bounding box center [609, 502] width 261 height 15
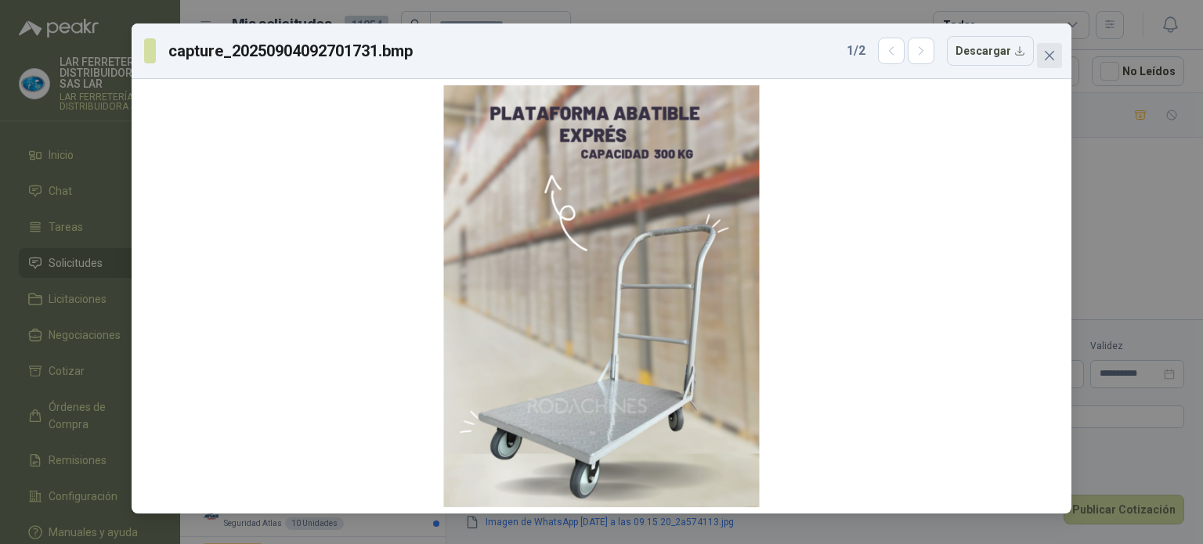
click at [1051, 54] on icon "close" at bounding box center [1049, 55] width 9 height 9
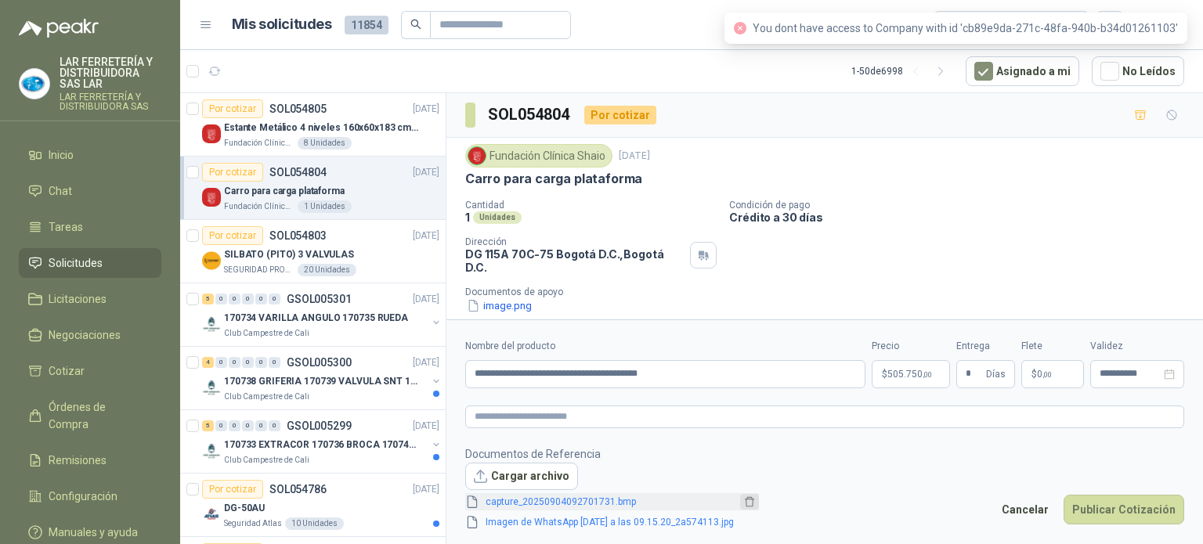
click at [755, 506] on icon "delete" at bounding box center [749, 502] width 11 height 11
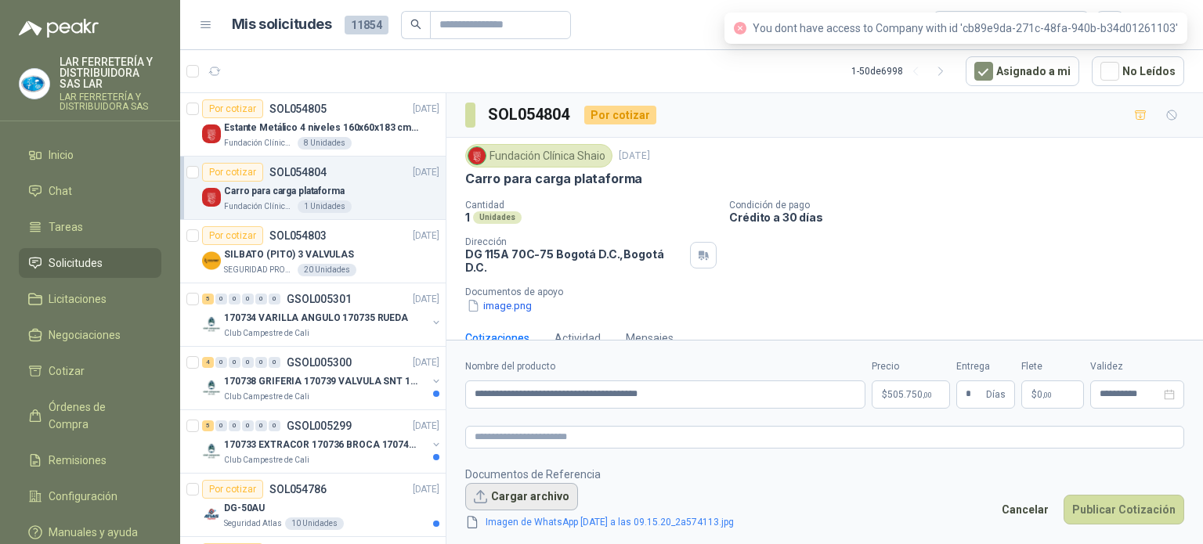
click at [556, 501] on button "Cargar archivo" at bounding box center [521, 497] width 113 height 28
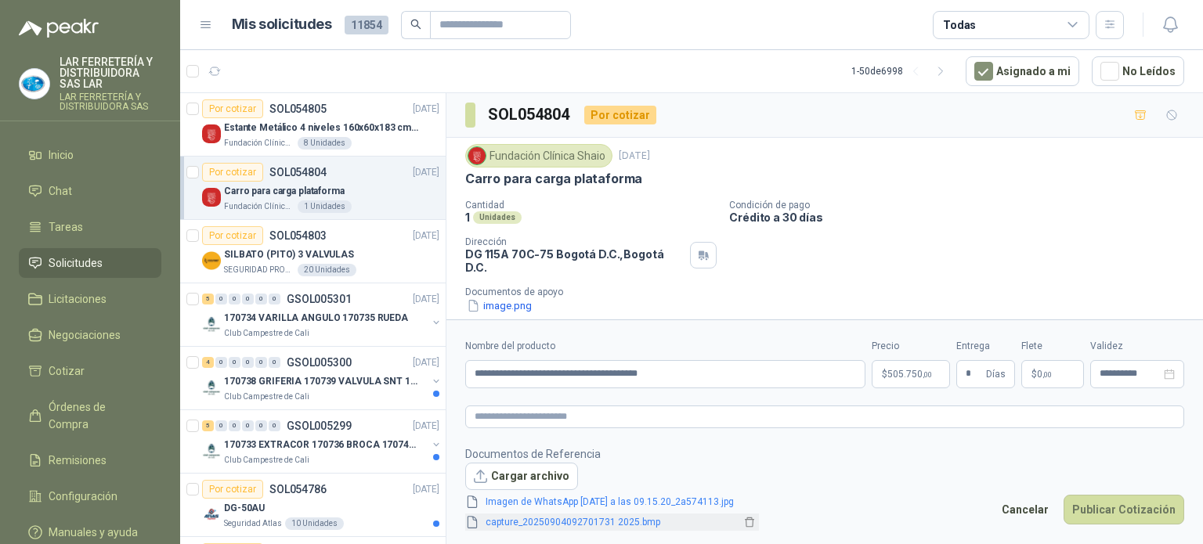
click at [568, 519] on link "capture_20250904092701731 2025.bmp" at bounding box center [609, 522] width 261 height 15
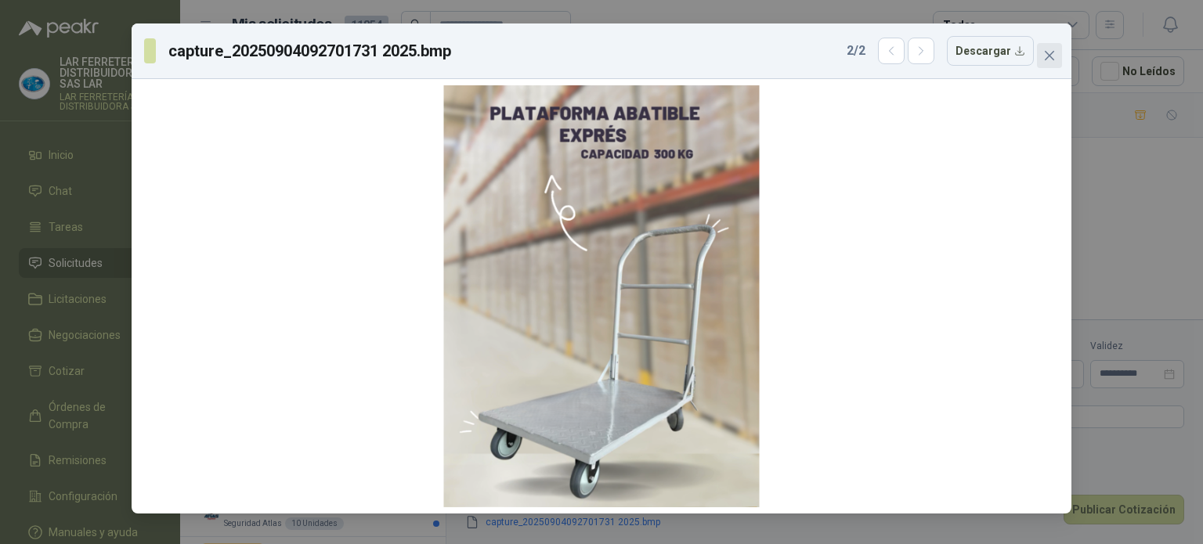
click at [1043, 62] on button "Close" at bounding box center [1049, 55] width 25 height 25
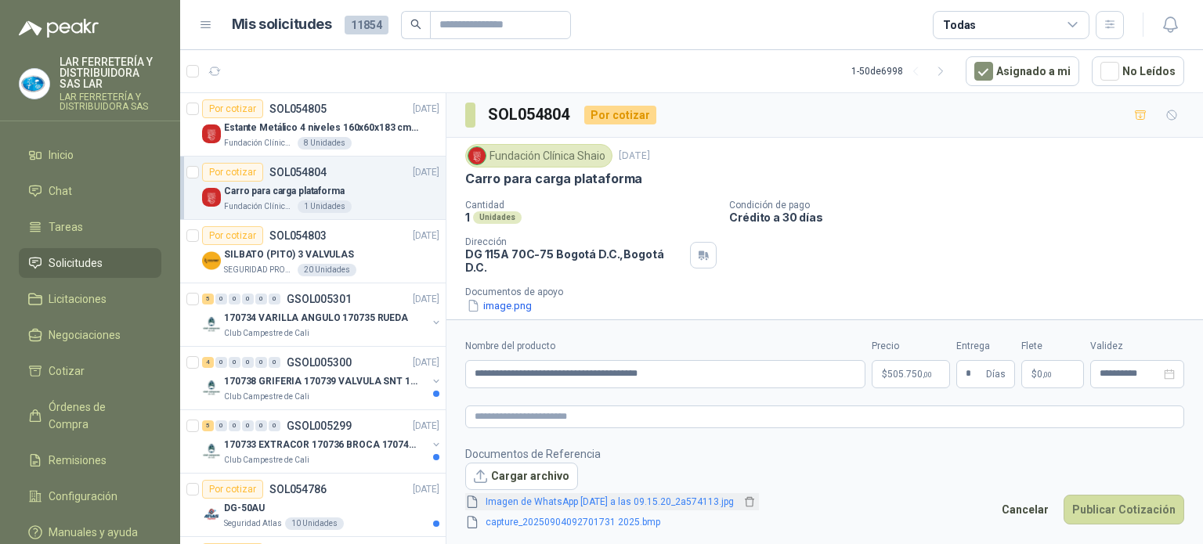
click at [652, 504] on link "Imagen de WhatsApp [DATE] a las 09.15.20_2a574113.jpg" at bounding box center [609, 502] width 261 height 15
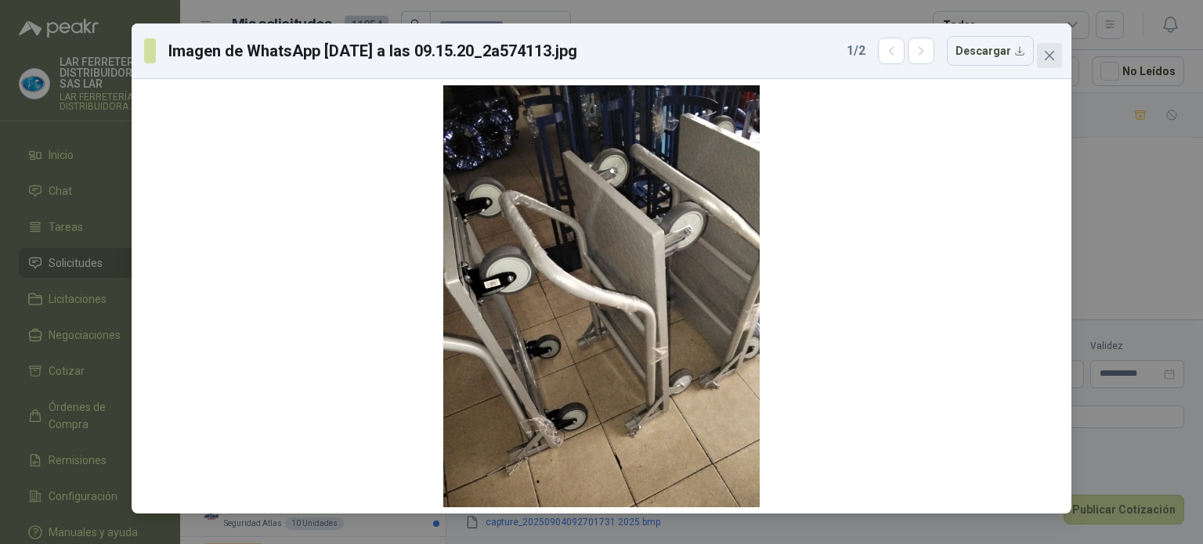
click at [1047, 59] on icon "close" at bounding box center [1049, 55] width 13 height 13
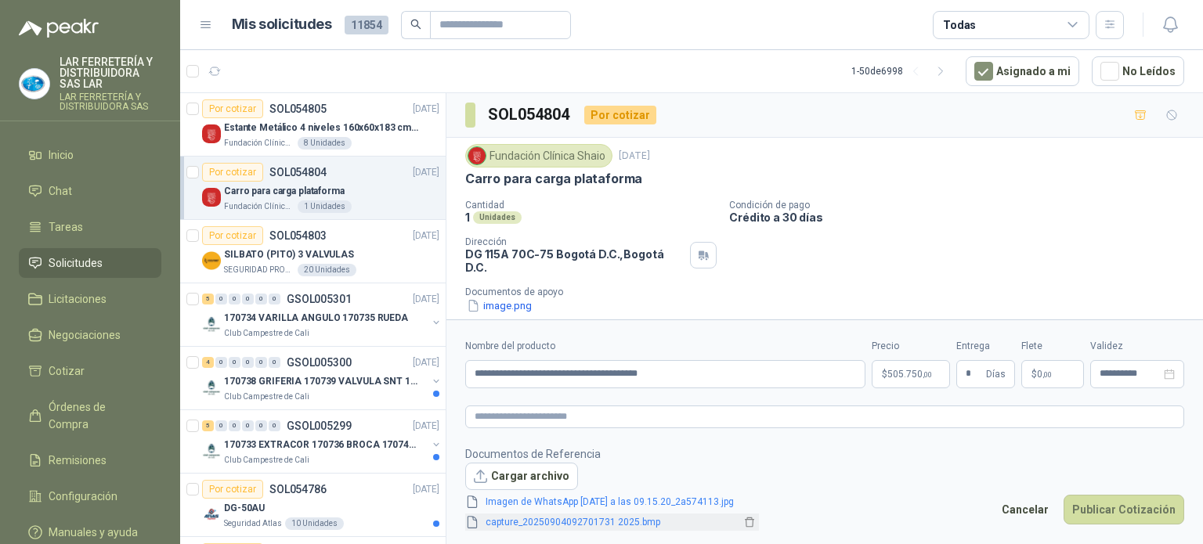
click at [617, 529] on link "capture_20250904092701731 2025.bmp" at bounding box center [609, 522] width 261 height 15
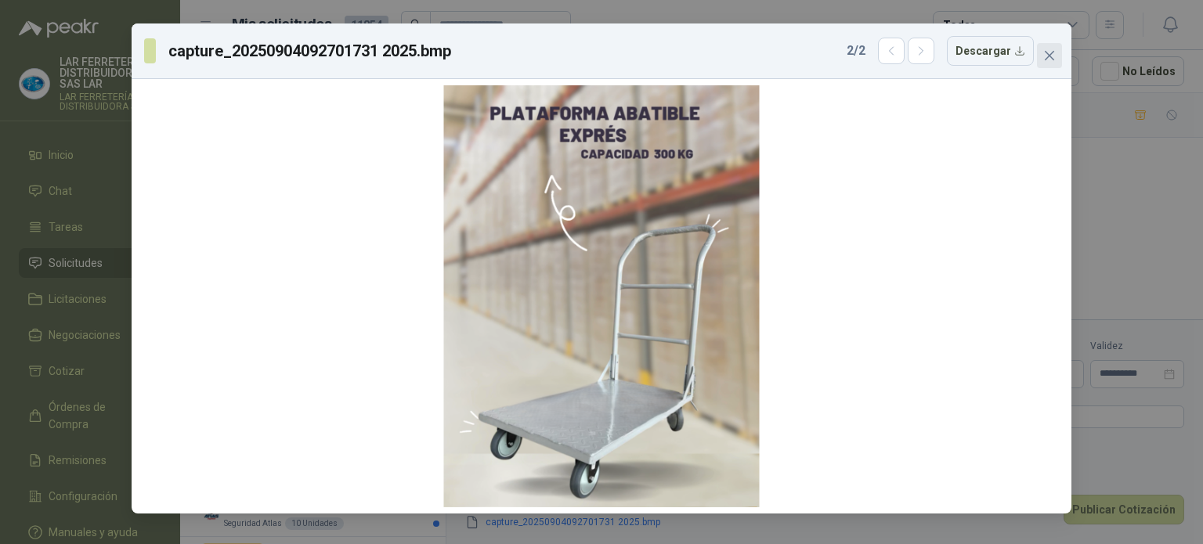
click at [1050, 52] on icon "close" at bounding box center [1049, 55] width 13 height 13
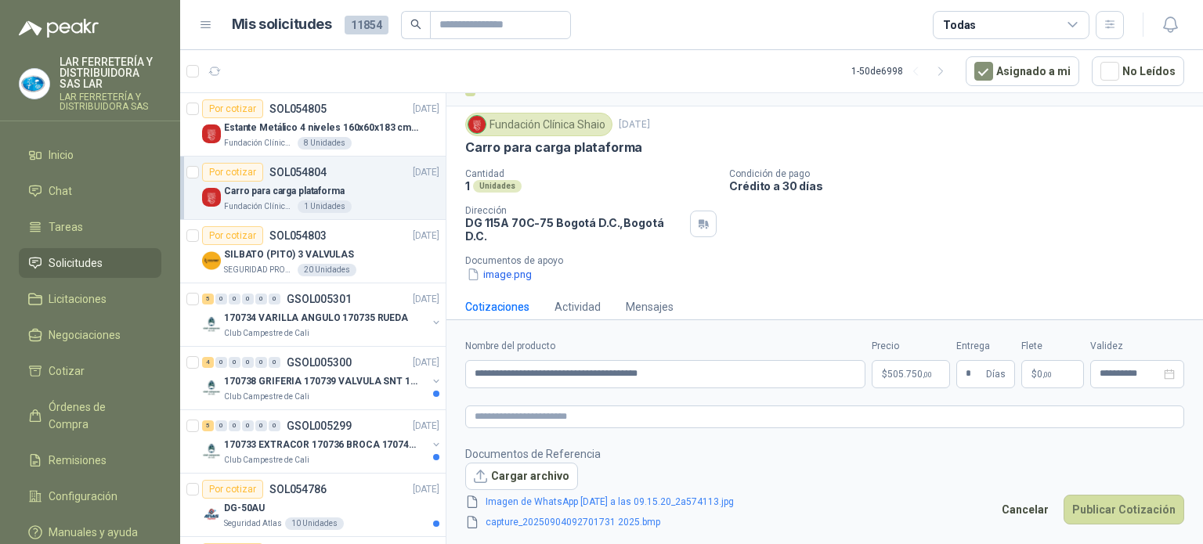
scroll to position [49, 0]
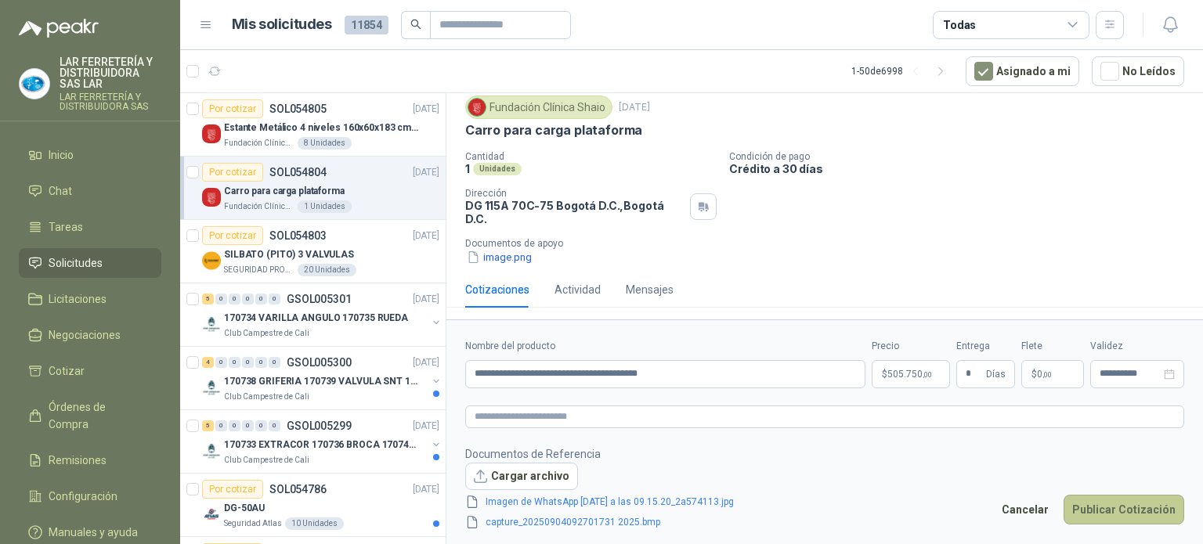
click at [1086, 507] on button "Publicar Cotización" at bounding box center [1124, 510] width 121 height 30
